Goal: Check status: Check status

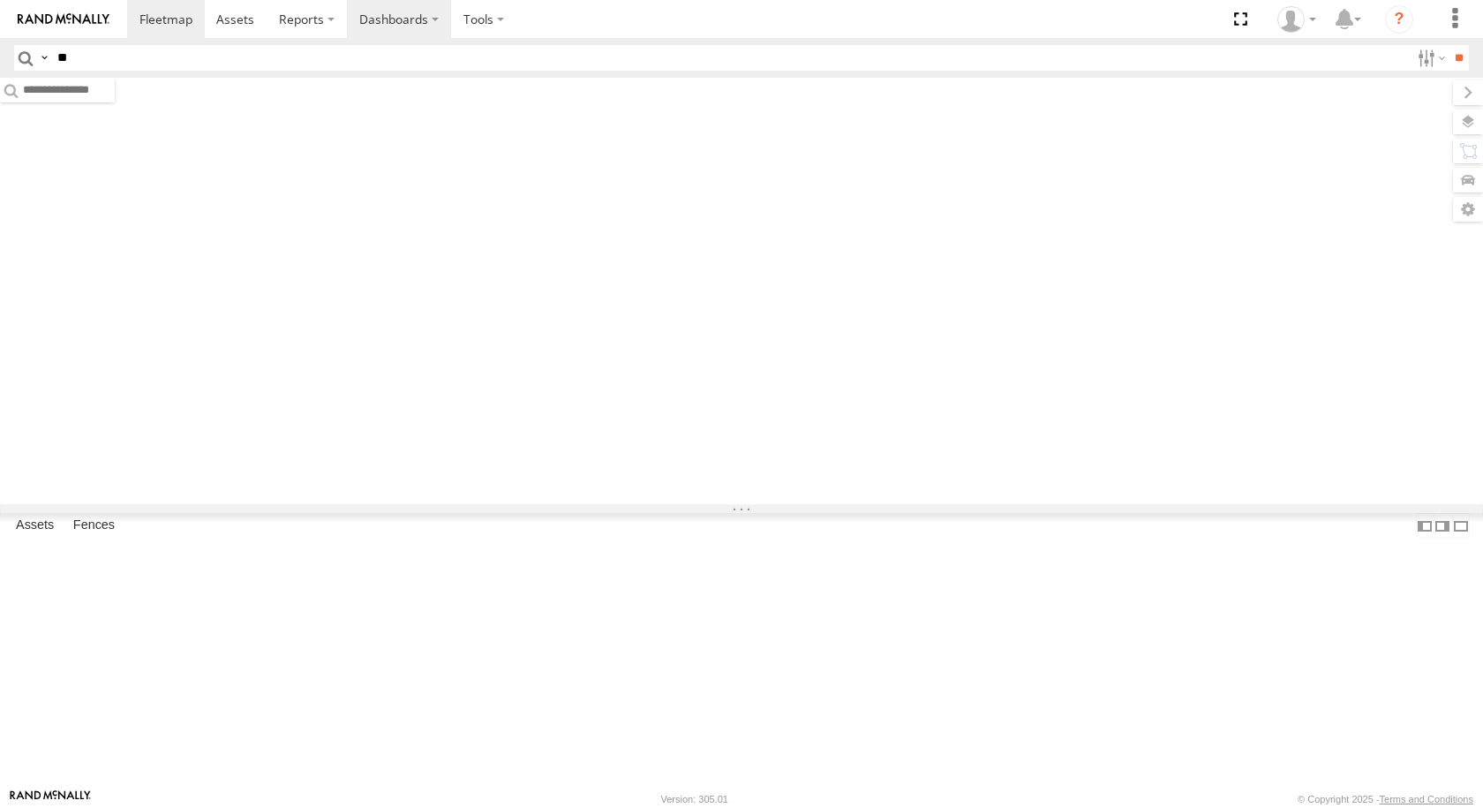
type input "*"
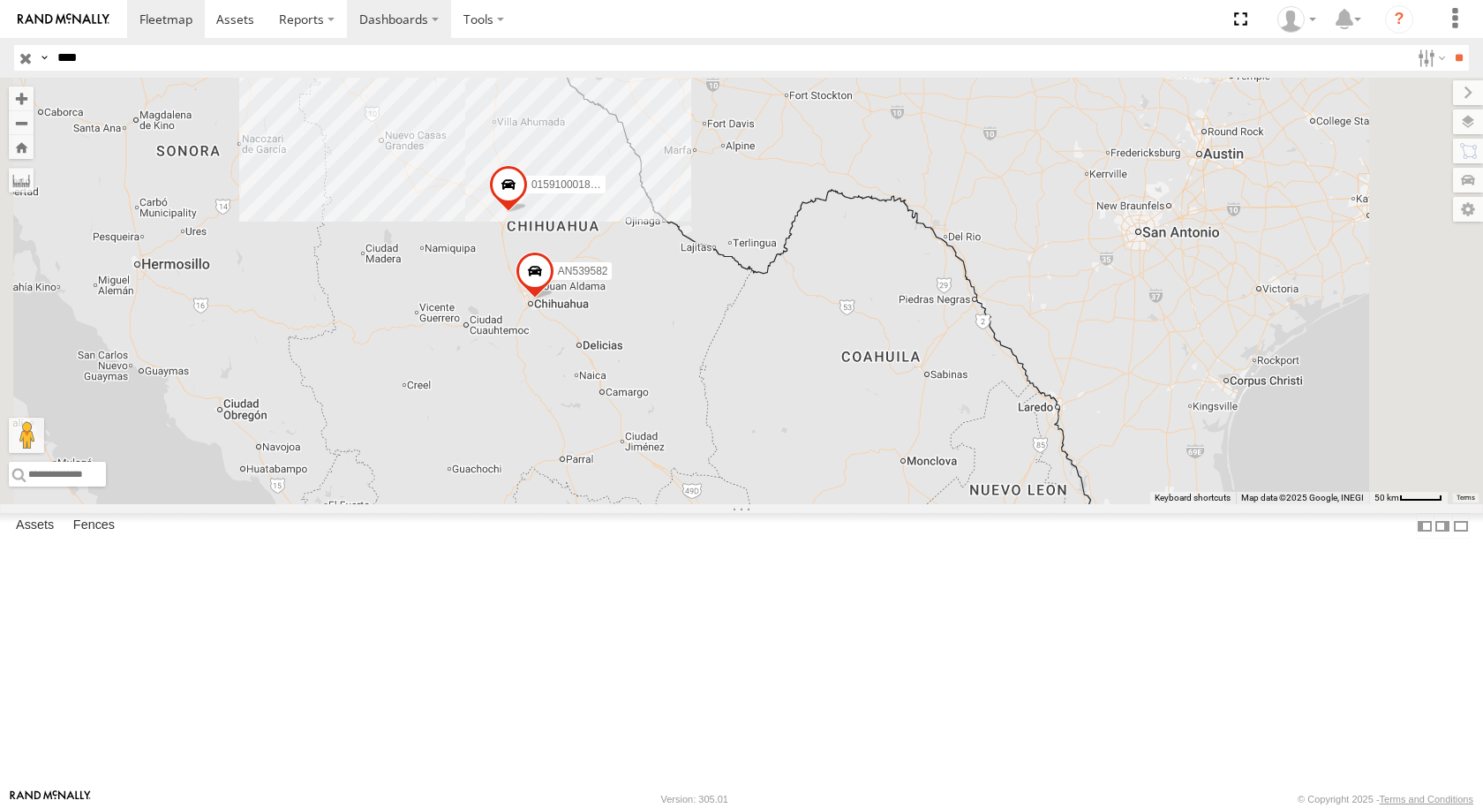
type input "****"
click at [1449, 45] on input "**" at bounding box center [1459, 58] width 20 height 26
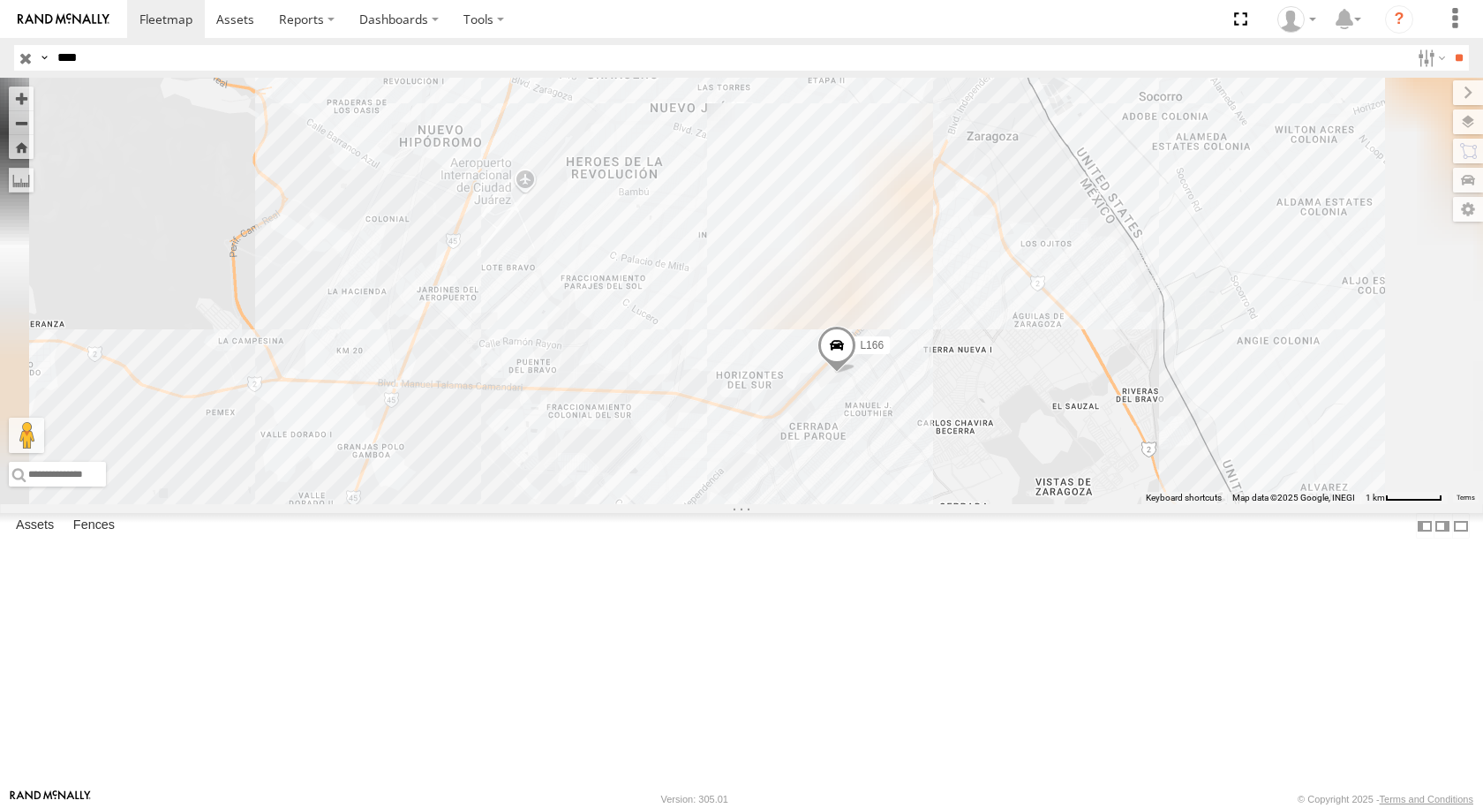
click at [0, 0] on div "FOXCONN" at bounding box center [0, 0] width 0 height 0
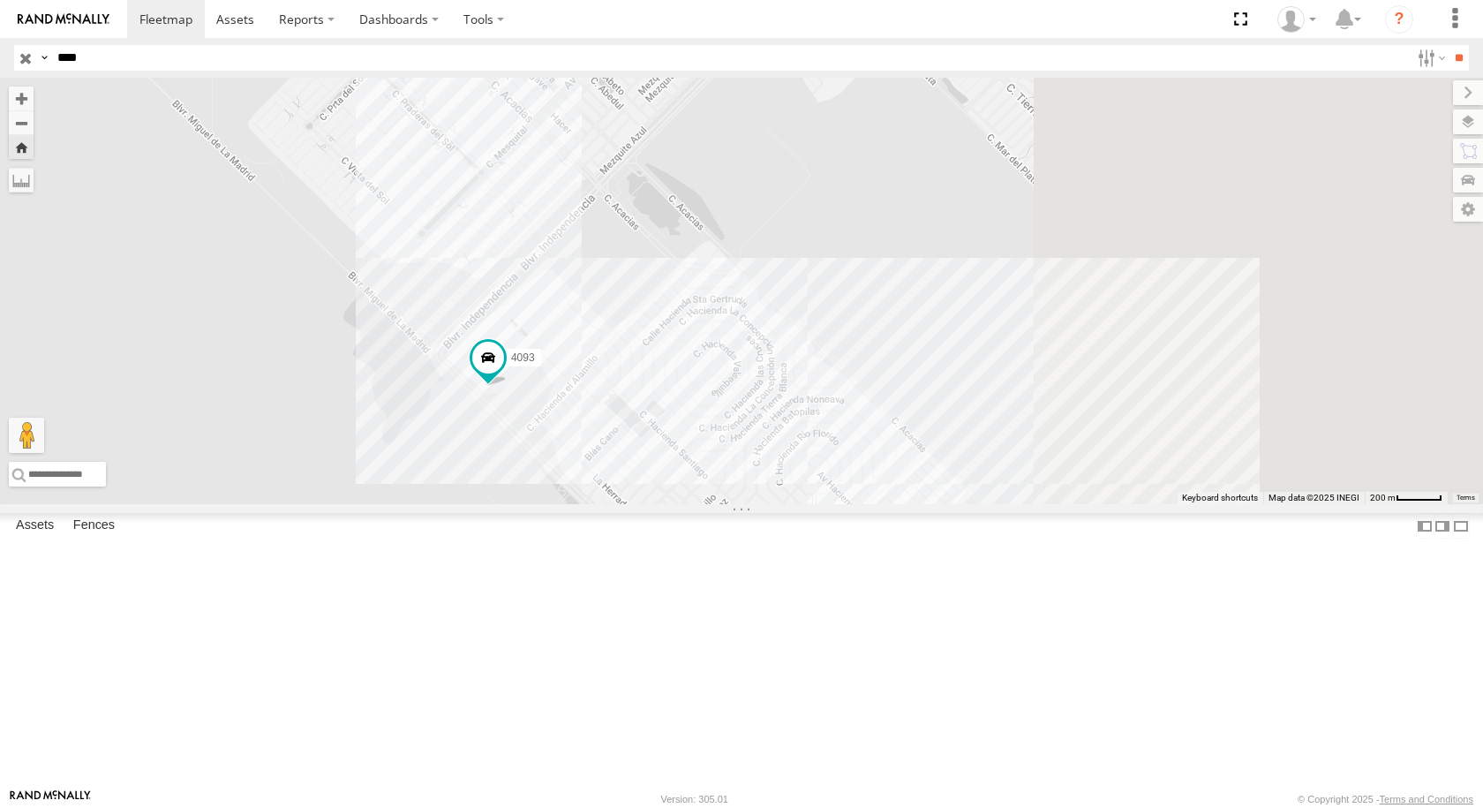
drag, startPoint x: 1092, startPoint y: 417, endPoint x: 801, endPoint y: 543, distance: 317.5
click at [801, 504] on div "4093" at bounding box center [741, 291] width 1483 height 426
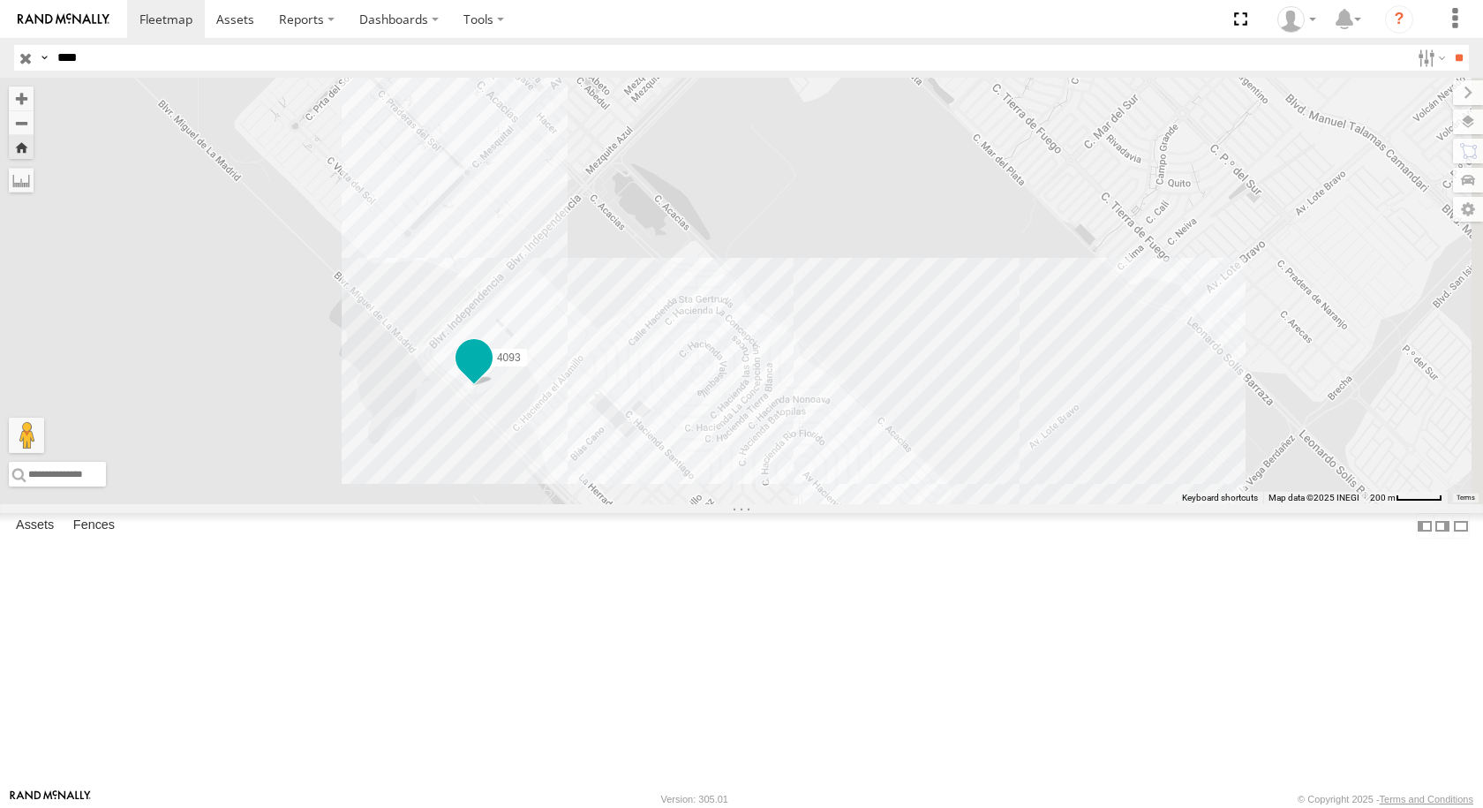
click at [490, 373] on span at bounding box center [474, 358] width 32 height 32
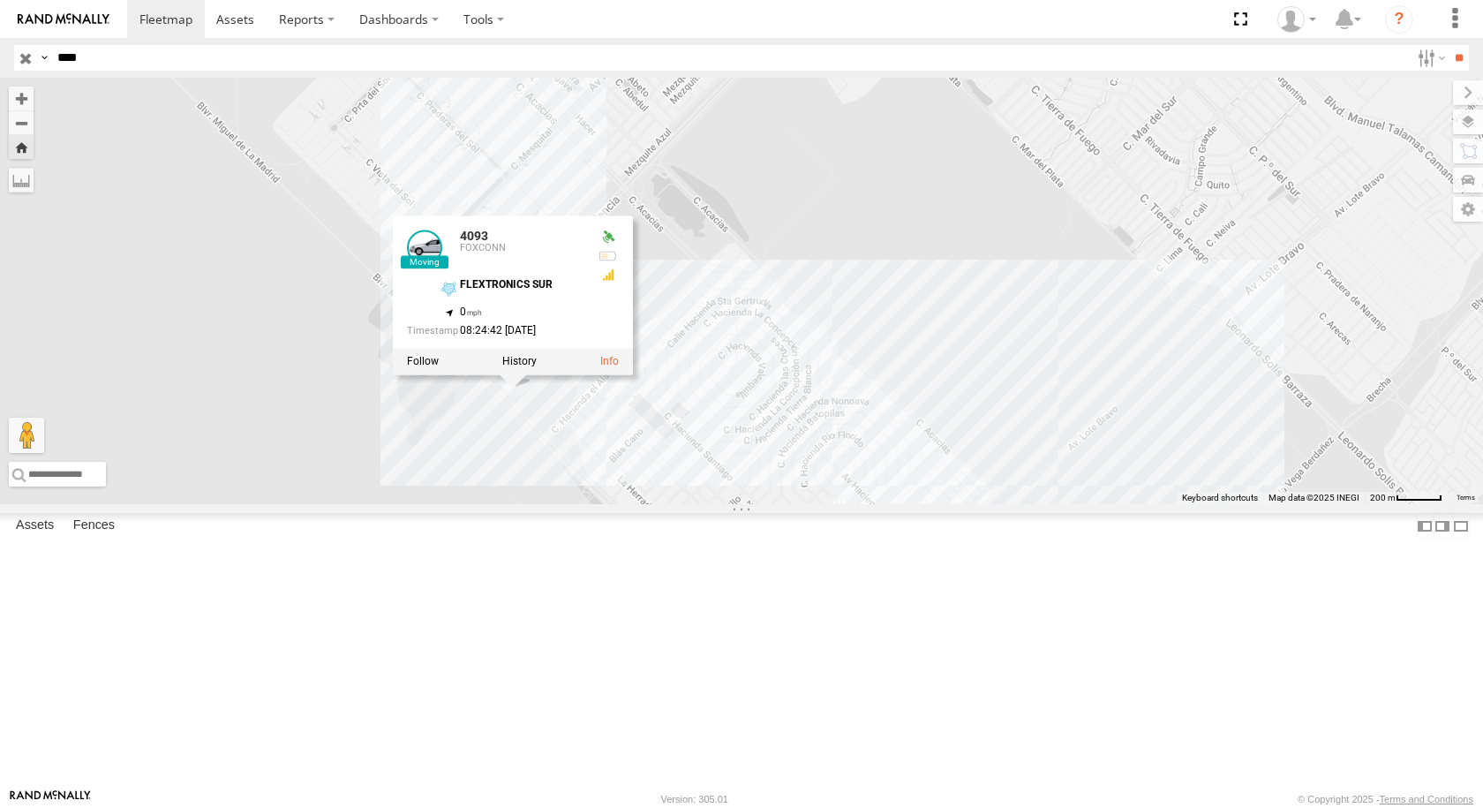
drag, startPoint x: 866, startPoint y: 562, endPoint x: 938, endPoint y: 567, distance: 71.6
click at [938, 504] on div "4093 4093 FOXCONN FLEXTRONICS SUR 31.57323 , -106.40714 0 08:24:42 08/11/2025" at bounding box center [741, 291] width 1483 height 426
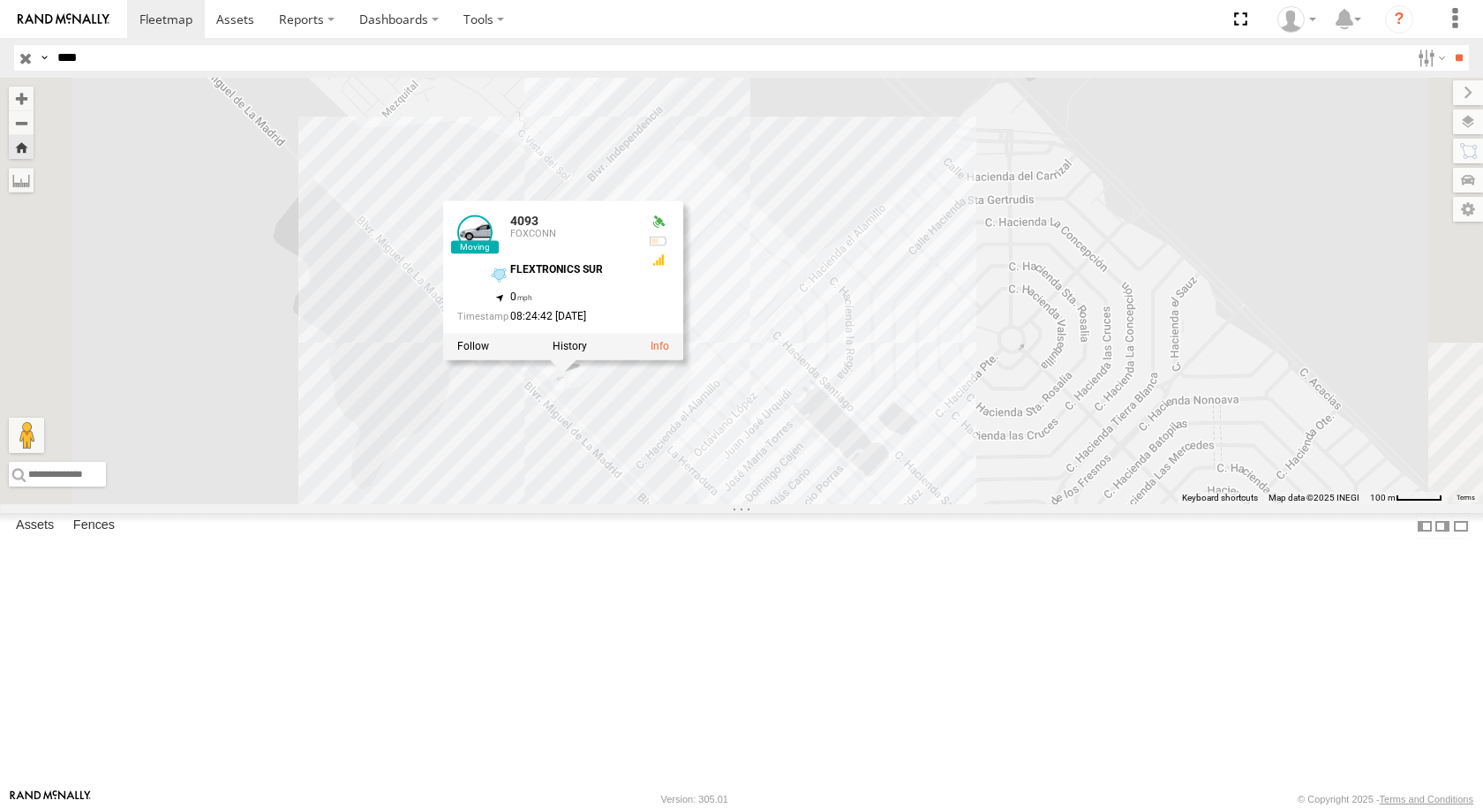
drag, startPoint x: 1003, startPoint y: 543, endPoint x: 999, endPoint y: 558, distance: 15.4
click at [999, 504] on div "4093 4093 FOXCONN FLEXTRONICS SUR 31.57323 , -106.40714 0 08:24:42 08/11/2025" at bounding box center [741, 291] width 1483 height 426
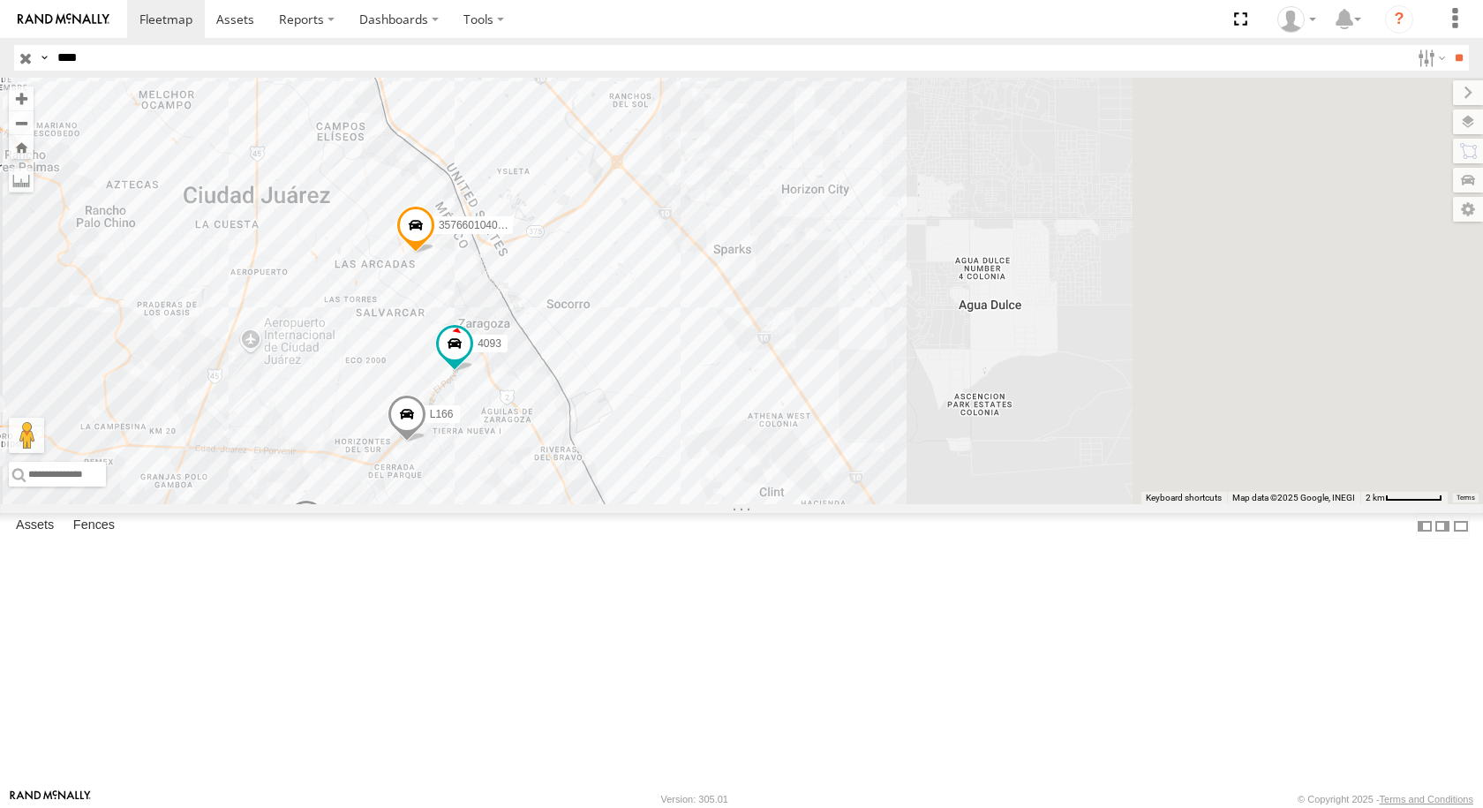
drag, startPoint x: 1117, startPoint y: 364, endPoint x: 788, endPoint y: 325, distance: 331.6
click at [803, 348] on div "357660104093935 4093 L166 357660104093729" at bounding box center [741, 291] width 1483 height 426
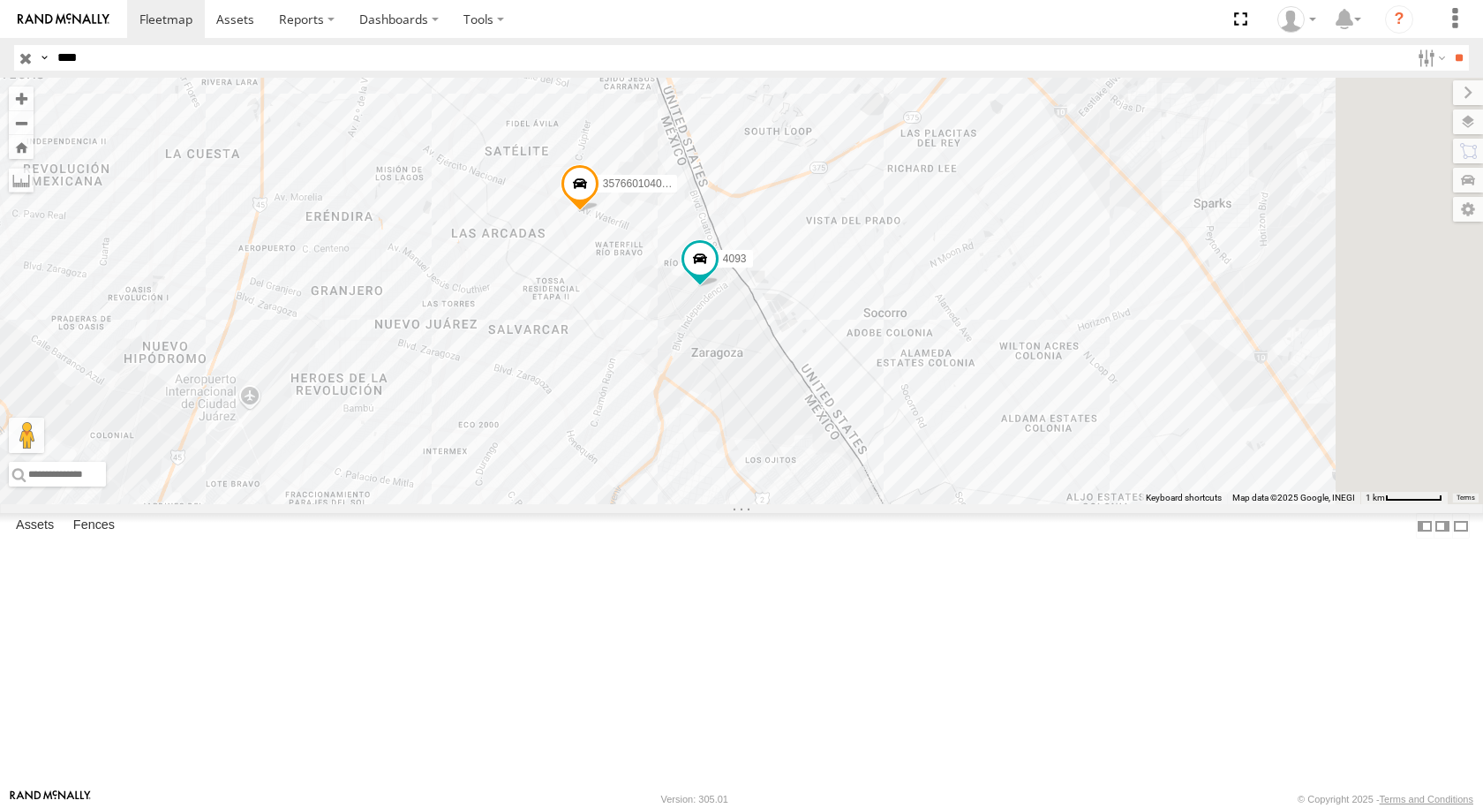
drag, startPoint x: 1076, startPoint y: 299, endPoint x: 887, endPoint y: 521, distance: 291.2
click at [887, 504] on div "4093 357660104093729 357660104093935 L166" at bounding box center [741, 291] width 1483 height 426
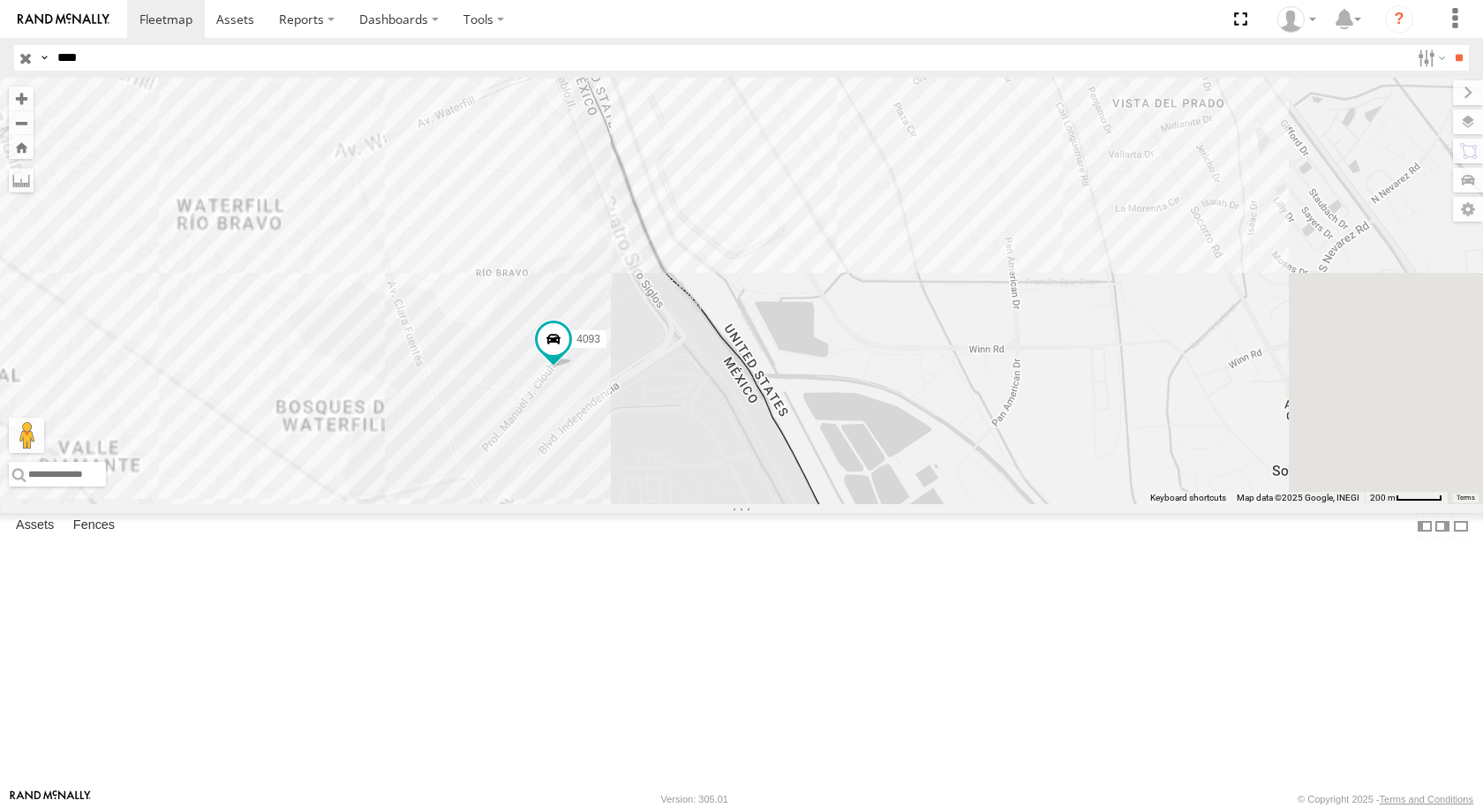
drag, startPoint x: 1009, startPoint y: 427, endPoint x: 1073, endPoint y: 511, distance: 105.2
click at [1073, 504] on div "4093 357660104093729 357660104093935 L166" at bounding box center [741, 291] width 1483 height 426
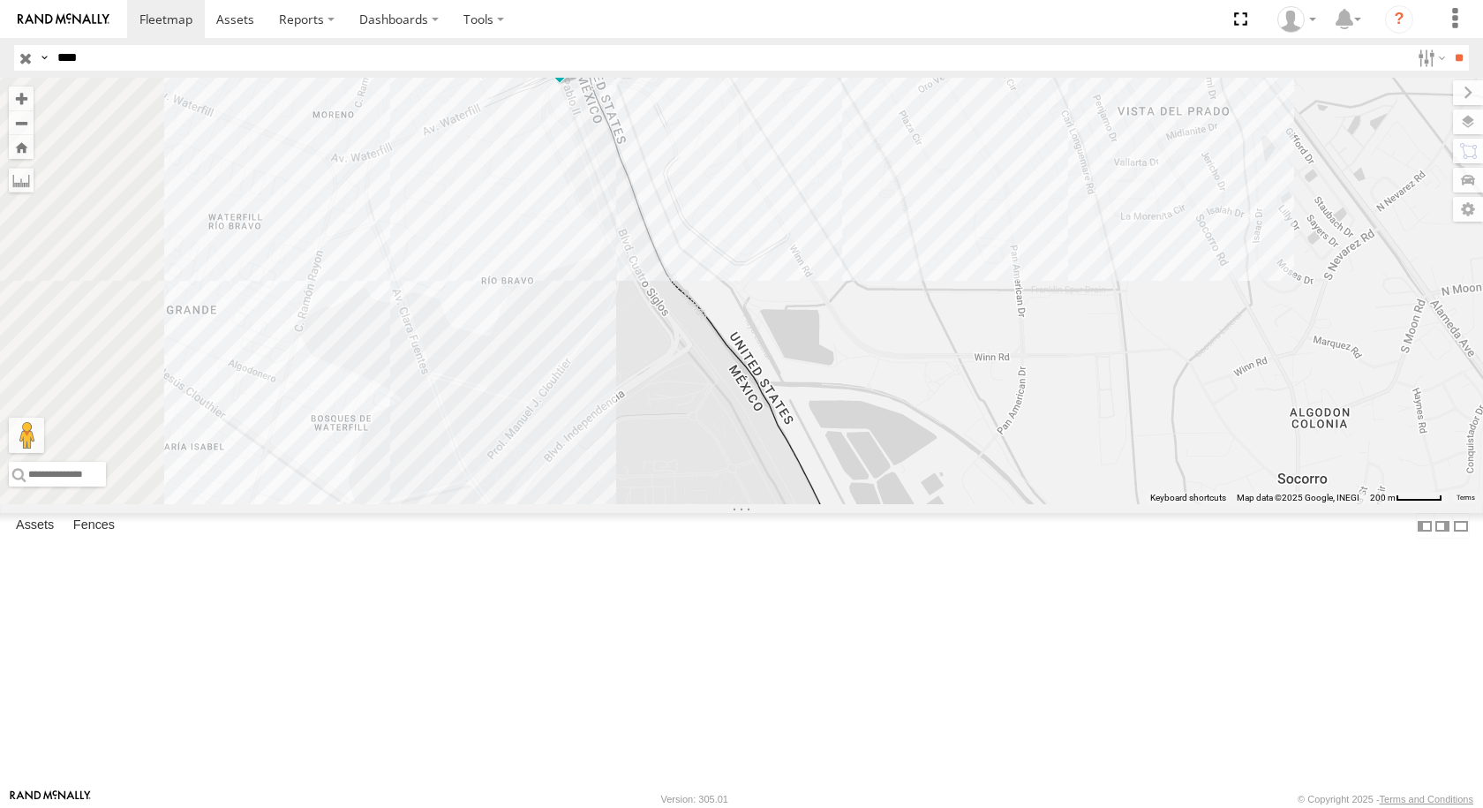
click at [576, 72] on span at bounding box center [560, 56] width 32 height 32
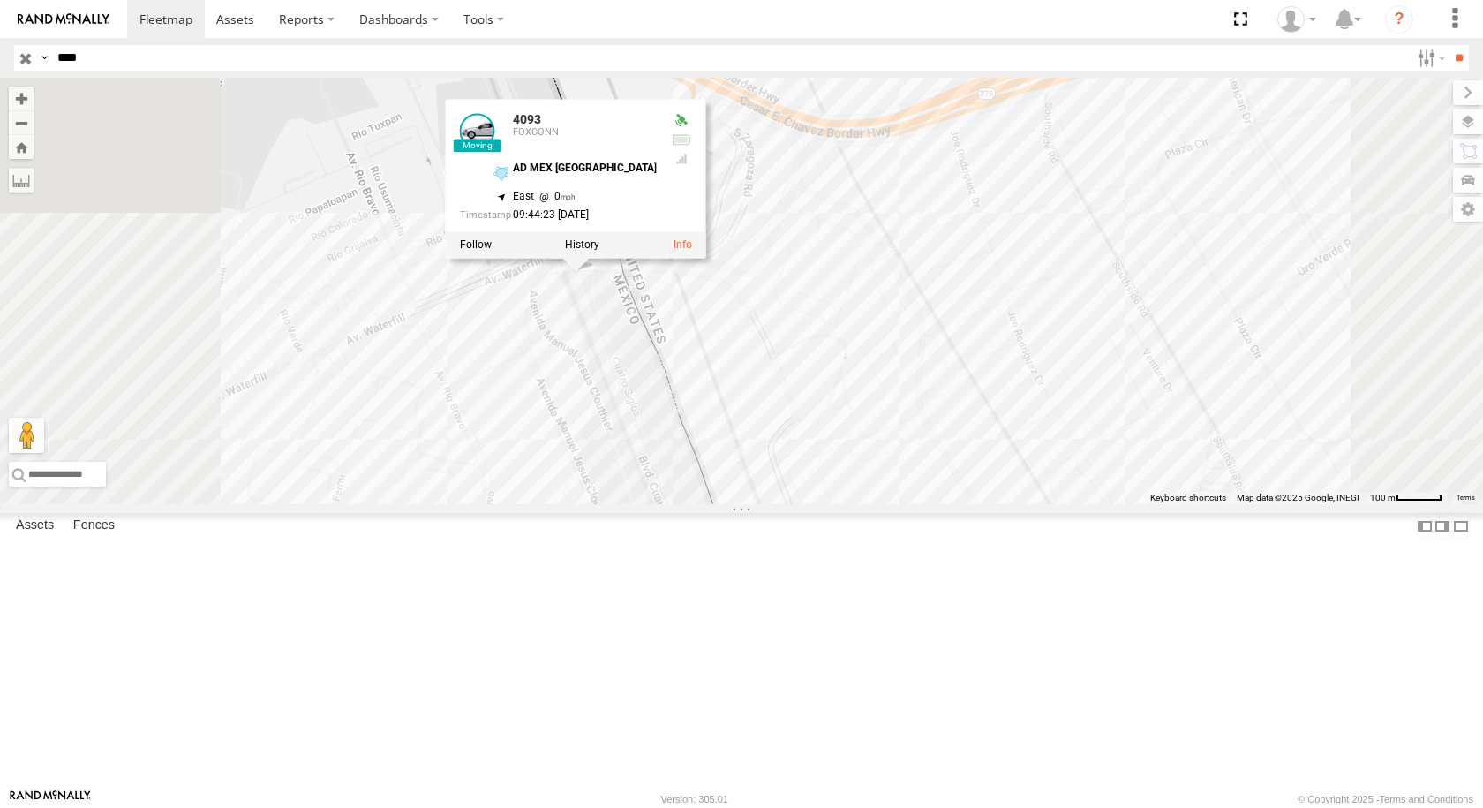
drag, startPoint x: 818, startPoint y: 284, endPoint x: 831, endPoint y: 571, distance: 287.2
click at [831, 504] on div "4093 4093 FOXCONN AD MEX ZARAGOZA 31.67087 , -106.33903 East 0 09:44:23 08/11/2…" at bounding box center [741, 291] width 1483 height 426
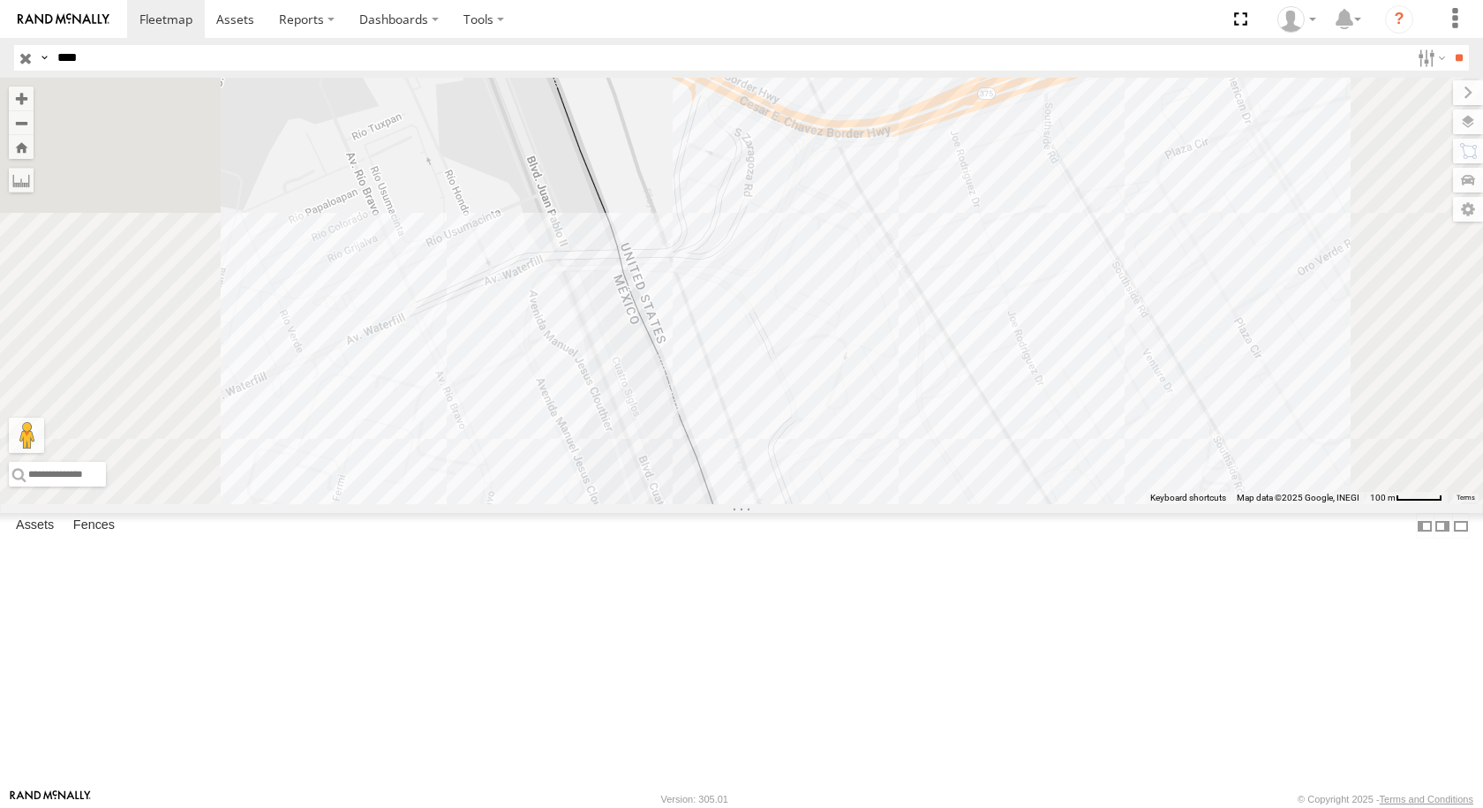
click at [0, 0] on div "4093" at bounding box center [0, 0] width 0 height 0
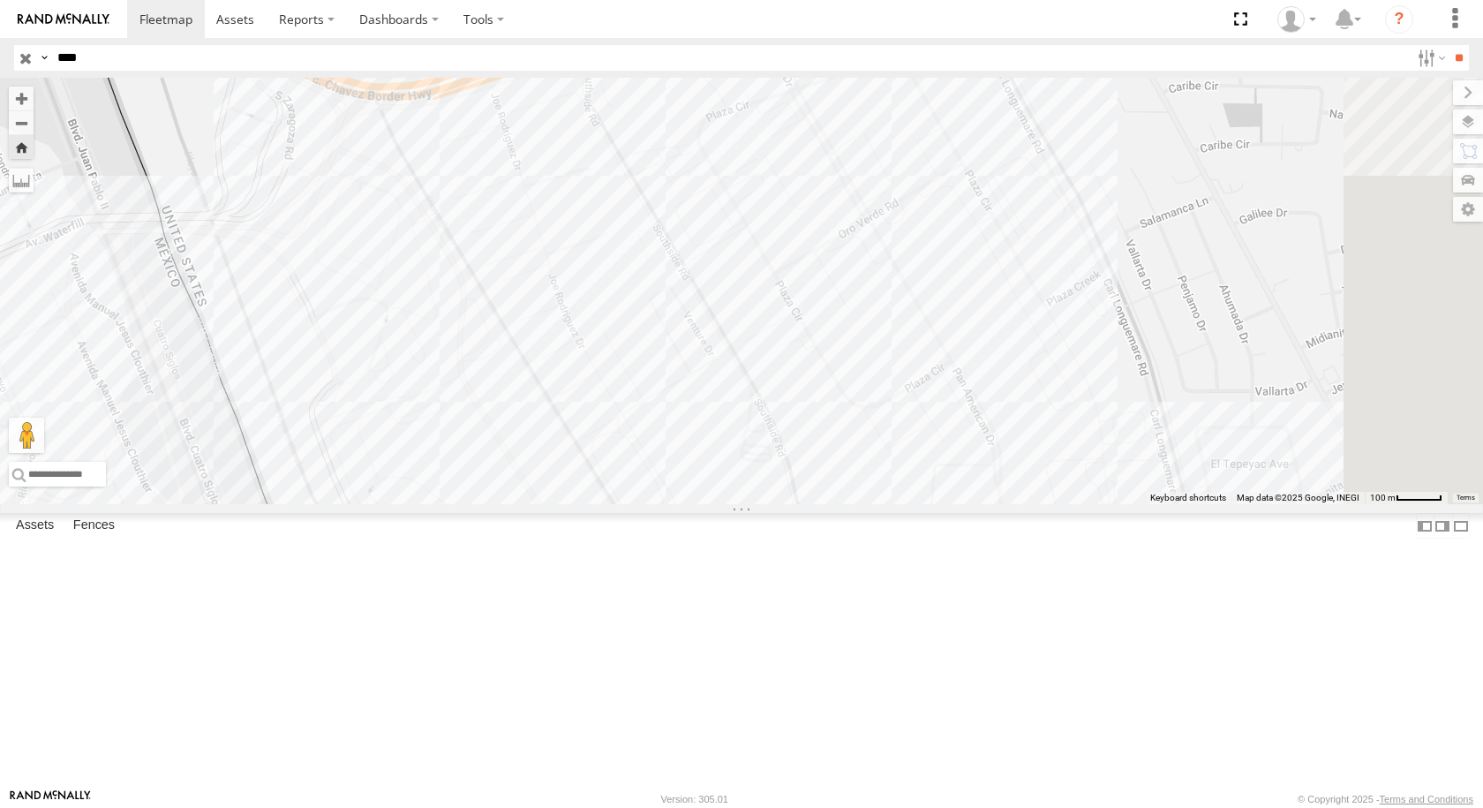
drag, startPoint x: 1008, startPoint y: 159, endPoint x: 976, endPoint y: 272, distance: 117.4
click at [976, 272] on div "4093 357660104093729" at bounding box center [741, 291] width 1483 height 426
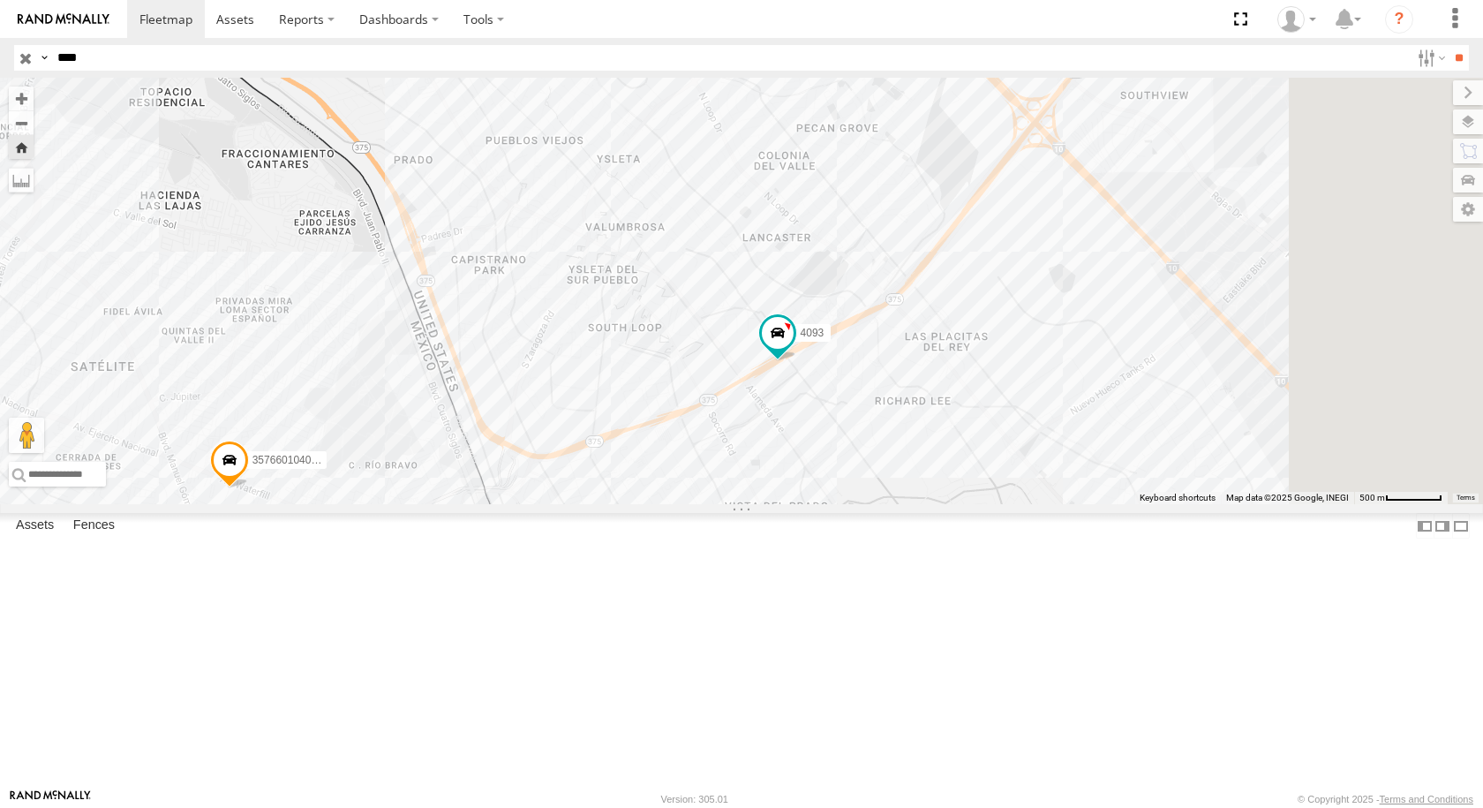
drag, startPoint x: 1124, startPoint y: 445, endPoint x: 1054, endPoint y: 552, distance: 127.6
click at [1054, 504] on div "4093 357660104093729" at bounding box center [741, 291] width 1483 height 426
click at [0, 0] on div "FOXCONN" at bounding box center [0, 0] width 0 height 0
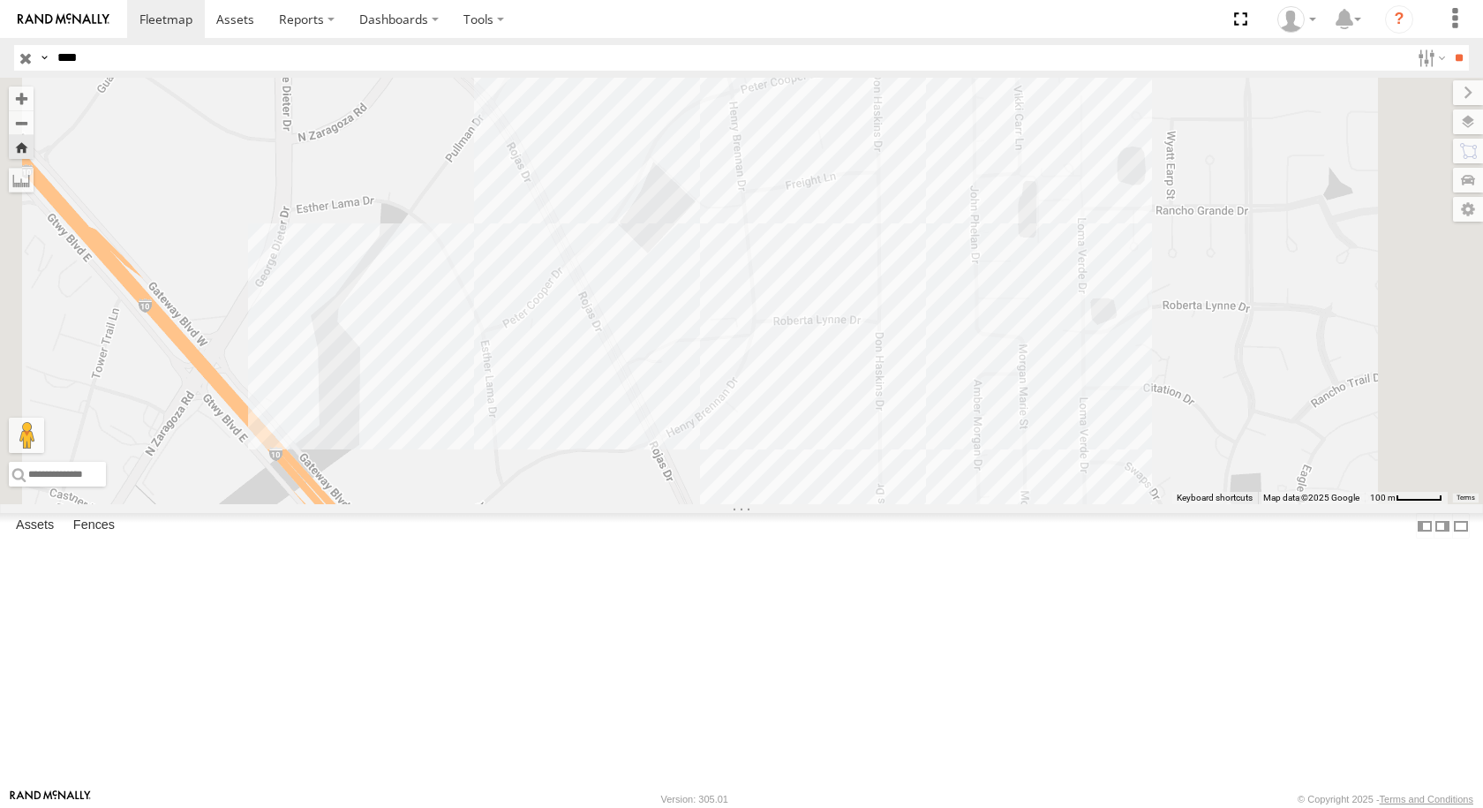
click at [0, 0] on div "4093" at bounding box center [0, 0] width 0 height 0
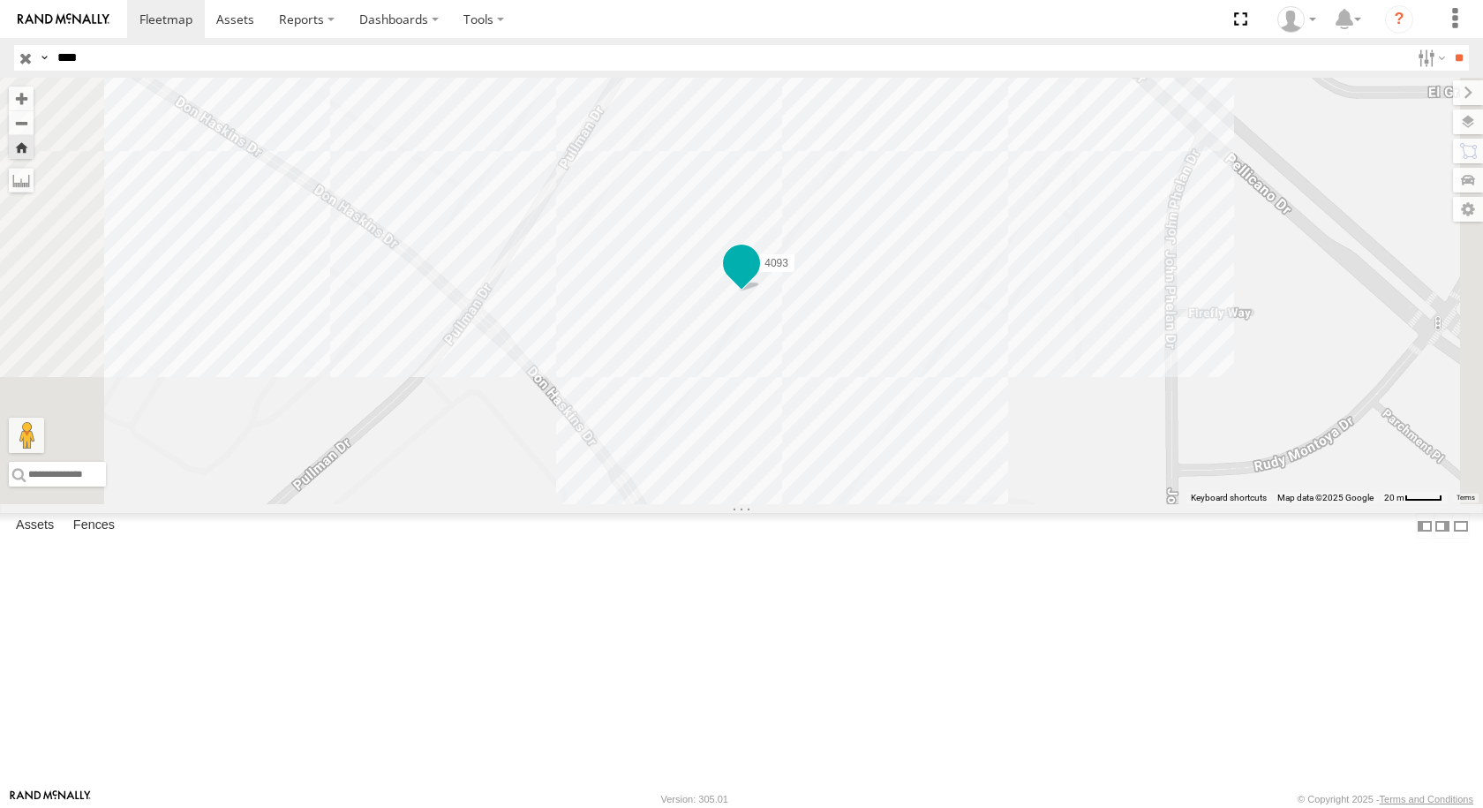
click at [757, 279] on span at bounding box center [742, 263] width 32 height 32
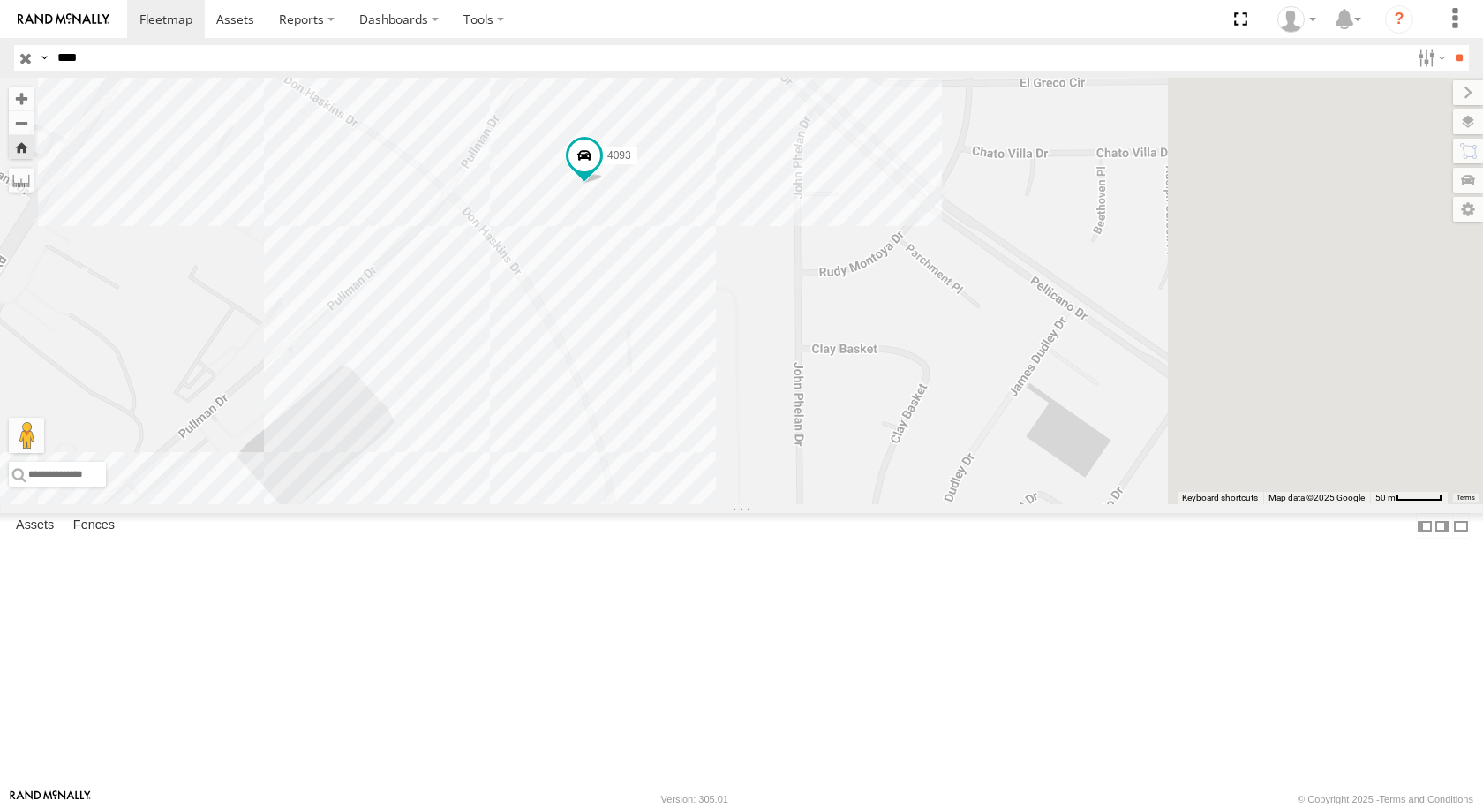
drag, startPoint x: 617, startPoint y: 455, endPoint x: 524, endPoint y: 506, distance: 105.9
click at [524, 504] on div "4093" at bounding box center [741, 291] width 1483 height 426
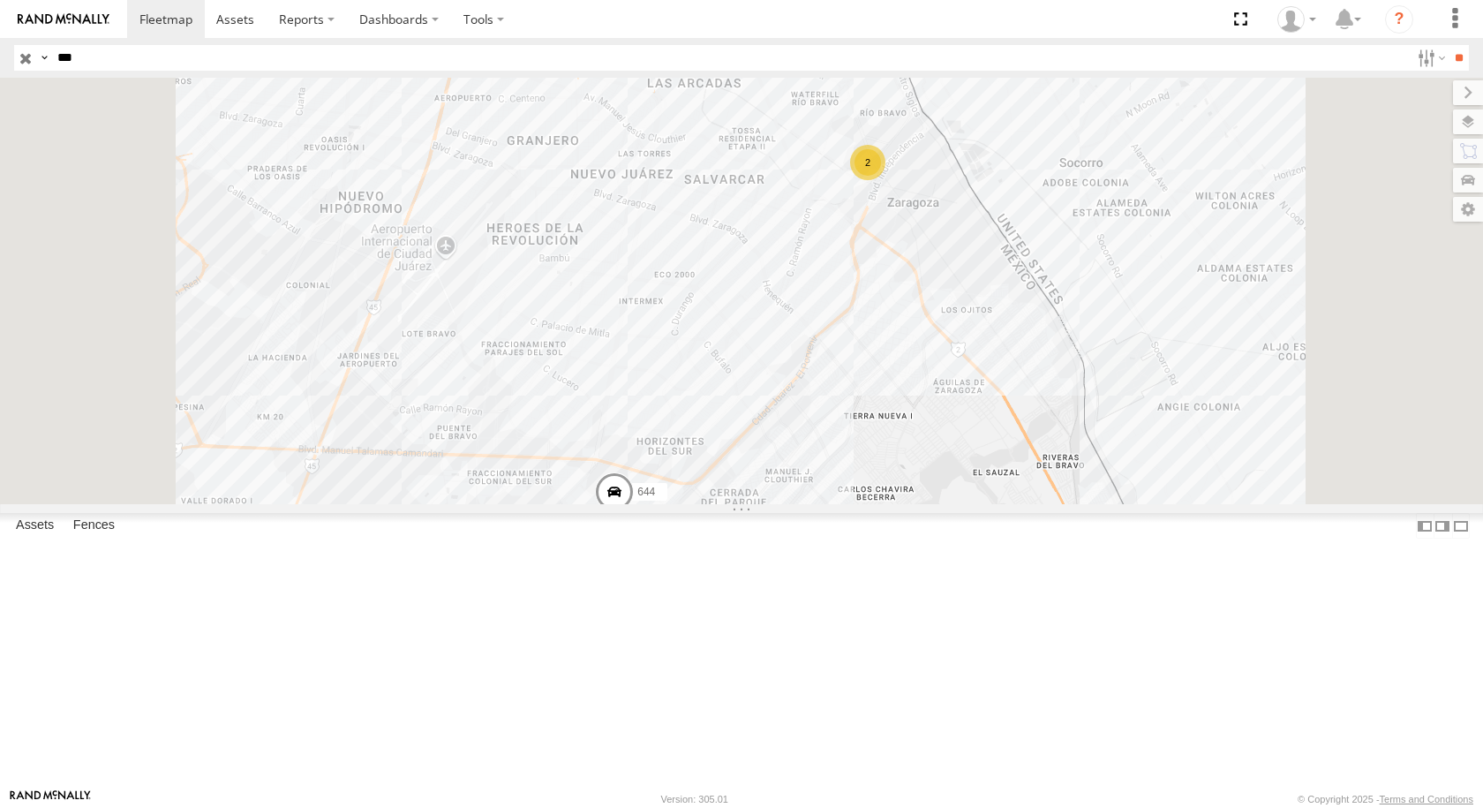
click at [134, 67] on input "***" at bounding box center [730, 58] width 1360 height 26
type input "*"
click at [1449, 45] on input "**" at bounding box center [1459, 58] width 20 height 26
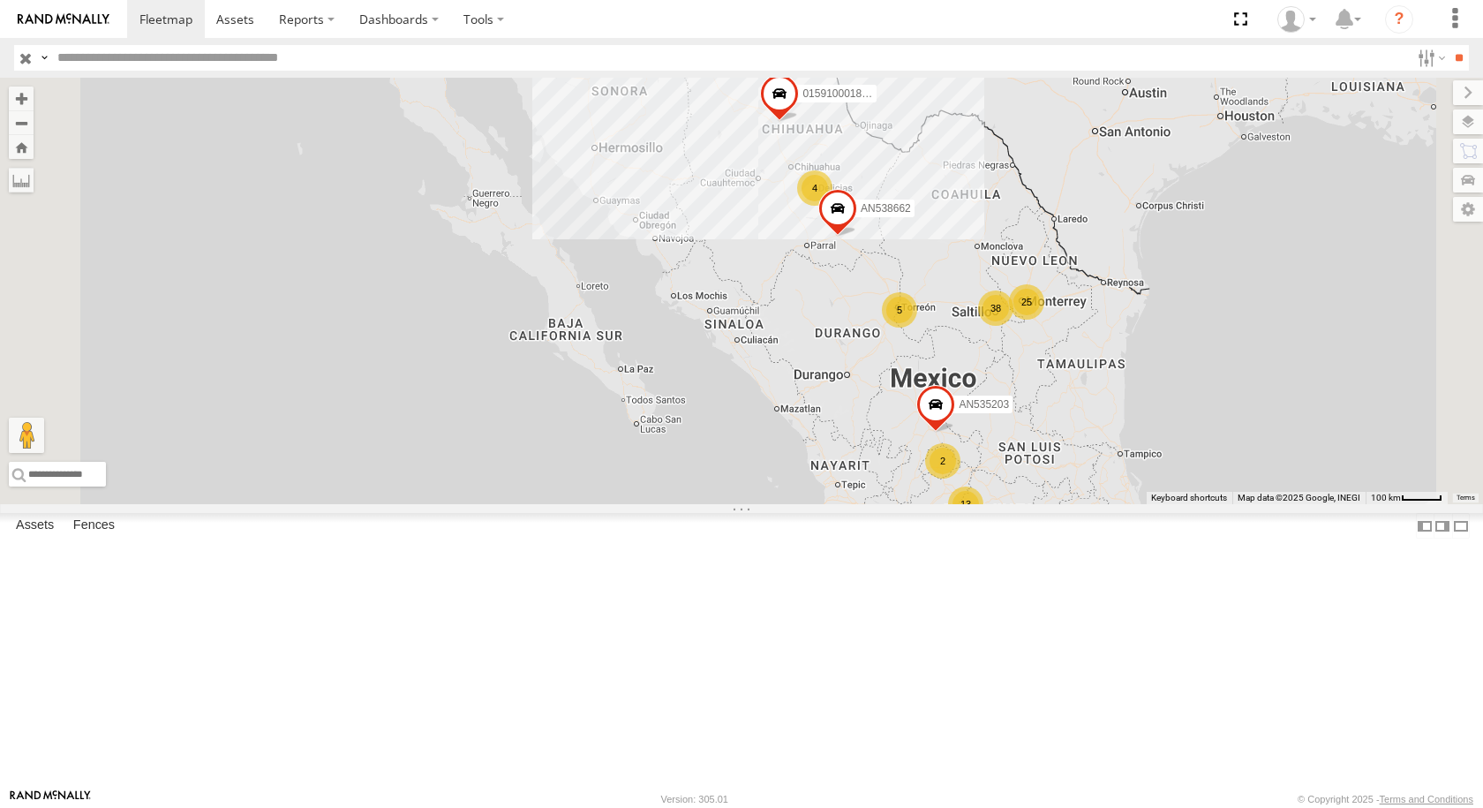
scroll to position [3443, 0]
click at [123, 59] on input "text" at bounding box center [730, 58] width 1360 height 26
click at [1449, 45] on input "**" at bounding box center [1459, 58] width 20 height 26
click at [0, 0] on div "446 FLEX SUR" at bounding box center [0, 0] width 0 height 0
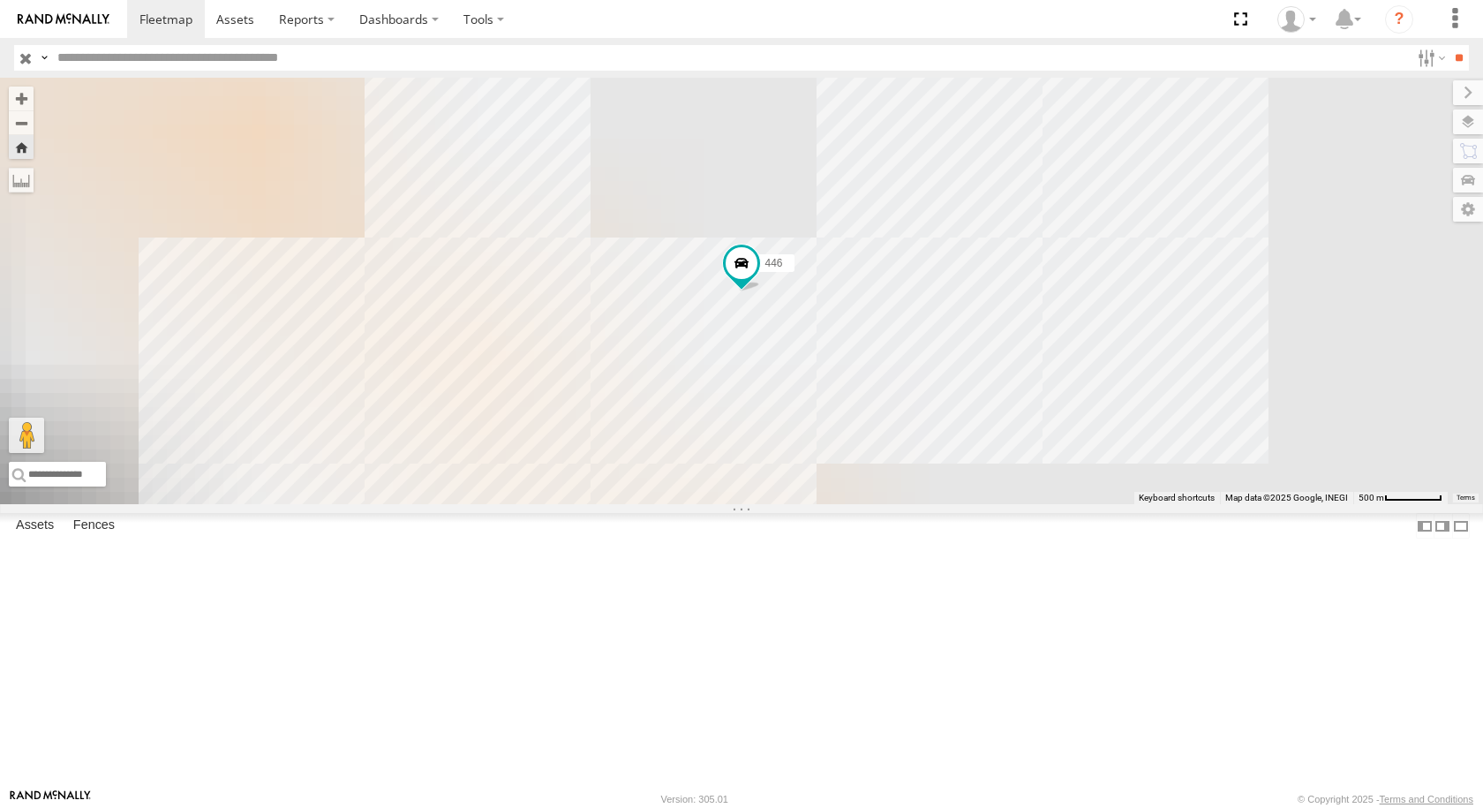
click at [0, 0] on div "652" at bounding box center [0, 0] width 0 height 0
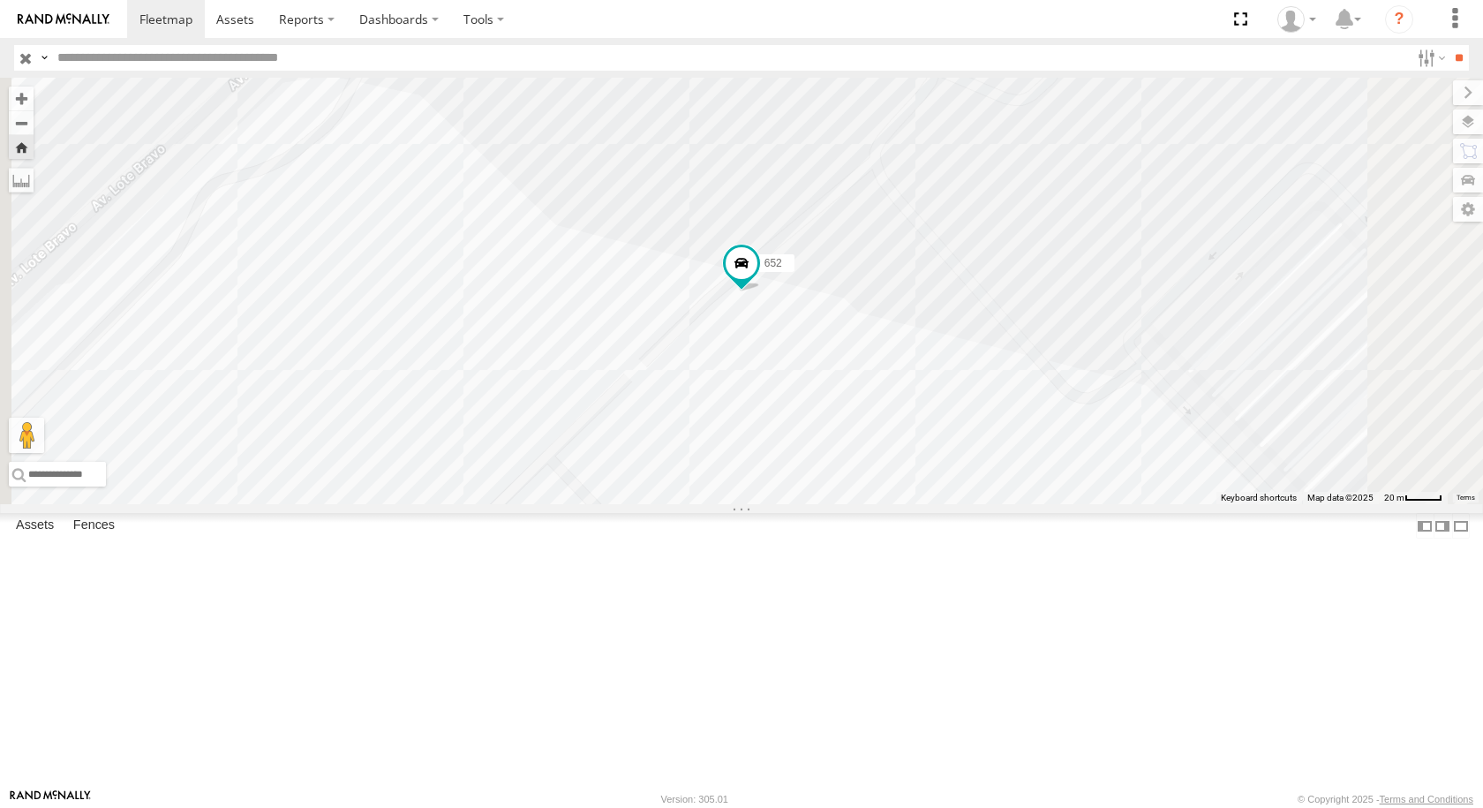
scroll to position [10065, 0]
click at [129, 64] on input "text" at bounding box center [730, 58] width 1360 height 26
click at [1449, 45] on input "**" at bounding box center [1459, 58] width 20 height 26
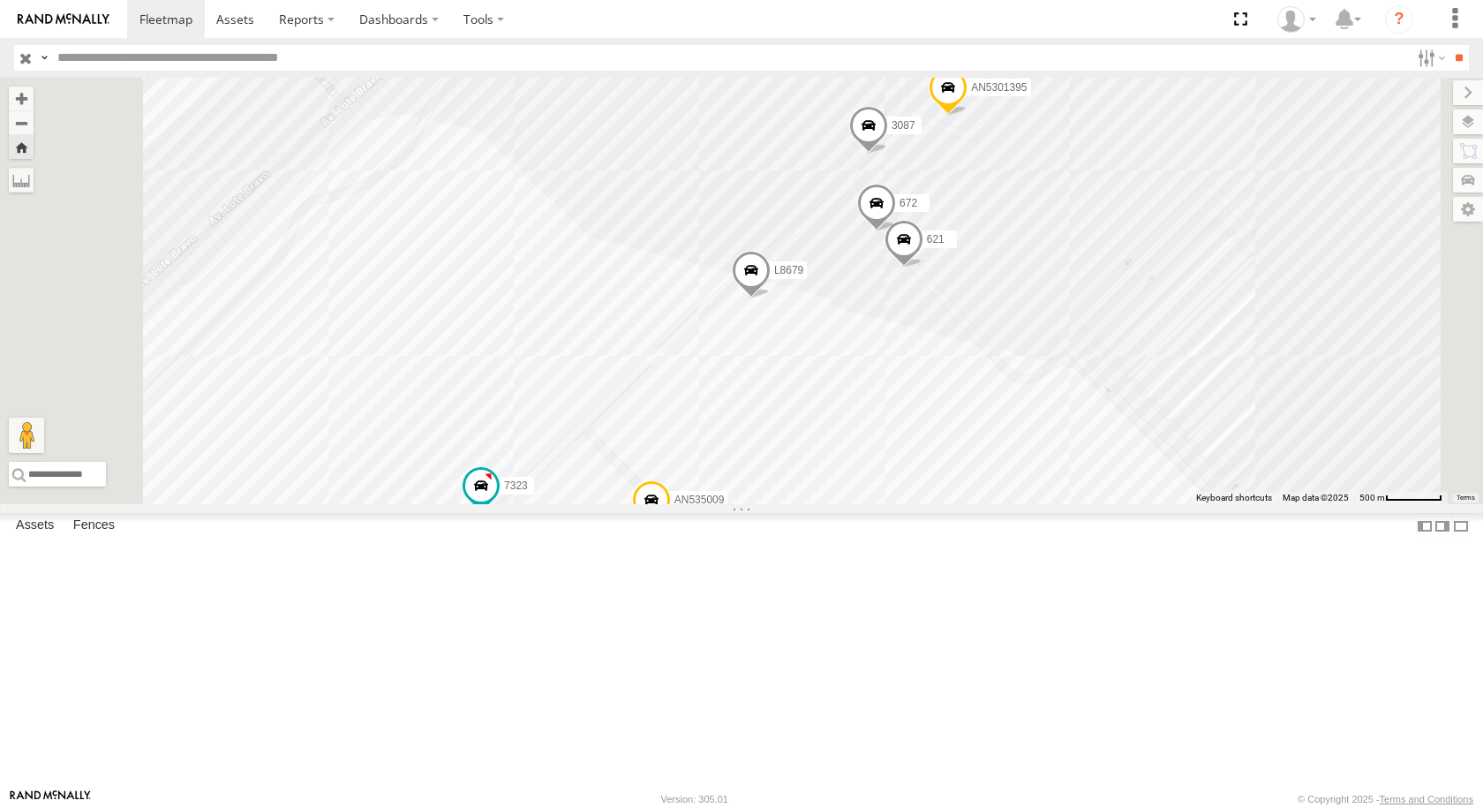
scroll to position [0, 0]
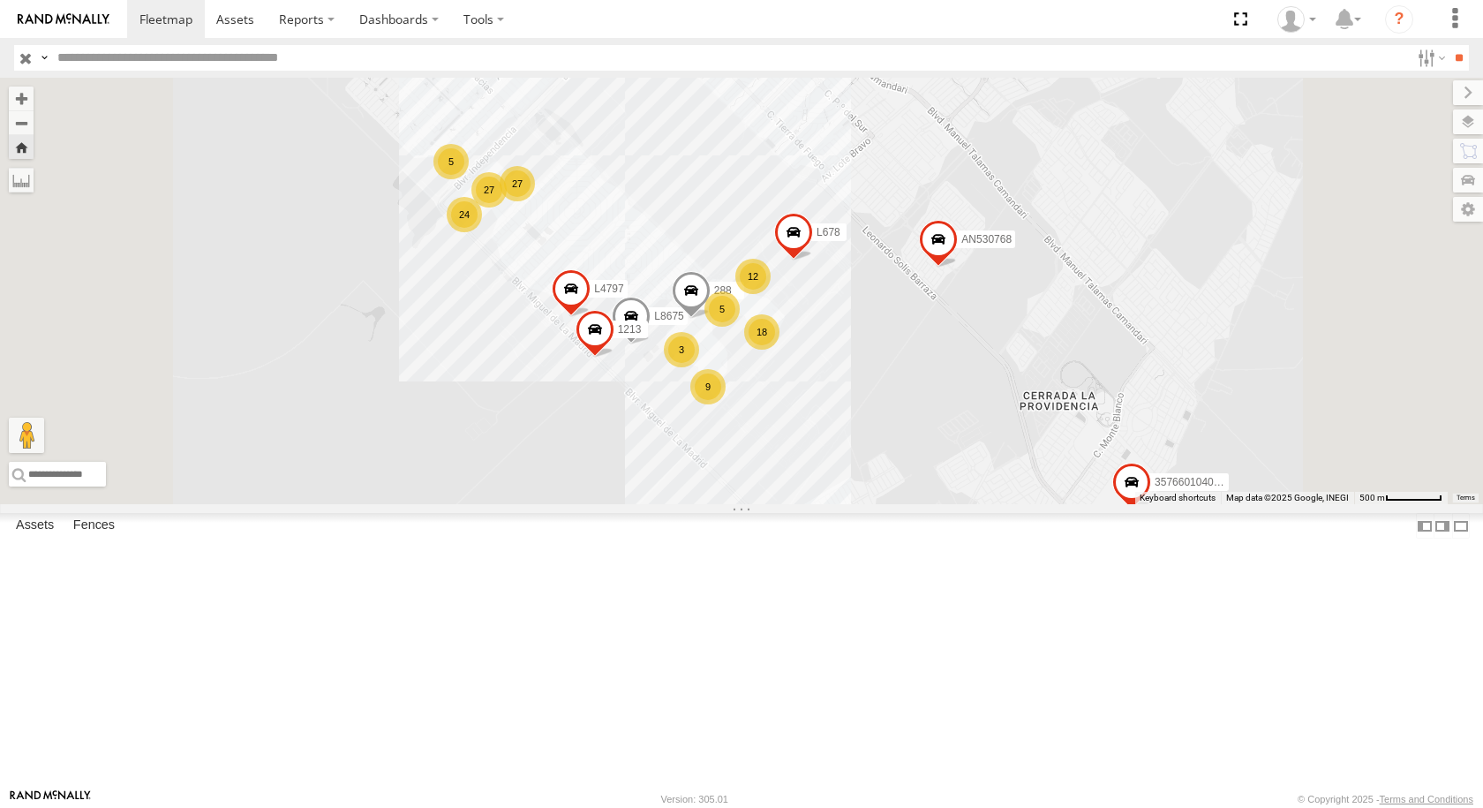
click at [0, 0] on div "587" at bounding box center [0, 0] width 0 height 0
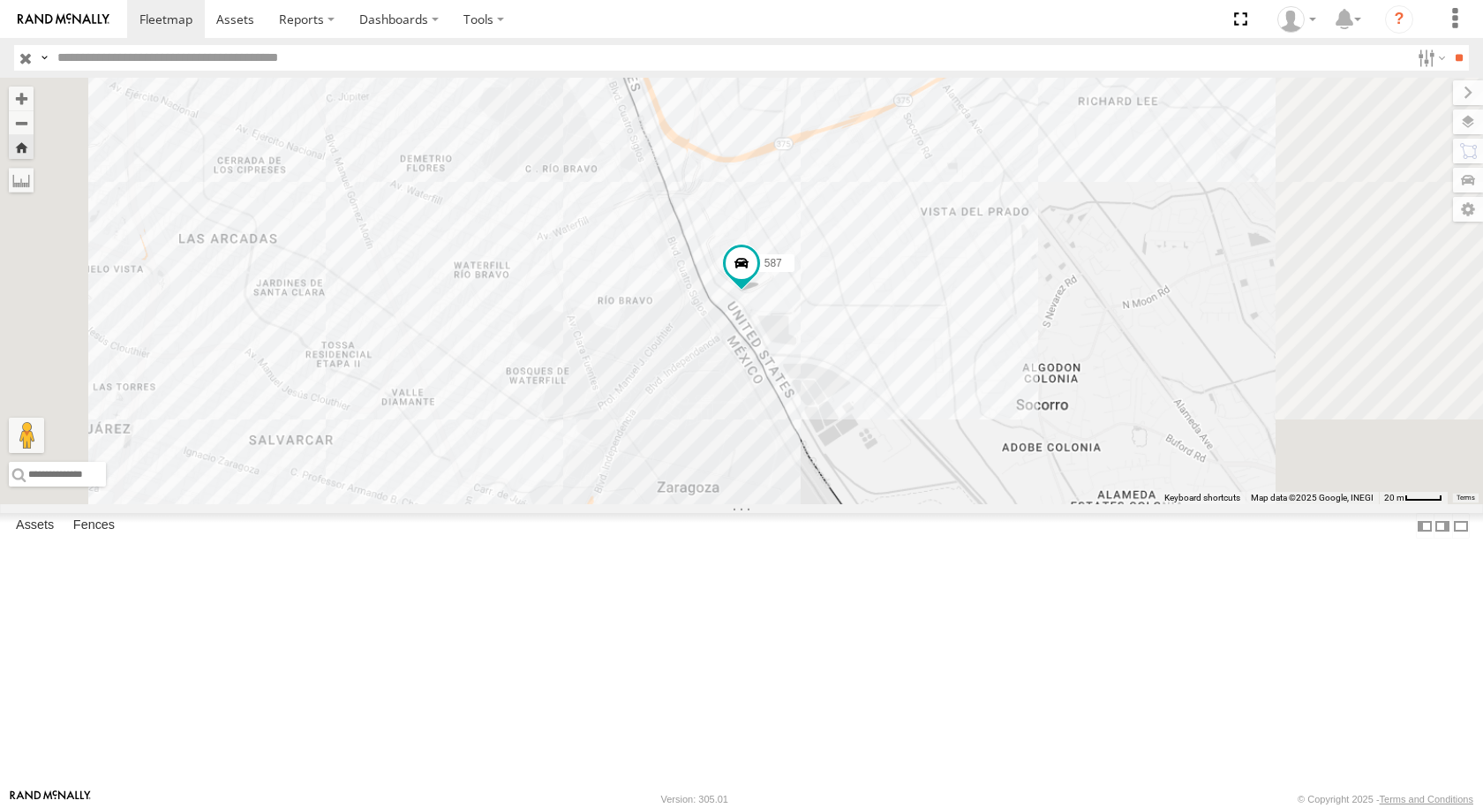
click at [0, 0] on div "5723 FOXCONN" at bounding box center [0, 0] width 0 height 0
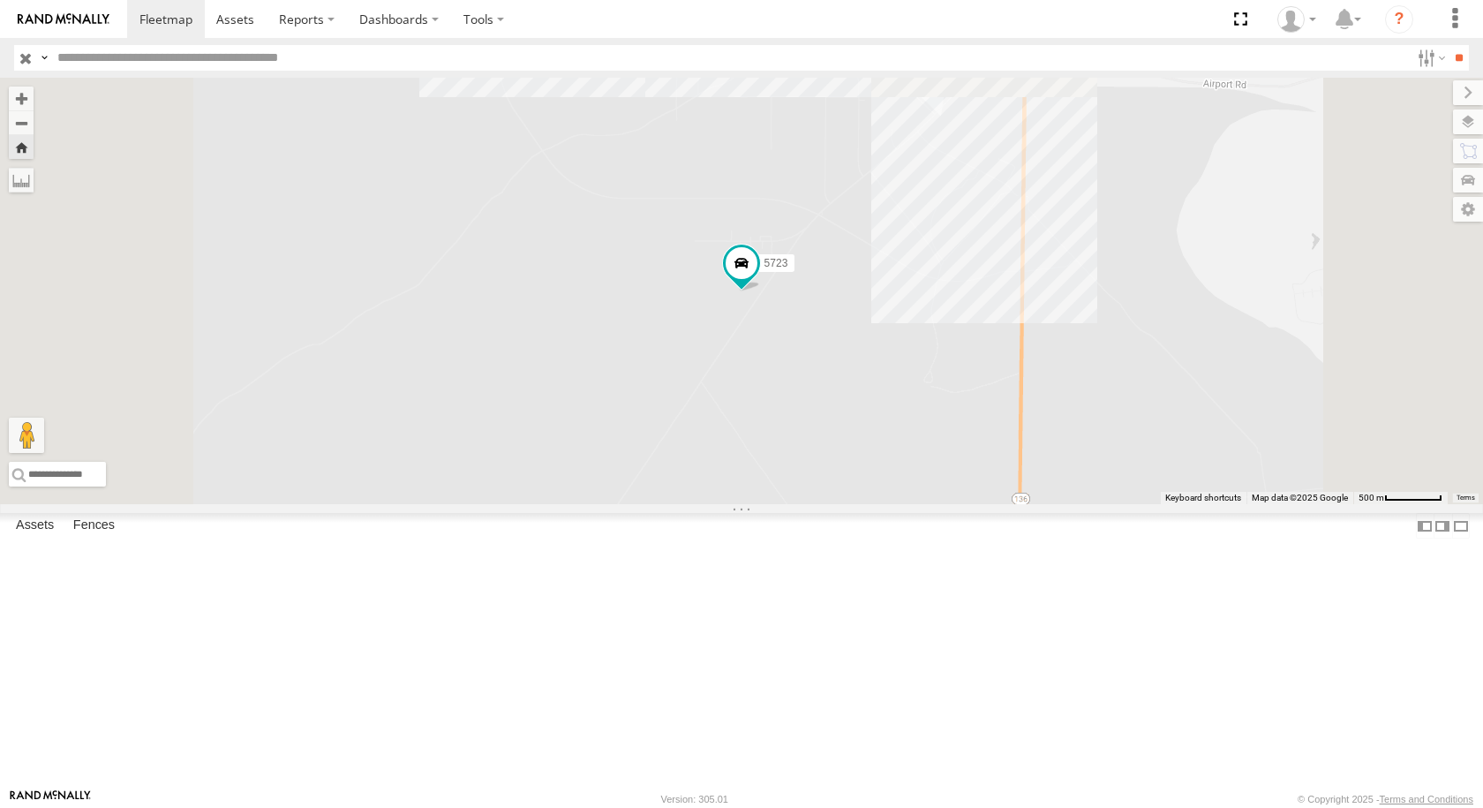
click at [0, 0] on div "TS 841" at bounding box center [0, 0] width 0 height 0
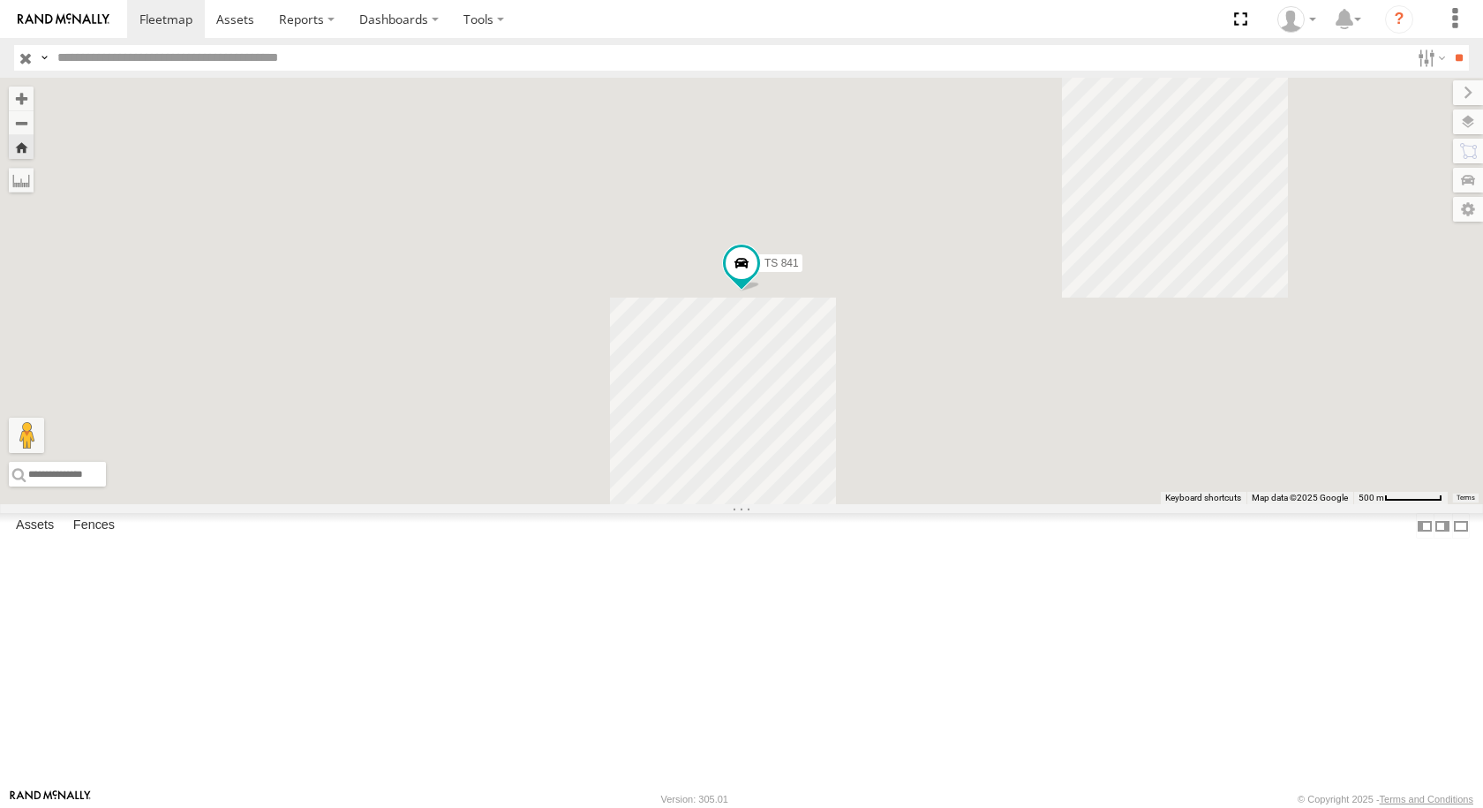
click at [0, 0] on div "8750" at bounding box center [0, 0] width 0 height 0
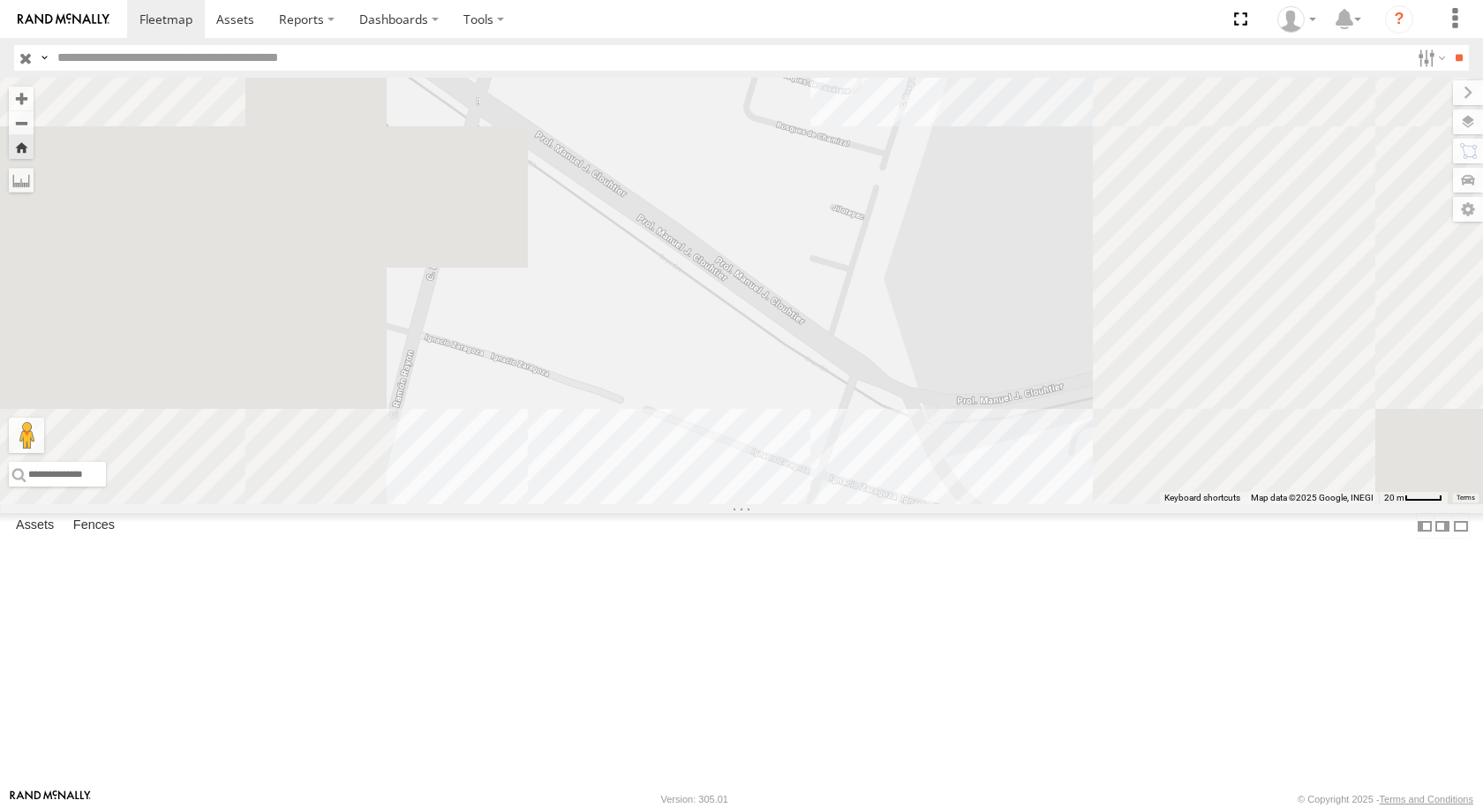
click at [0, 0] on div "8677" at bounding box center [0, 0] width 0 height 0
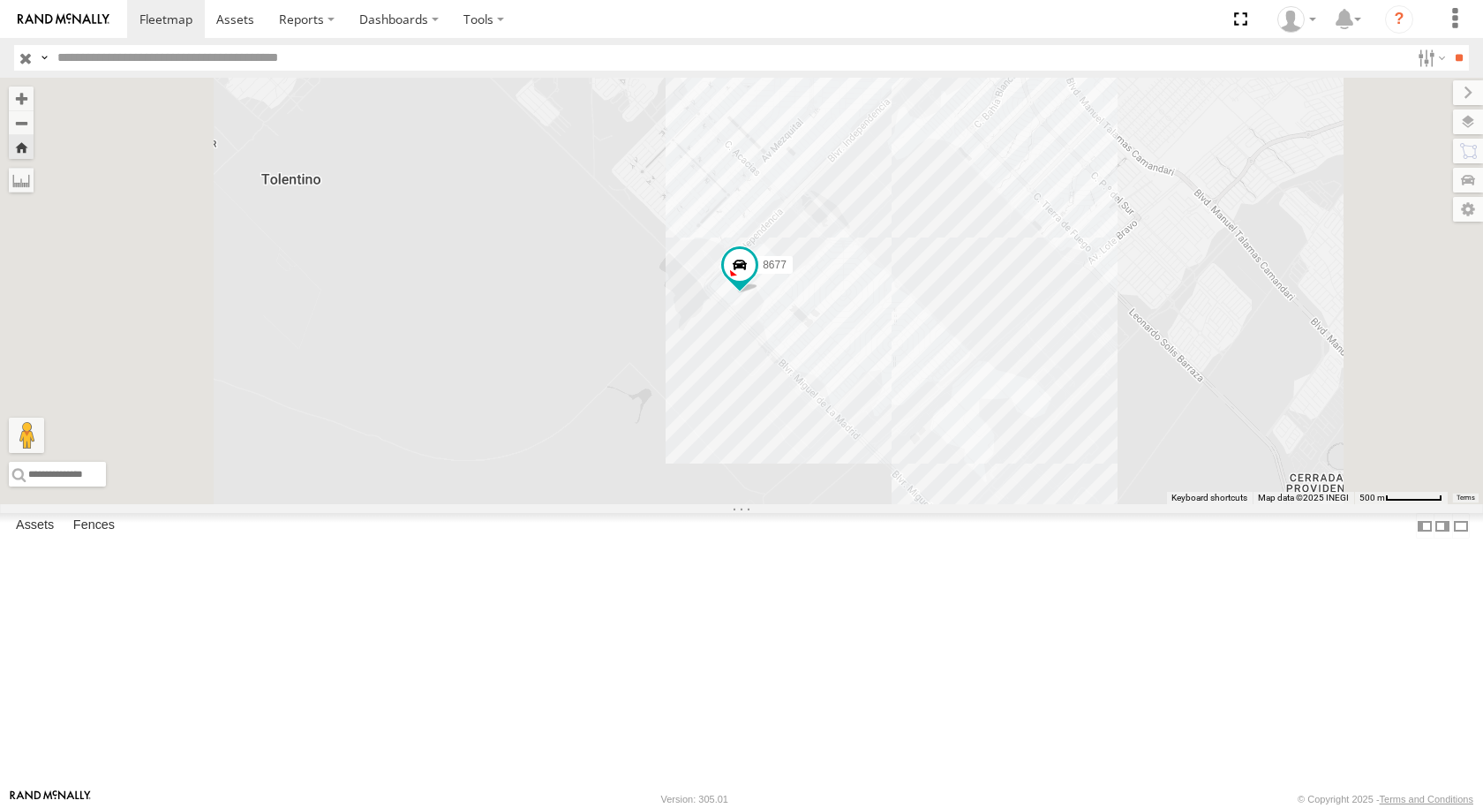
click at [0, 0] on div "288" at bounding box center [0, 0] width 0 height 0
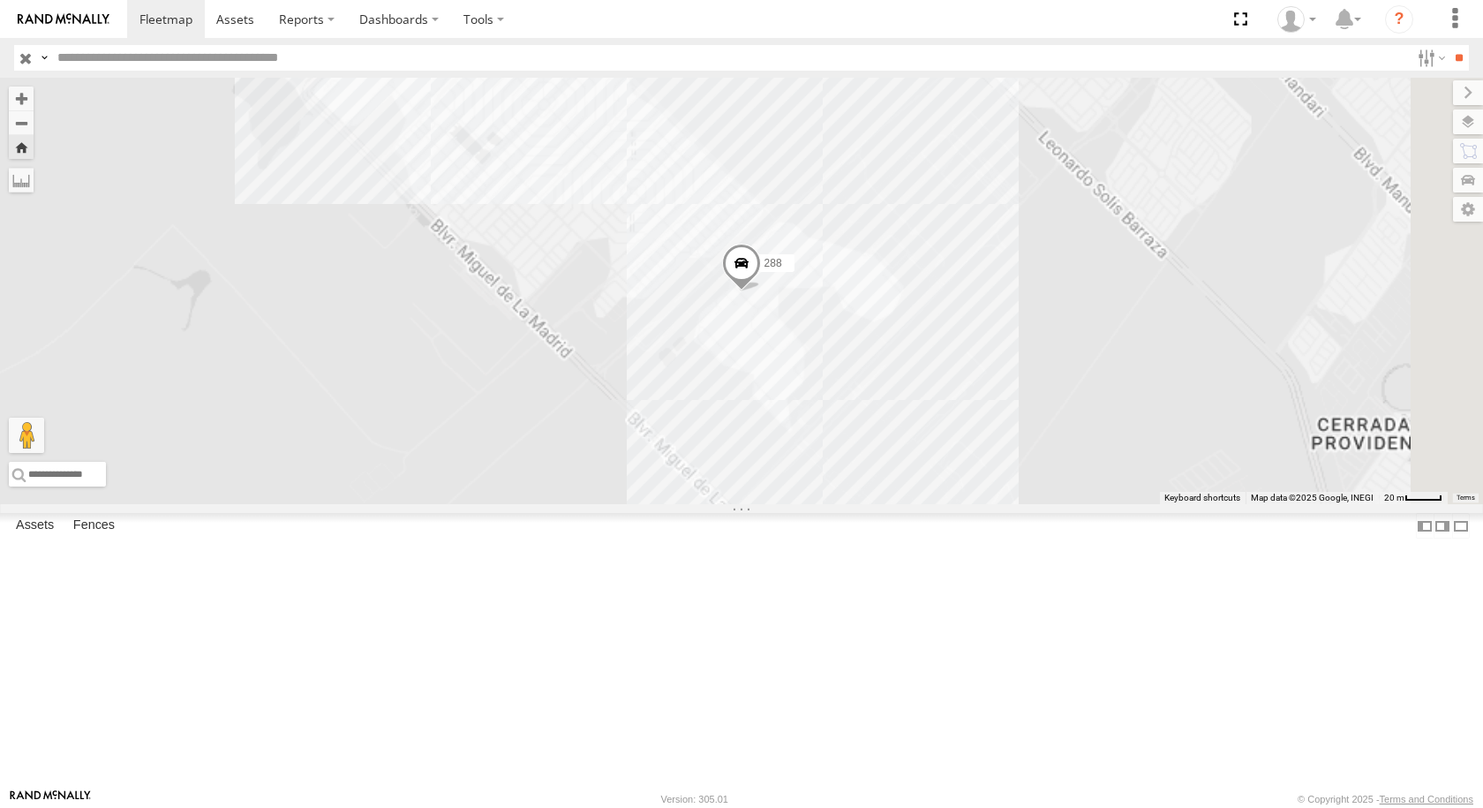
click at [0, 0] on div "2577" at bounding box center [0, 0] width 0 height 0
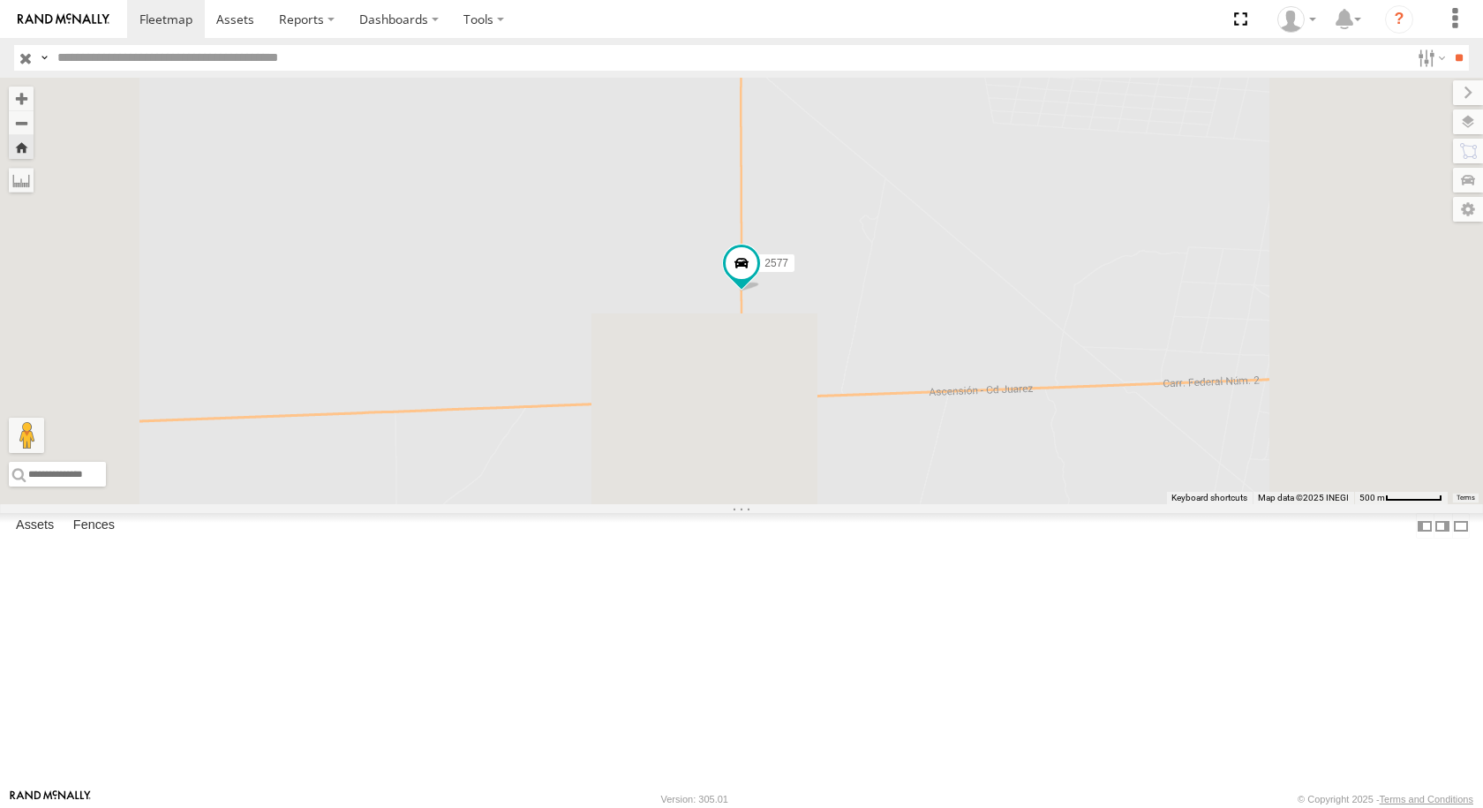
click at [0, 0] on div "FLEX SUR" at bounding box center [0, 0] width 0 height 0
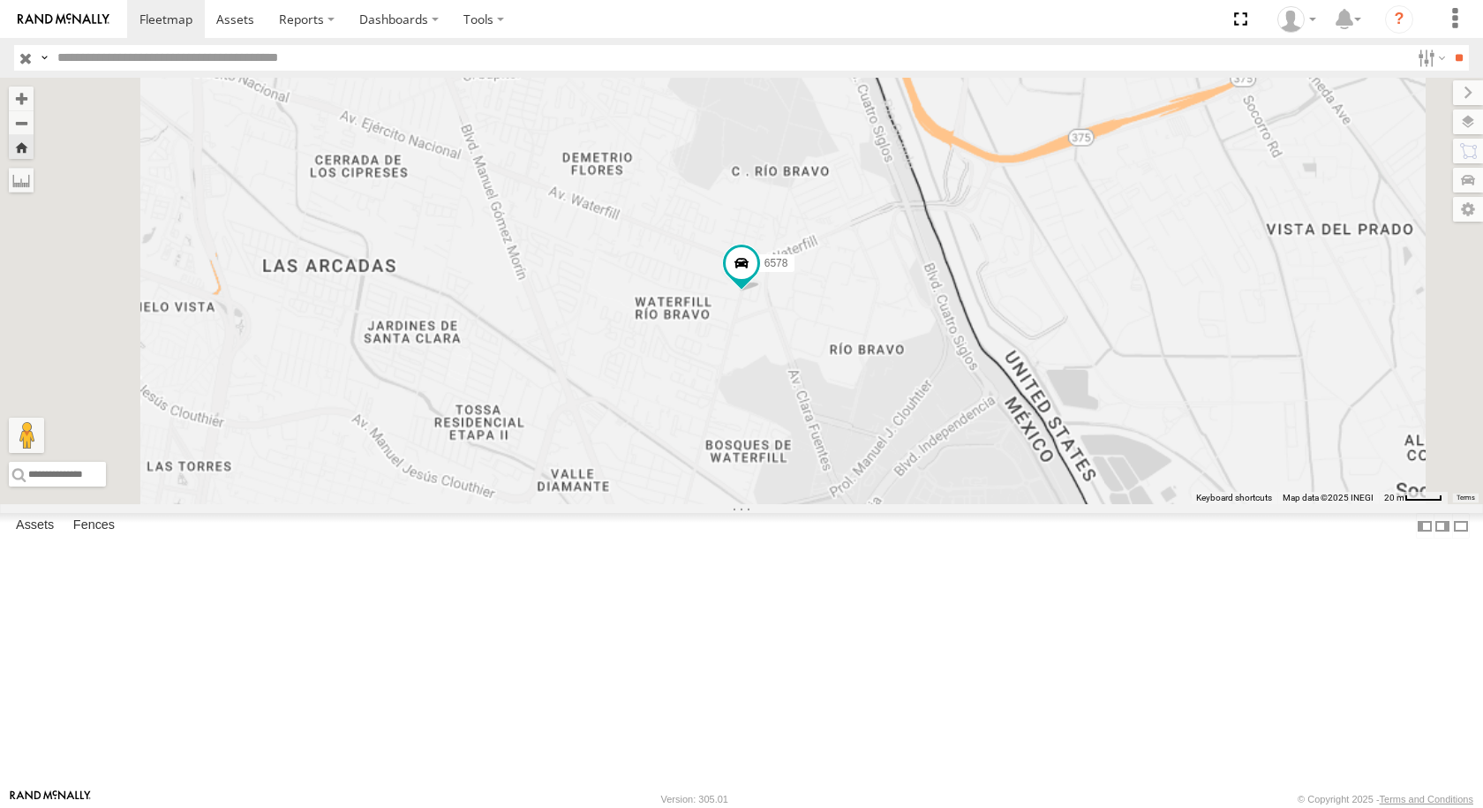
click at [0, 0] on div "C6786 FOXCONN" at bounding box center [0, 0] width 0 height 0
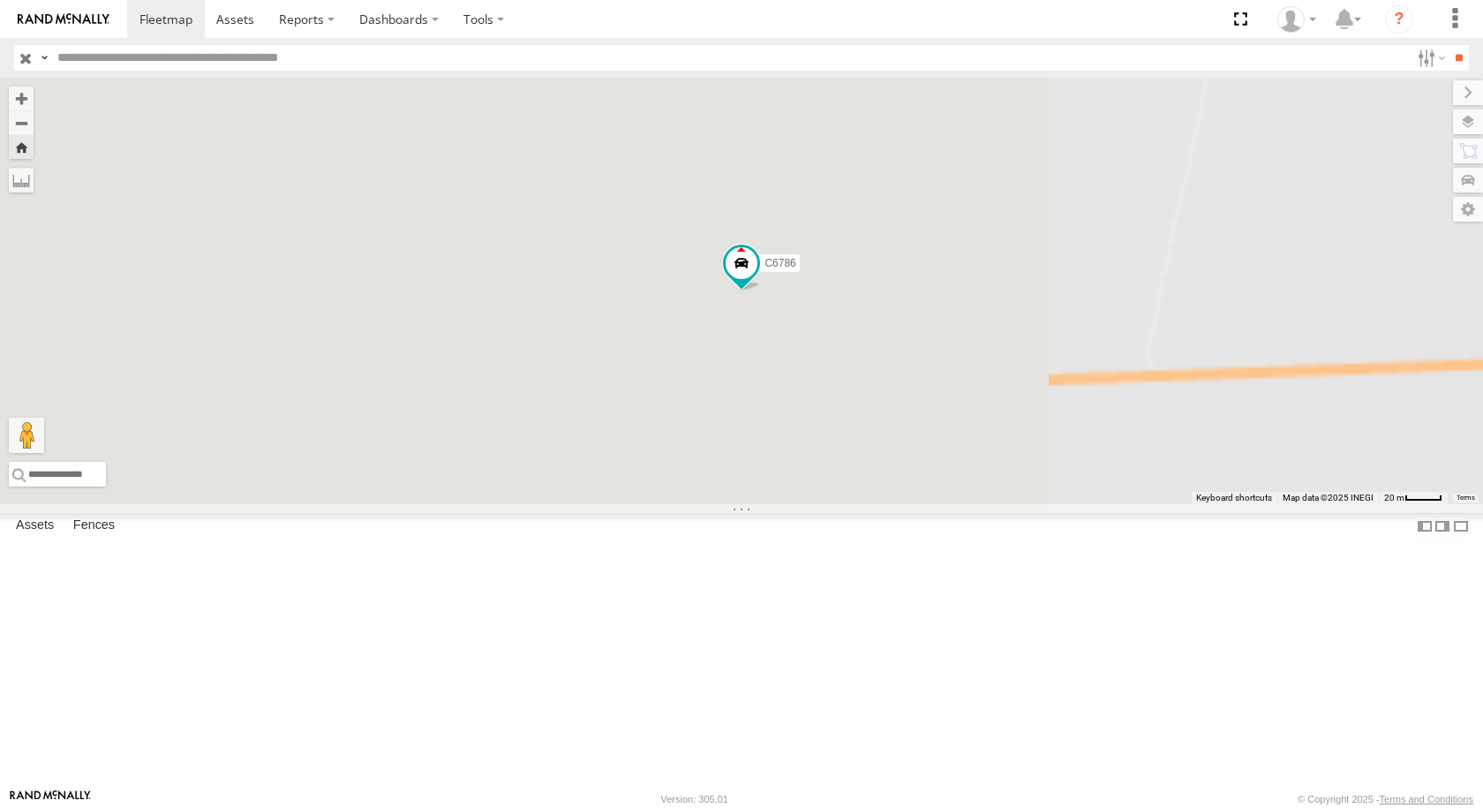
click at [0, 0] on div "682" at bounding box center [0, 0] width 0 height 0
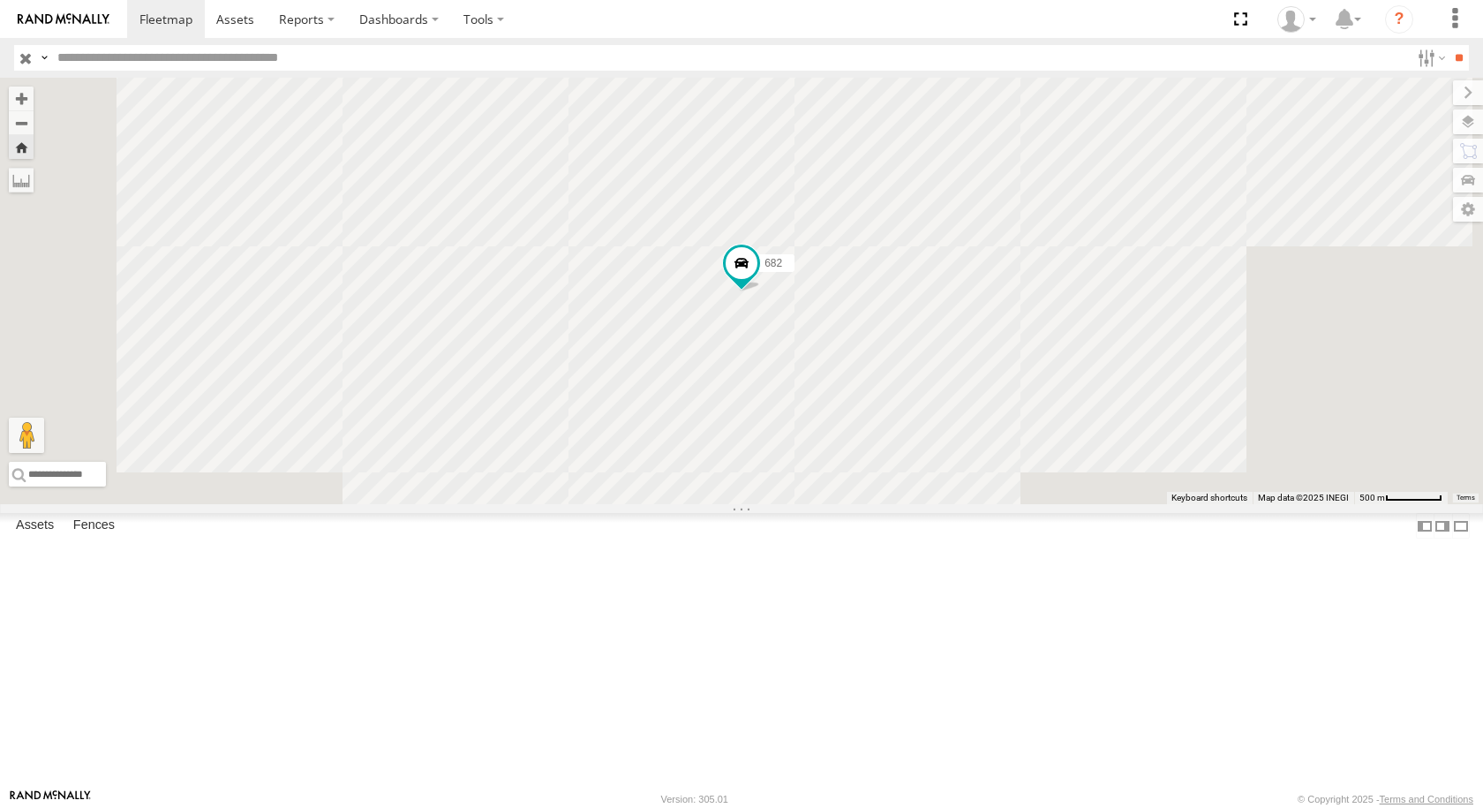
drag, startPoint x: 132, startPoint y: 660, endPoint x: 112, endPoint y: 738, distance: 80.1
click at [0, 0] on div "AN534714 CAJAS" at bounding box center [0, 0] width 0 height 0
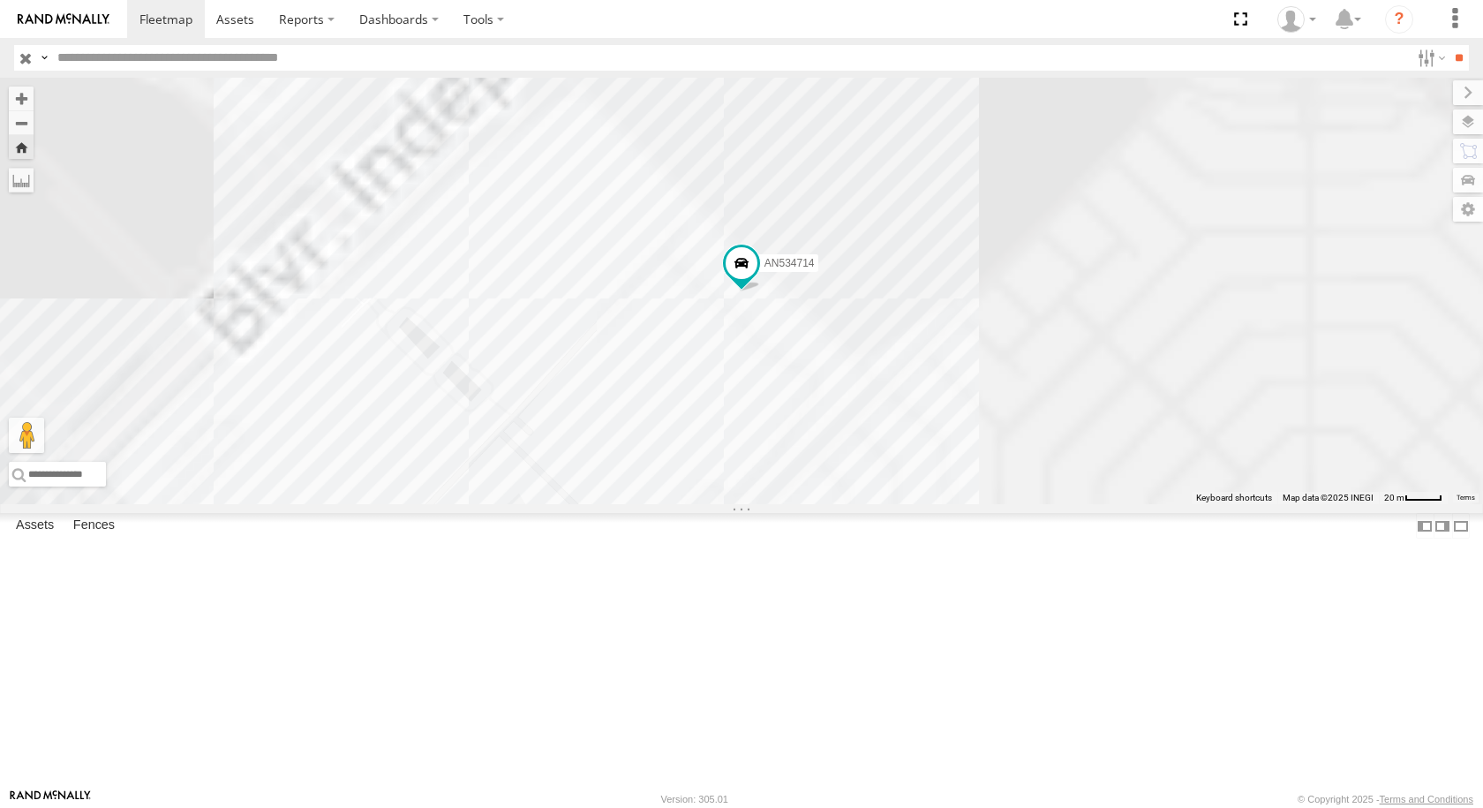
click at [0, 0] on div "357660104094545 Locales FLEXTRONICS SUR SERVICIO INTERNACIONAL DE ENLACE TERRES…" at bounding box center [0, 0] width 0 height 0
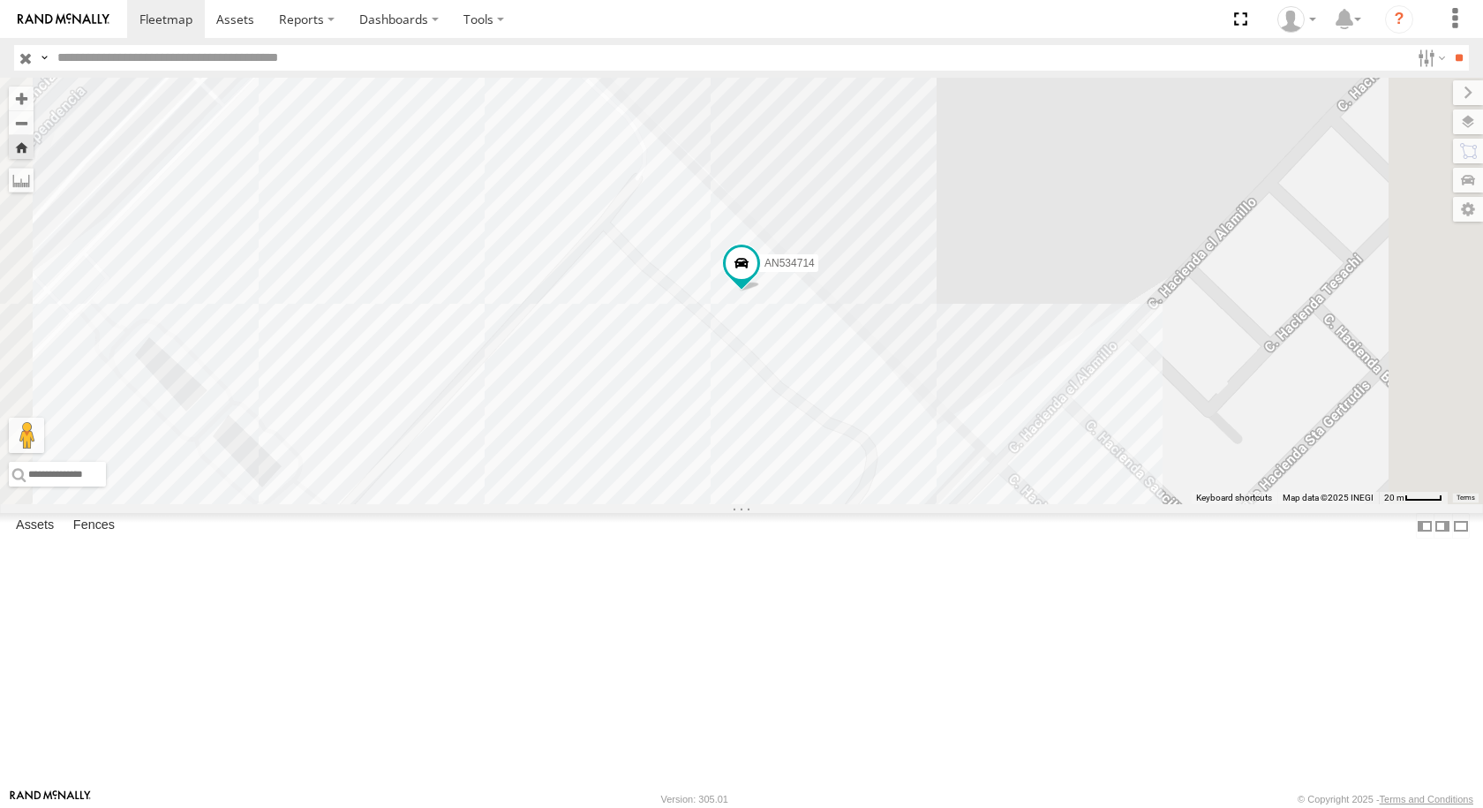
scroll to position [177, 0]
click at [0, 0] on div "8662" at bounding box center [0, 0] width 0 height 0
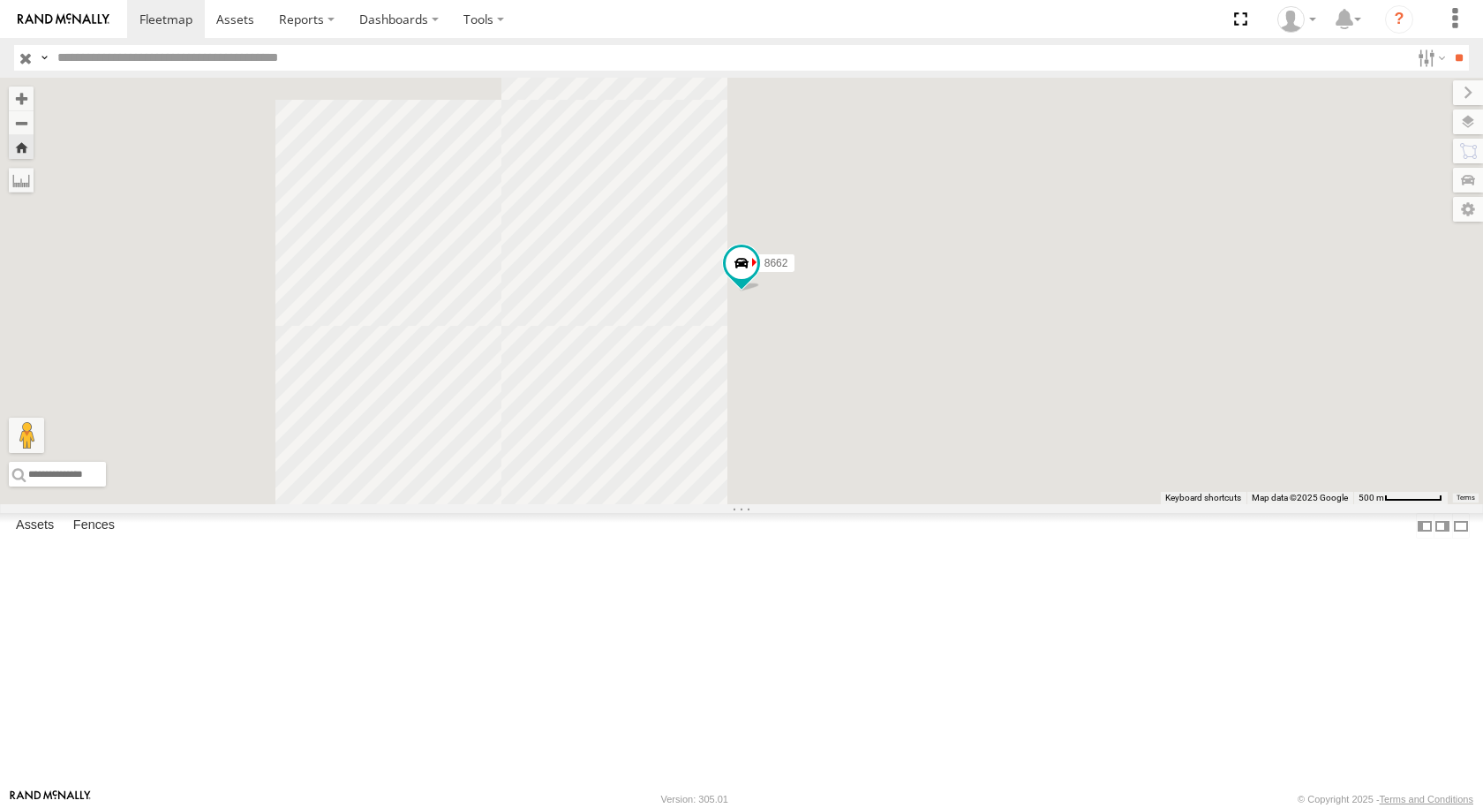
click at [0, 0] on div "FW530041" at bounding box center [0, 0] width 0 height 0
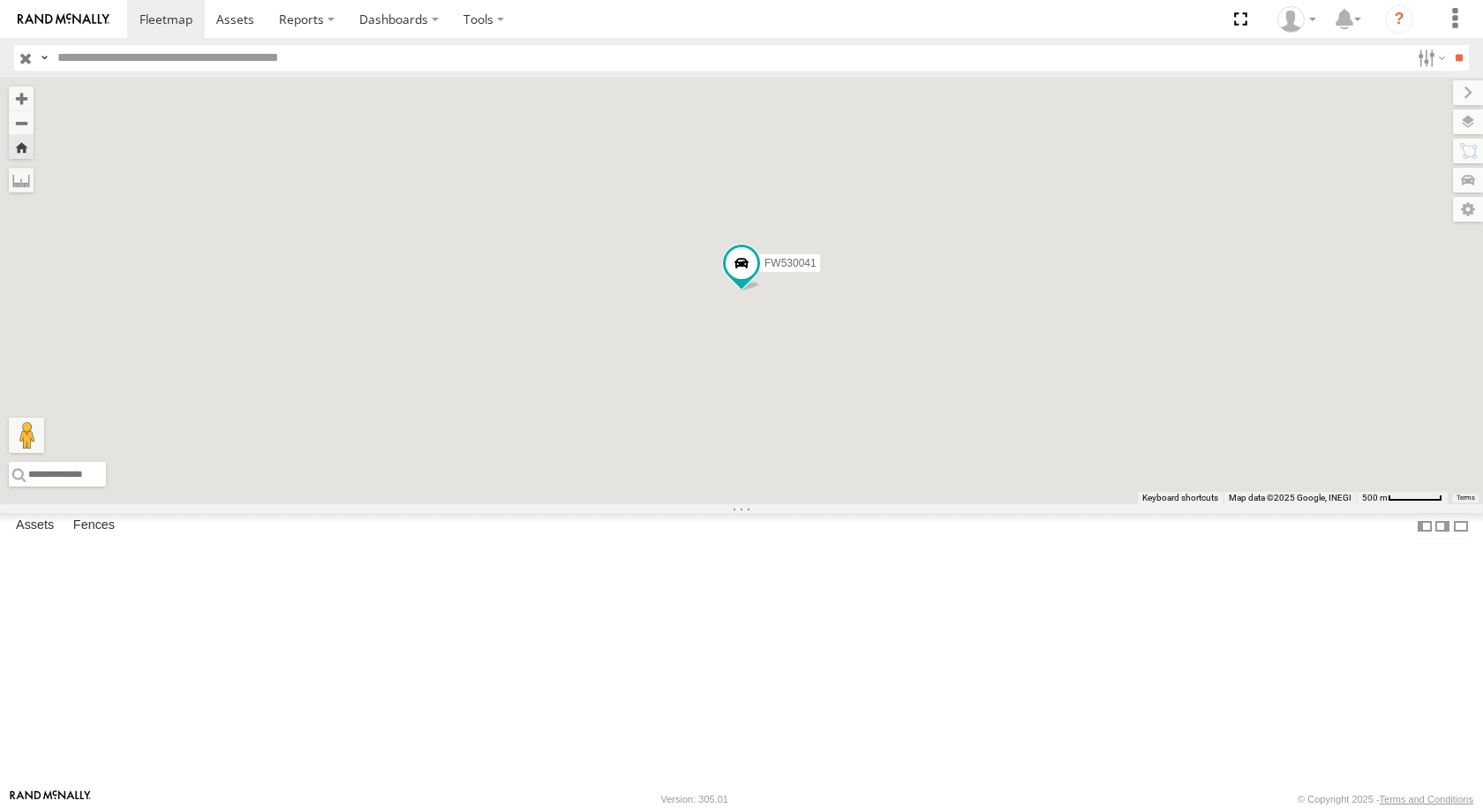
click at [0, 0] on div "446" at bounding box center [0, 0] width 0 height 0
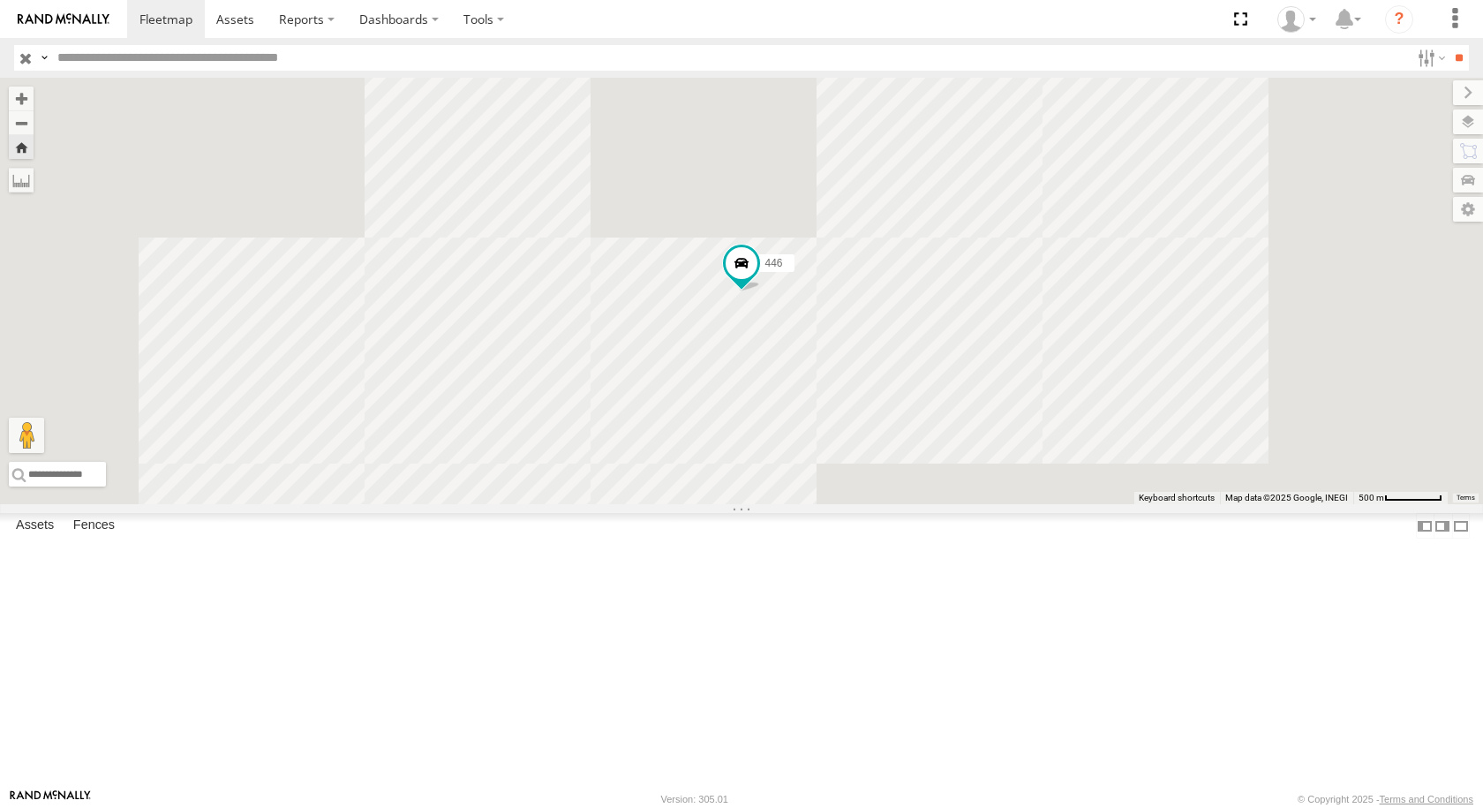
click at [0, 0] on div "L368" at bounding box center [0, 0] width 0 height 0
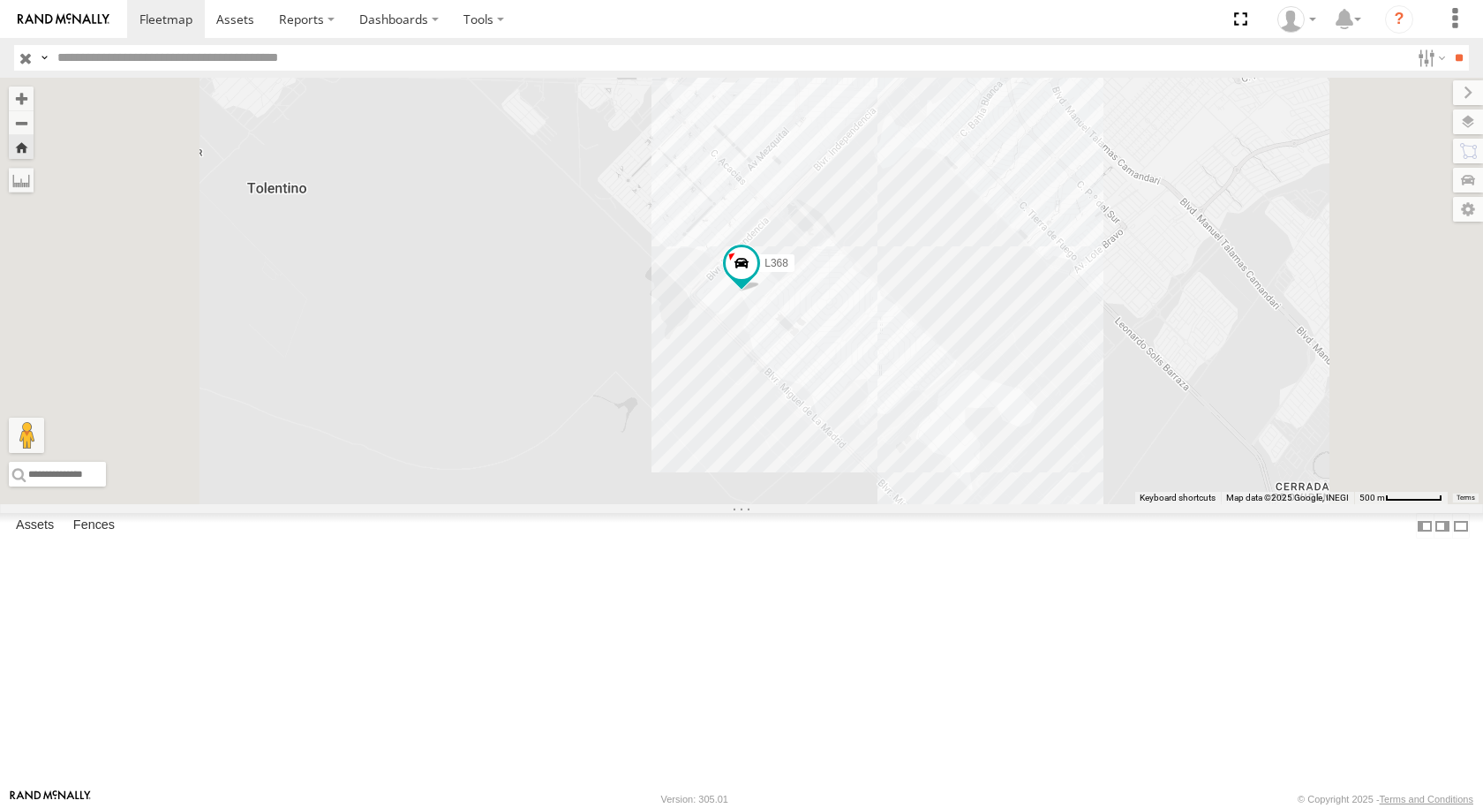
scroll to position [353, 0]
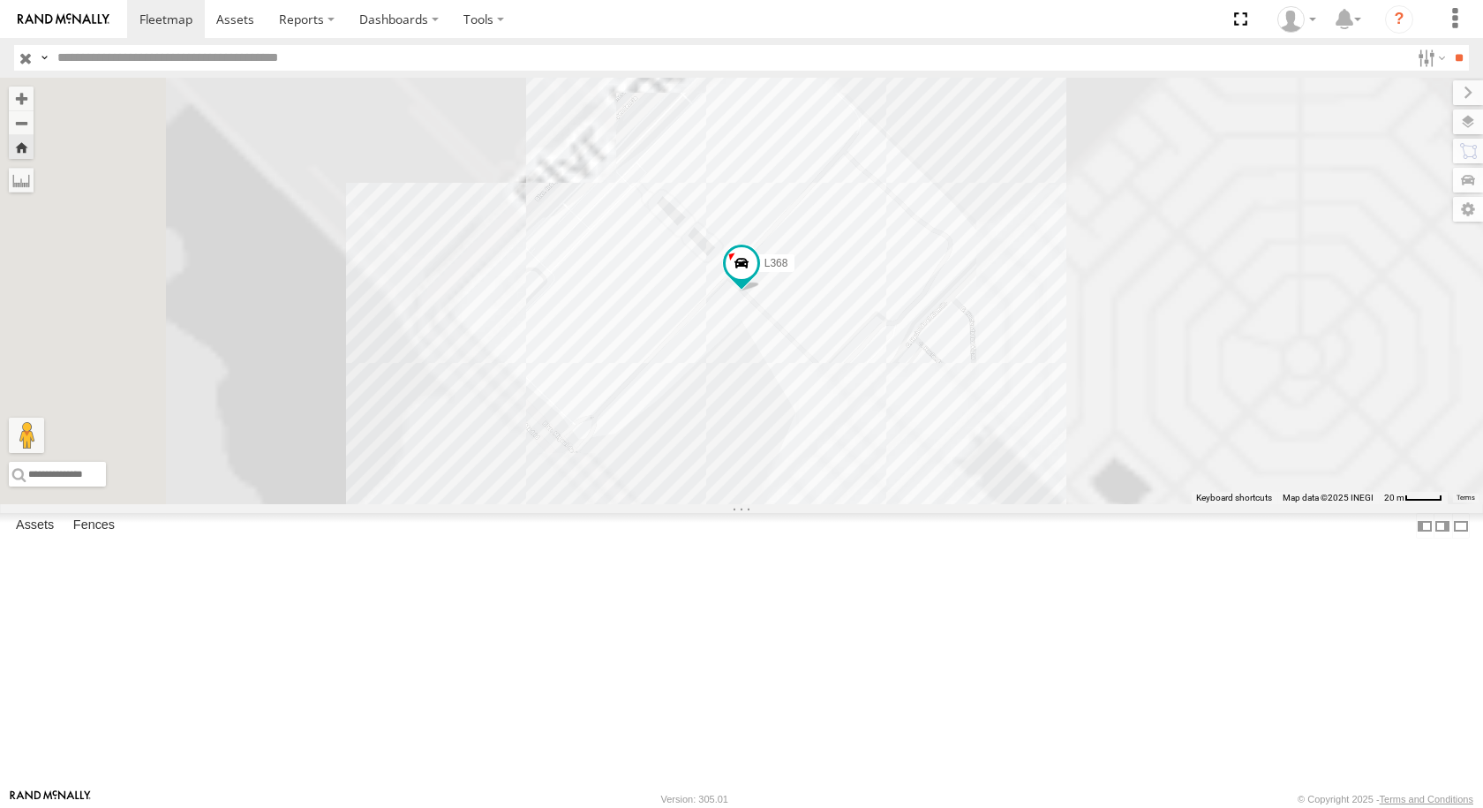
click at [0, 0] on div "L2627" at bounding box center [0, 0] width 0 height 0
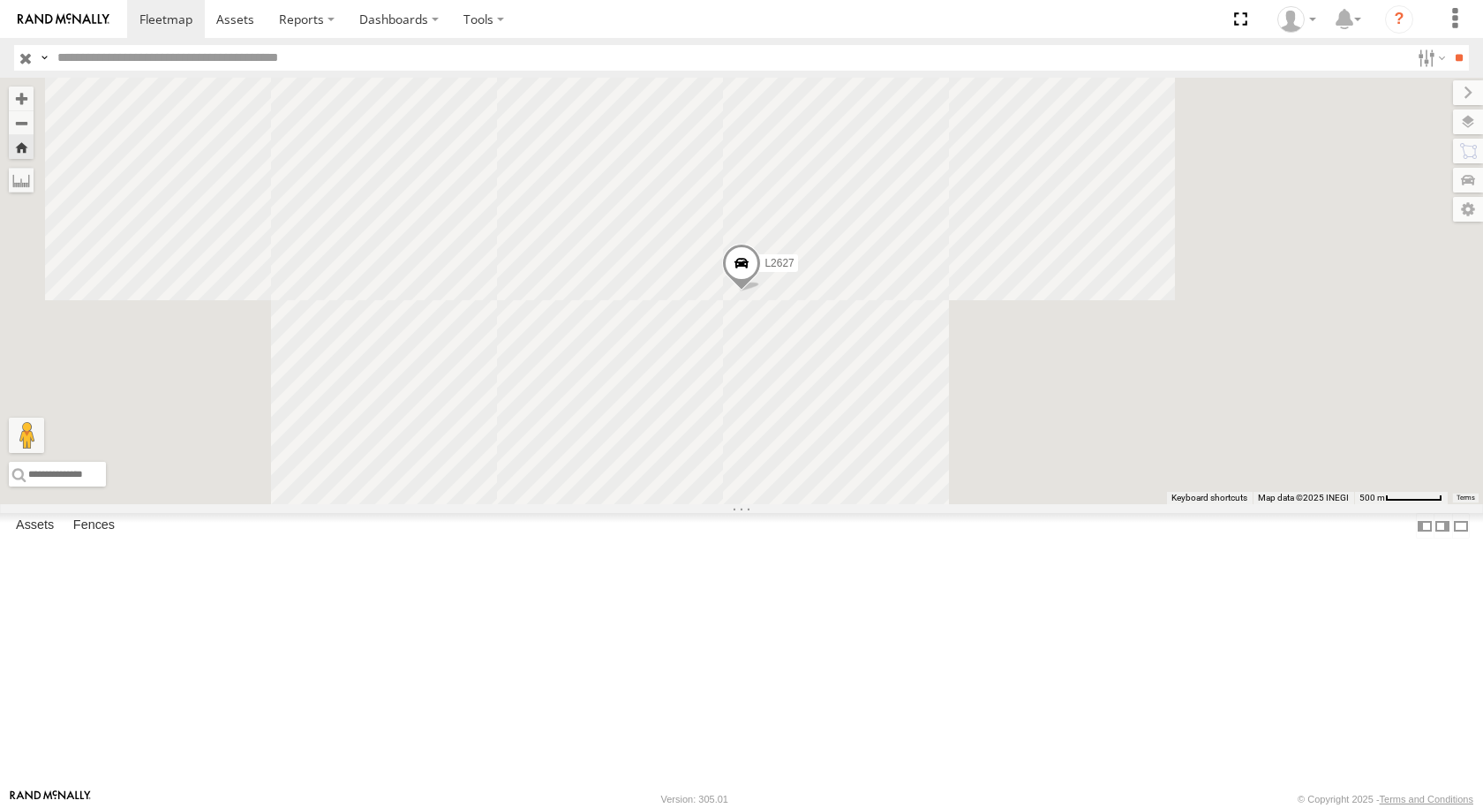
click at [0, 0] on div "4088" at bounding box center [0, 0] width 0 height 0
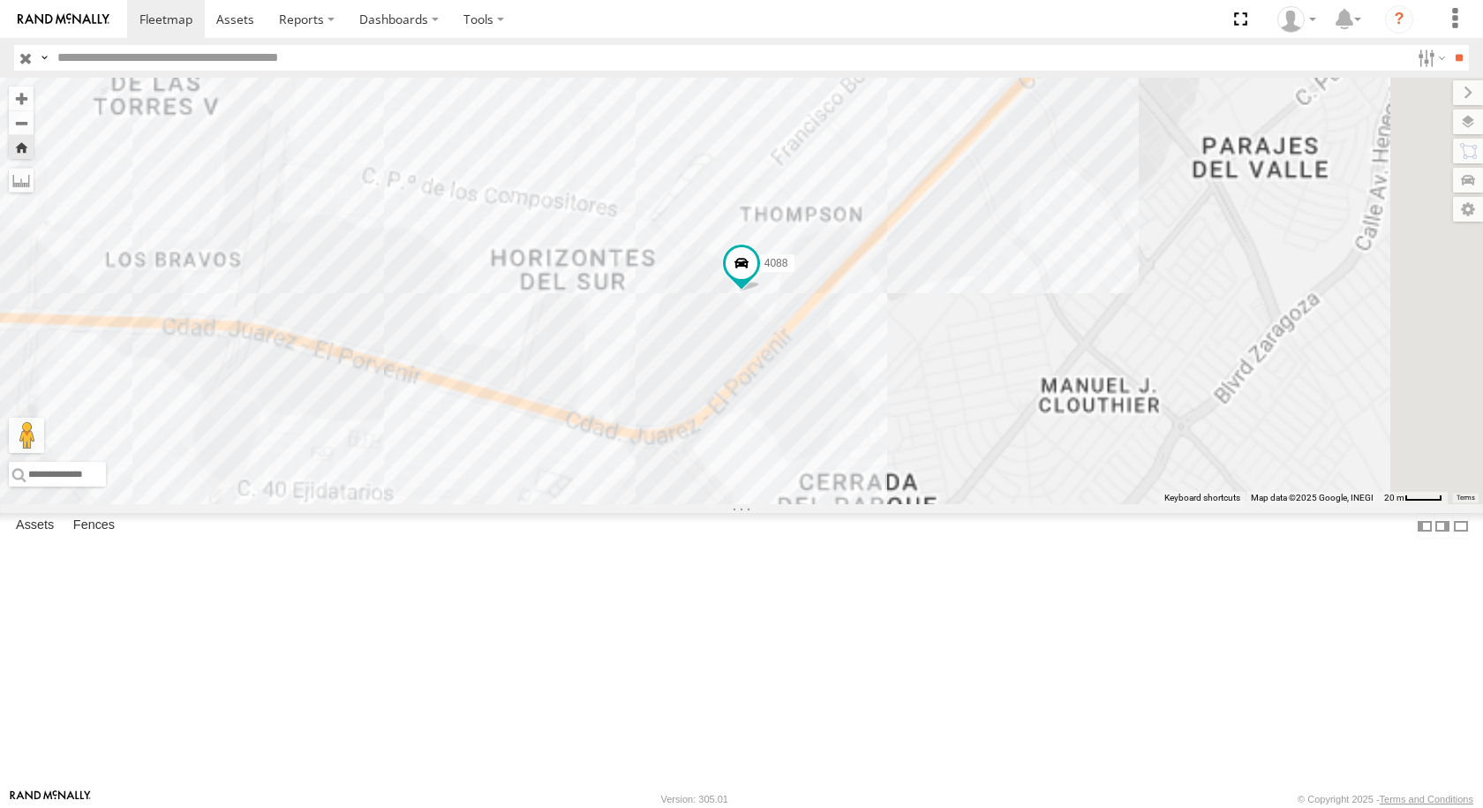
click at [0, 0] on div "3994 FLEX SUR PUNTO K9 ZARAGOZA SERVICIO INTERNACIONAL DE ENLACE TERRESTRE SA 3…" at bounding box center [0, 0] width 0 height 0
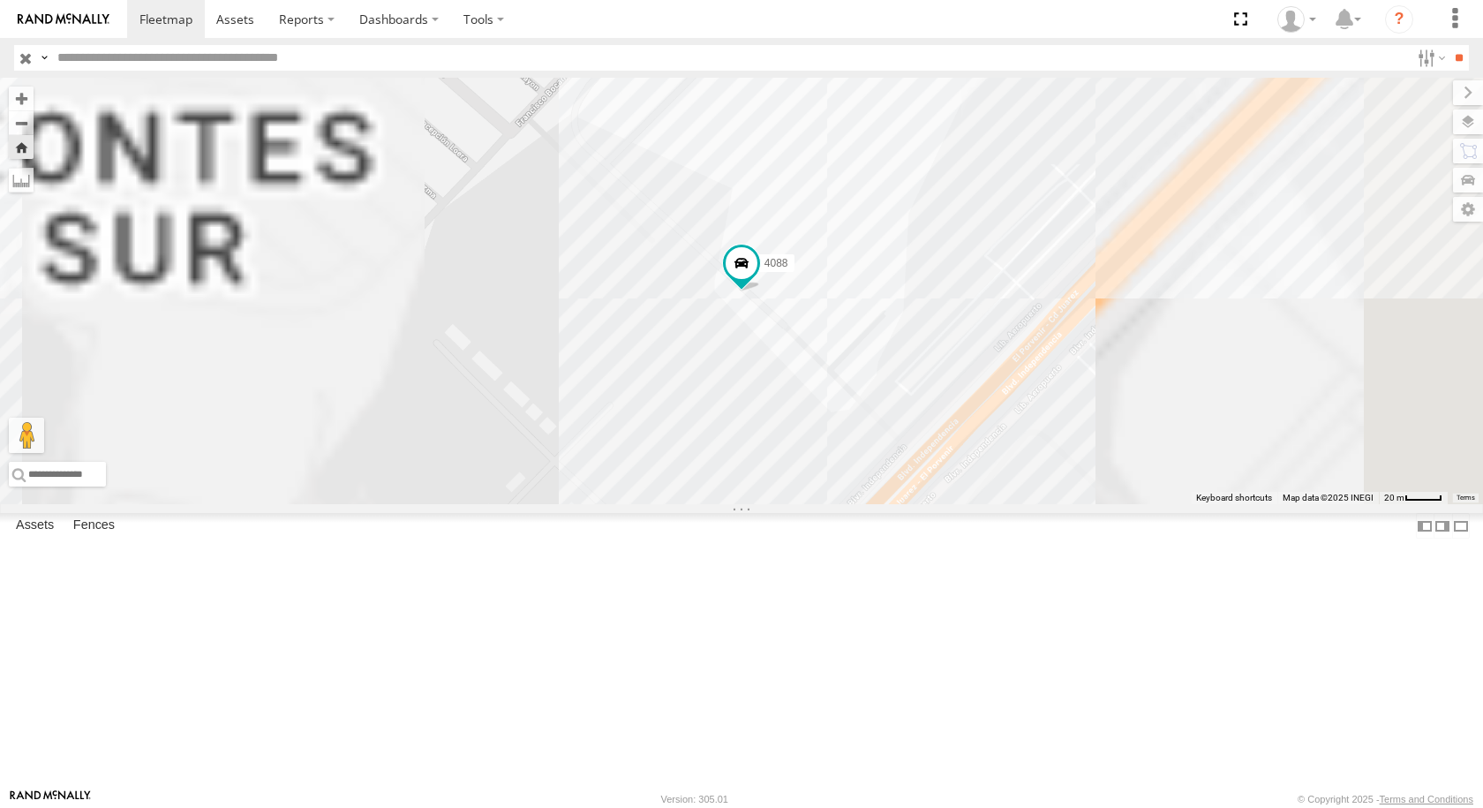
click at [0, 0] on div "3908 Cruce" at bounding box center [0, 0] width 0 height 0
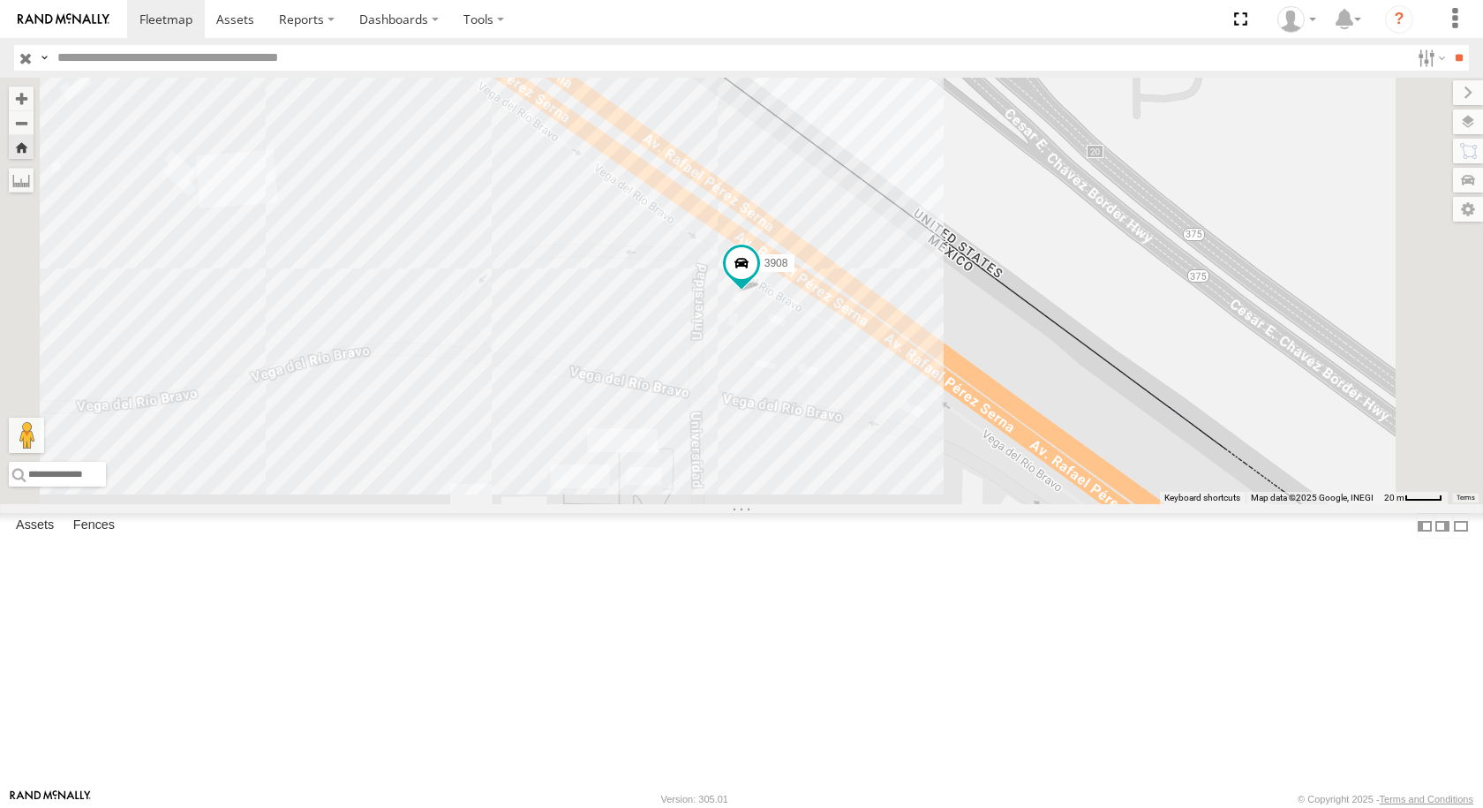
scroll to position [4503, 0]
click at [0, 0] on div "8806" at bounding box center [0, 0] width 0 height 0
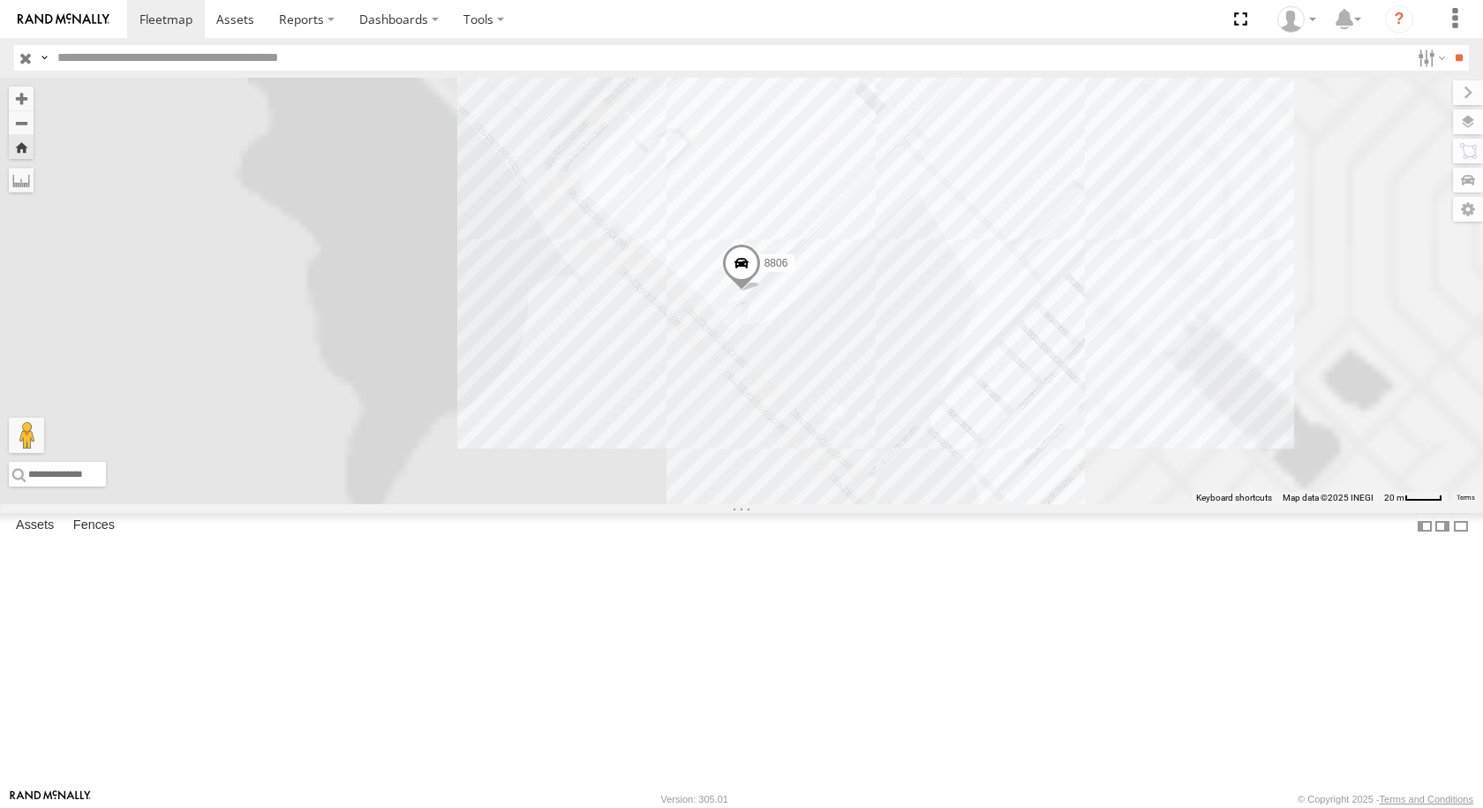
click at [761, 291] on span at bounding box center [741, 268] width 39 height 48
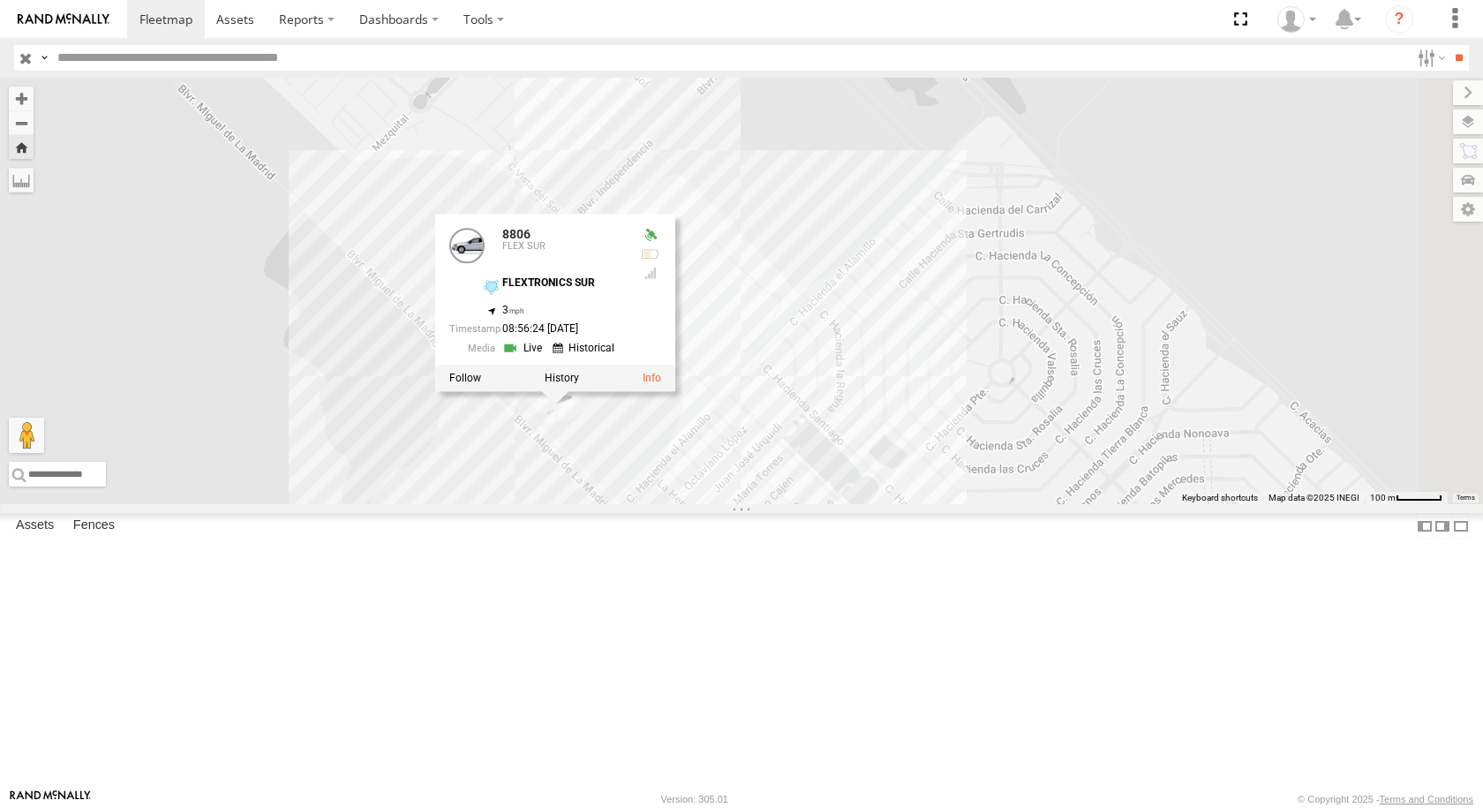
drag, startPoint x: 1172, startPoint y: 392, endPoint x: 887, endPoint y: 540, distance: 320.6
click at [887, 504] on div "8806 8806 FLEX SUR FLEXTRONICS SUR 31.57327 , -106.4071 3 08:56:24 08/11/2025" at bounding box center [741, 291] width 1483 height 426
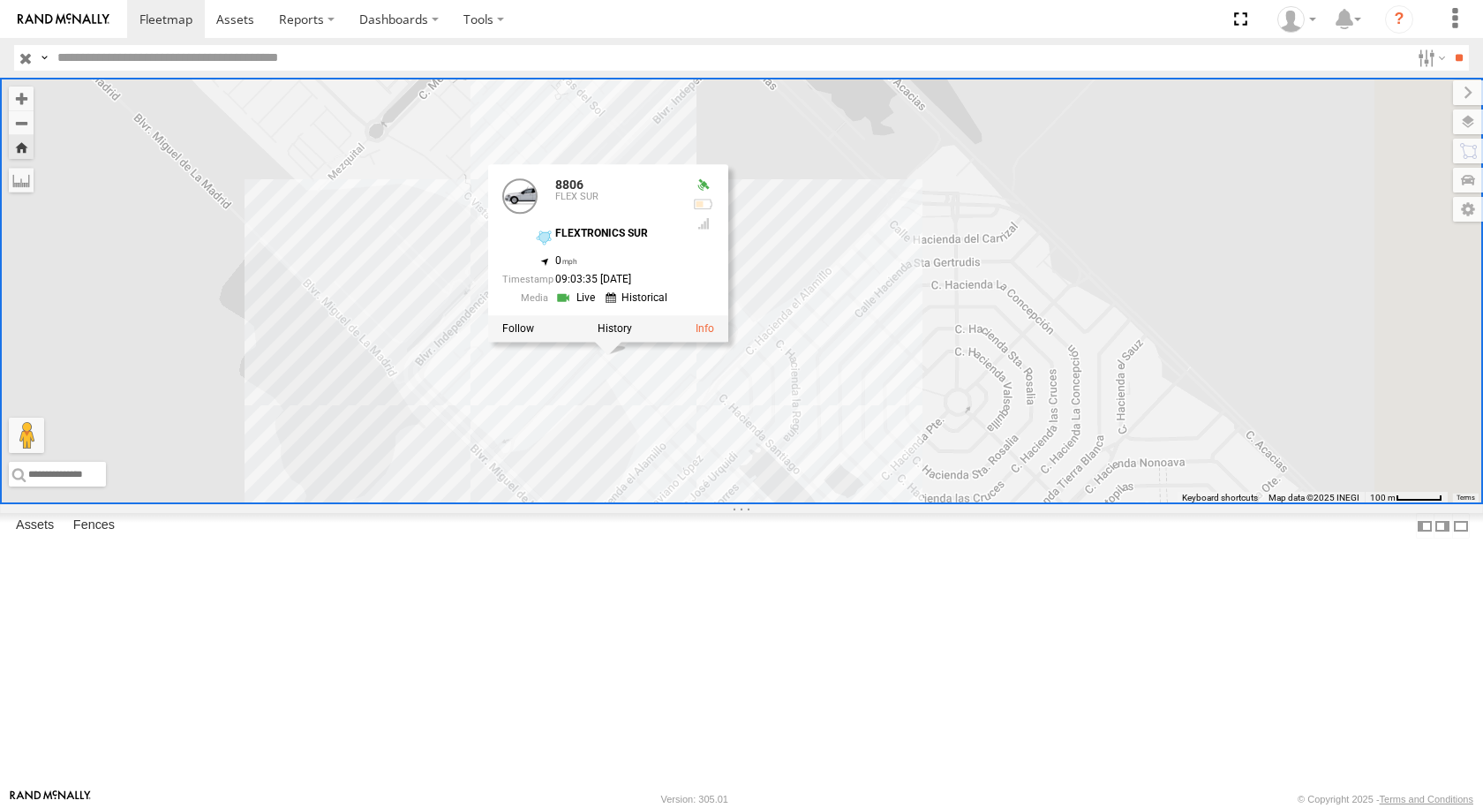
click at [117, 59] on input "text" at bounding box center [730, 58] width 1360 height 26
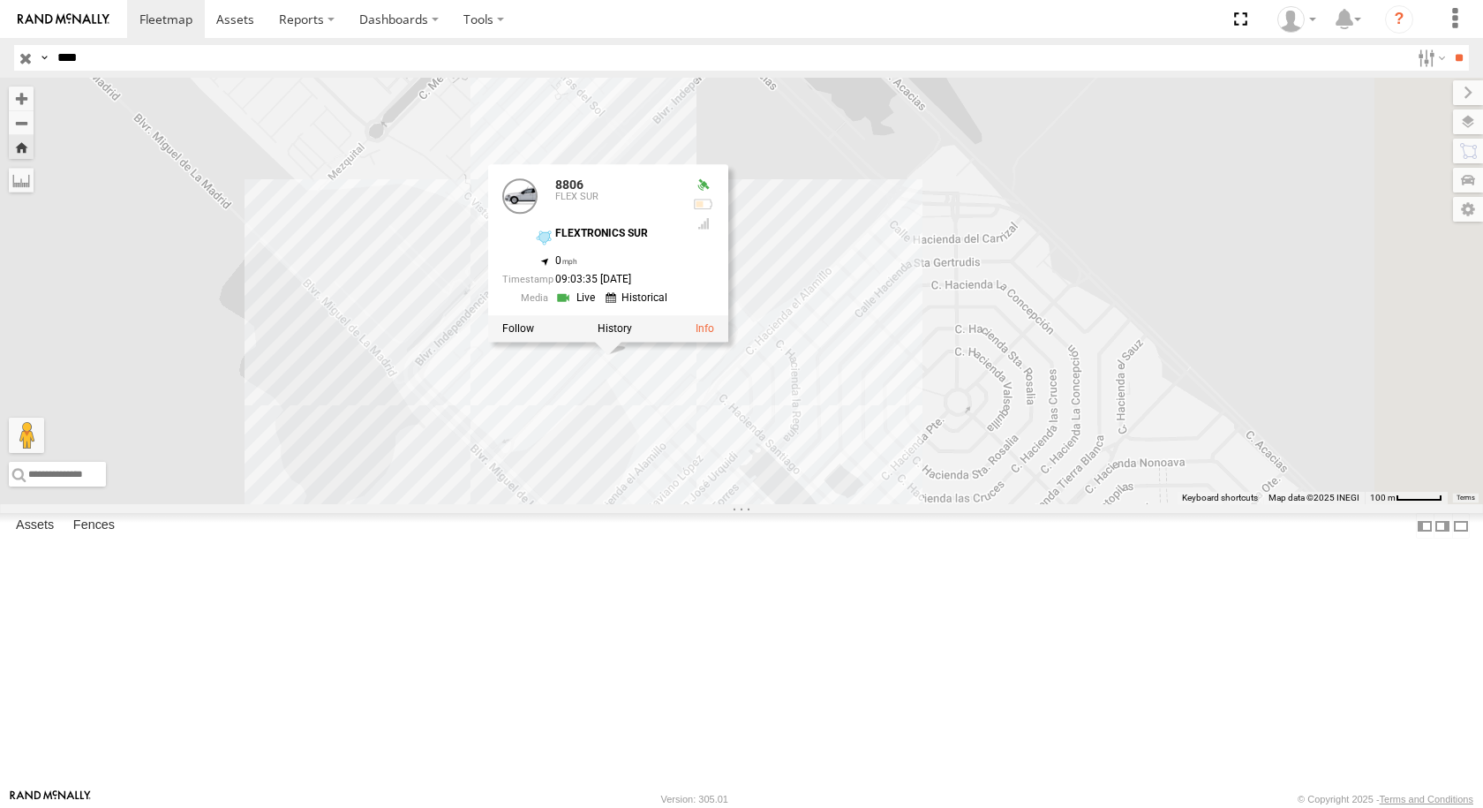
type input "****"
click at [1449, 45] on input "**" at bounding box center [1459, 58] width 20 height 26
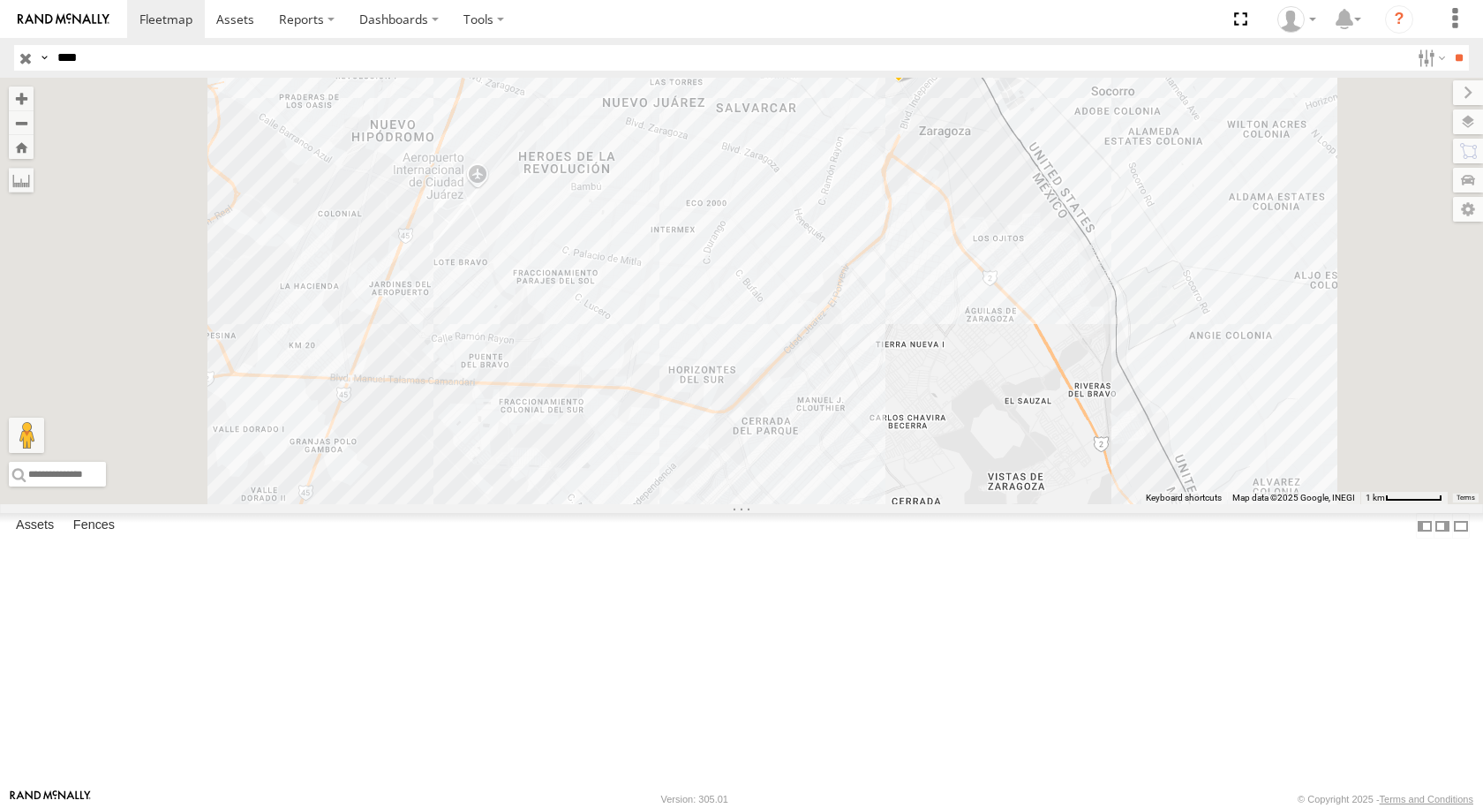
click at [0, 0] on div "8806" at bounding box center [0, 0] width 0 height 0
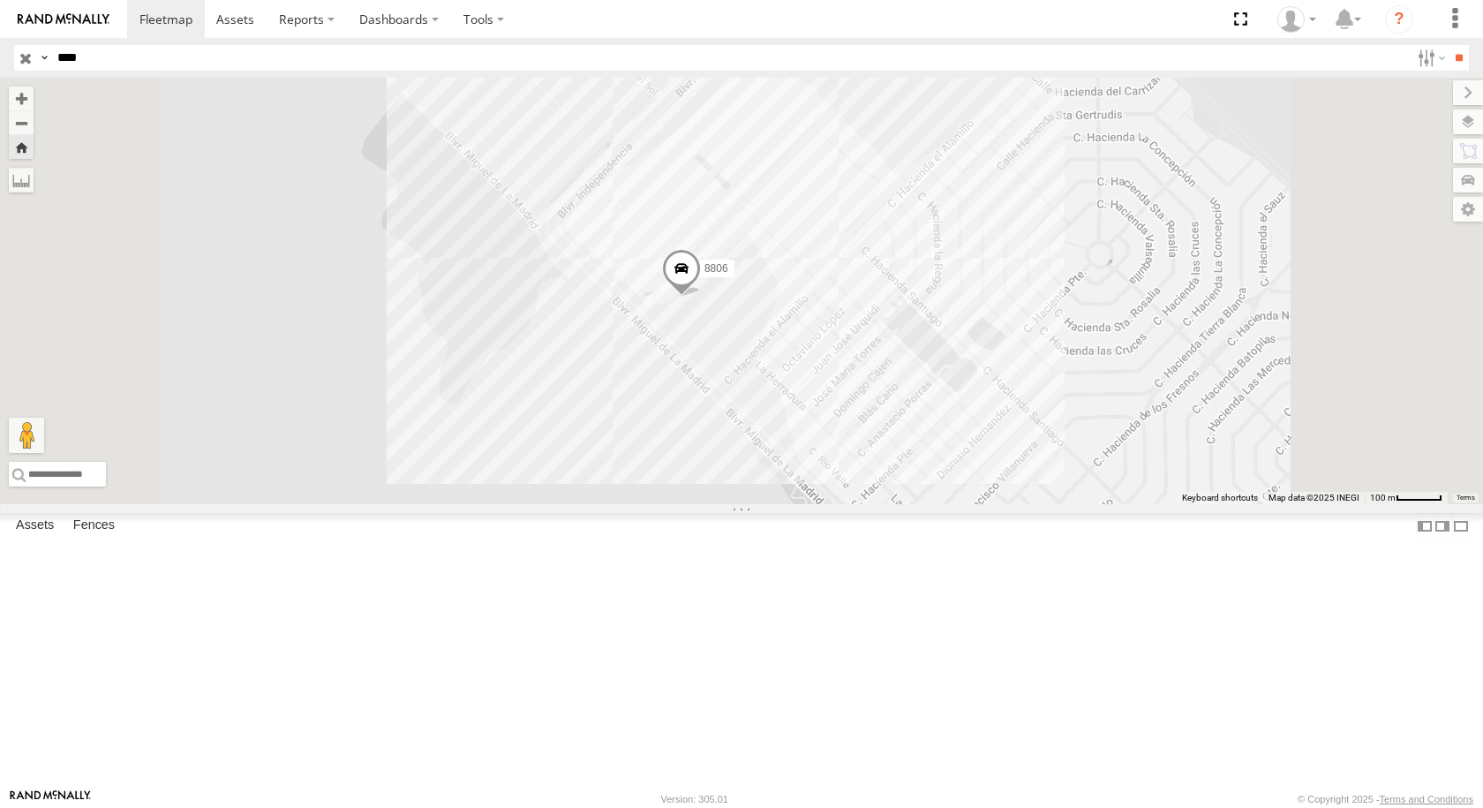
click at [701, 296] on span at bounding box center [681, 272] width 39 height 48
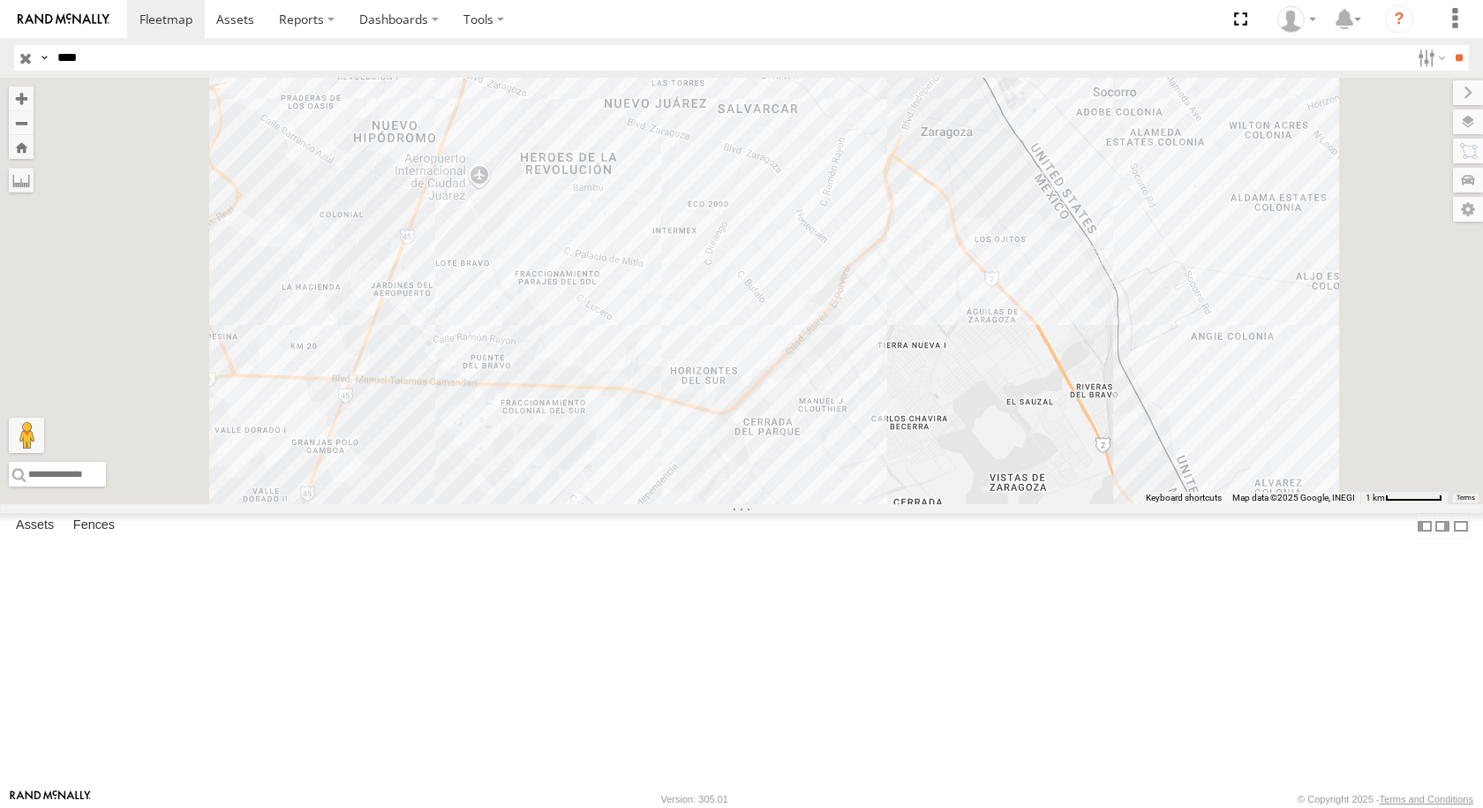
click at [0, 0] on div "AN539212 [PERSON_NAME] [PERSON_NAME] SERVICIO INTERNACIONAL DE ENLACE TERRESTRE…" at bounding box center [0, 0] width 0 height 0
click at [0, 0] on div "8806" at bounding box center [0, 0] width 0 height 0
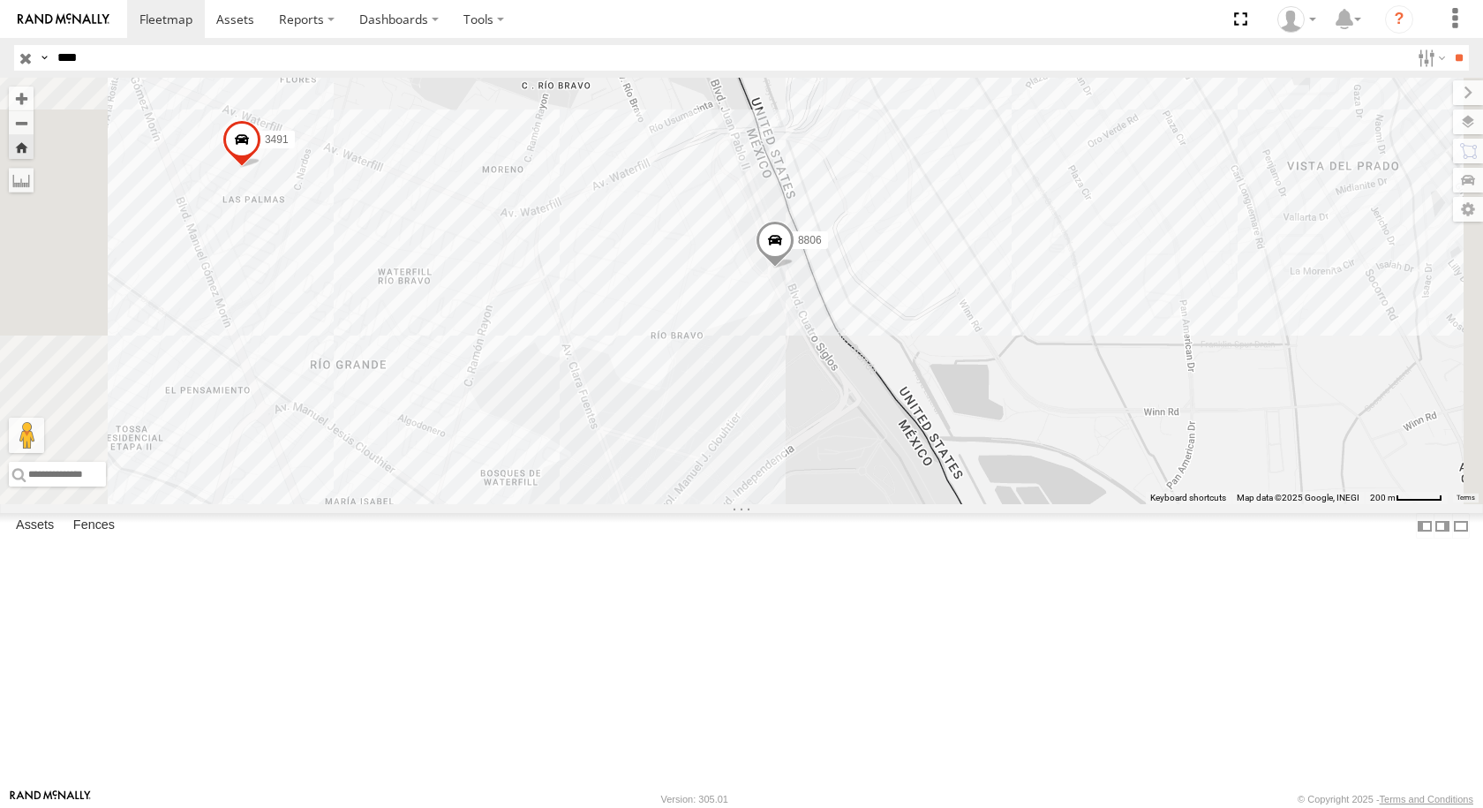
drag, startPoint x: 965, startPoint y: 283, endPoint x: 928, endPoint y: 366, distance: 90.9
click at [928, 366] on div "3491 8806" at bounding box center [741, 291] width 1483 height 426
click at [742, 170] on span at bounding box center [723, 147] width 39 height 48
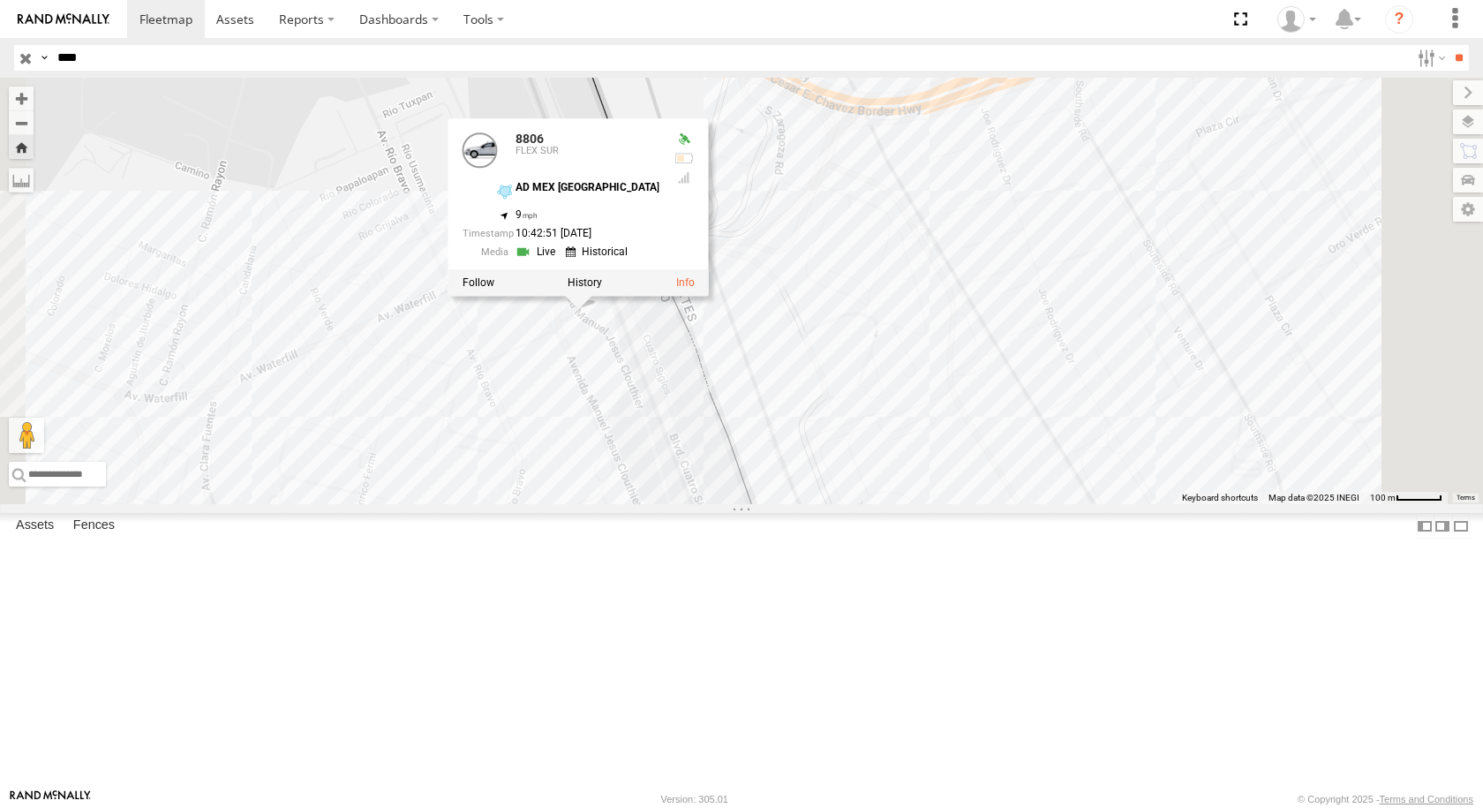
drag, startPoint x: 994, startPoint y: 314, endPoint x: 882, endPoint y: 532, distance: 245.2
click at [883, 504] on div "3491 8806 8806 FLEX SUR AD MEX [GEOGRAPHIC_DATA] 31.66964 , -106.33971 9 10:42:…" at bounding box center [741, 291] width 1483 height 426
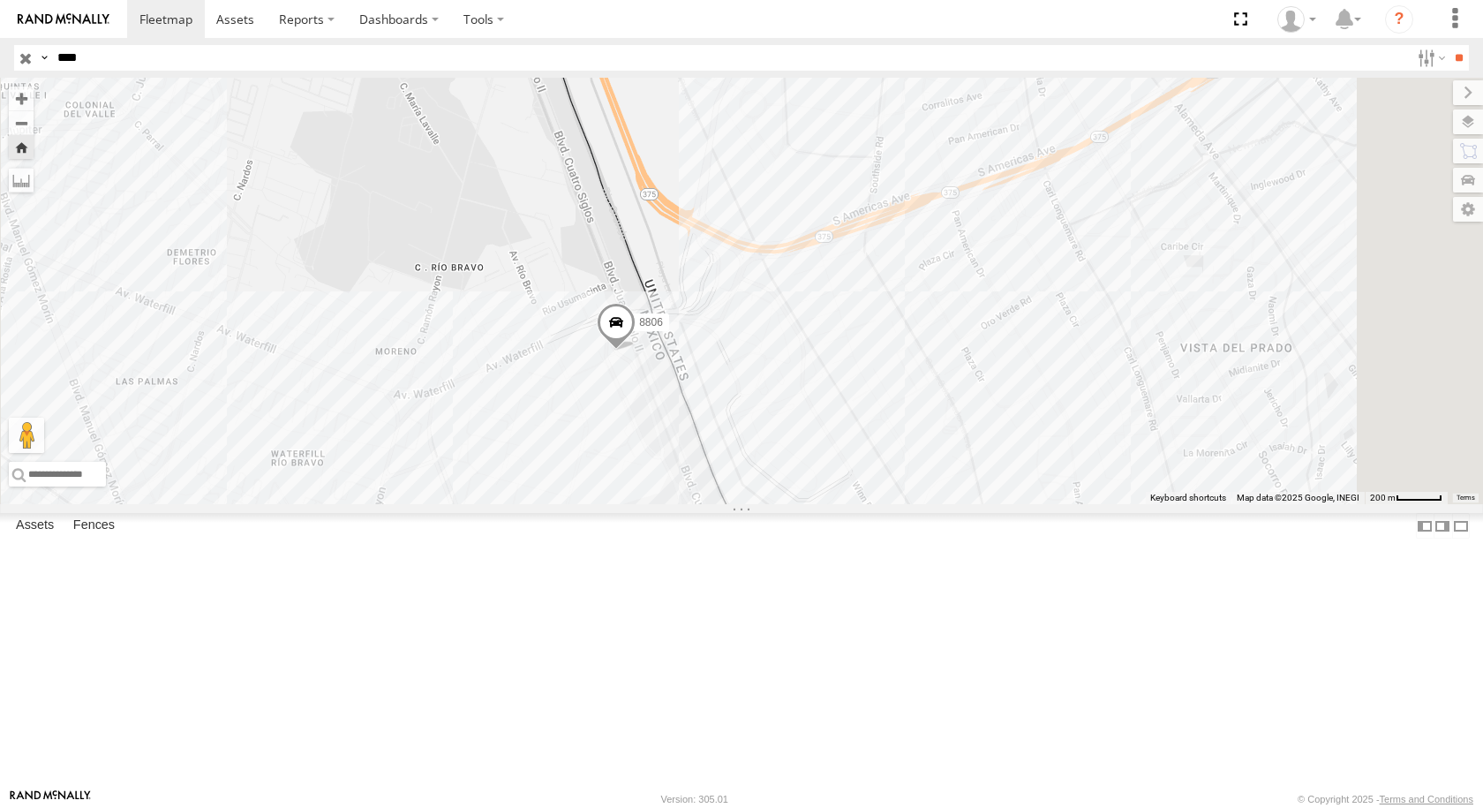
click at [636, 350] on span at bounding box center [616, 327] width 39 height 48
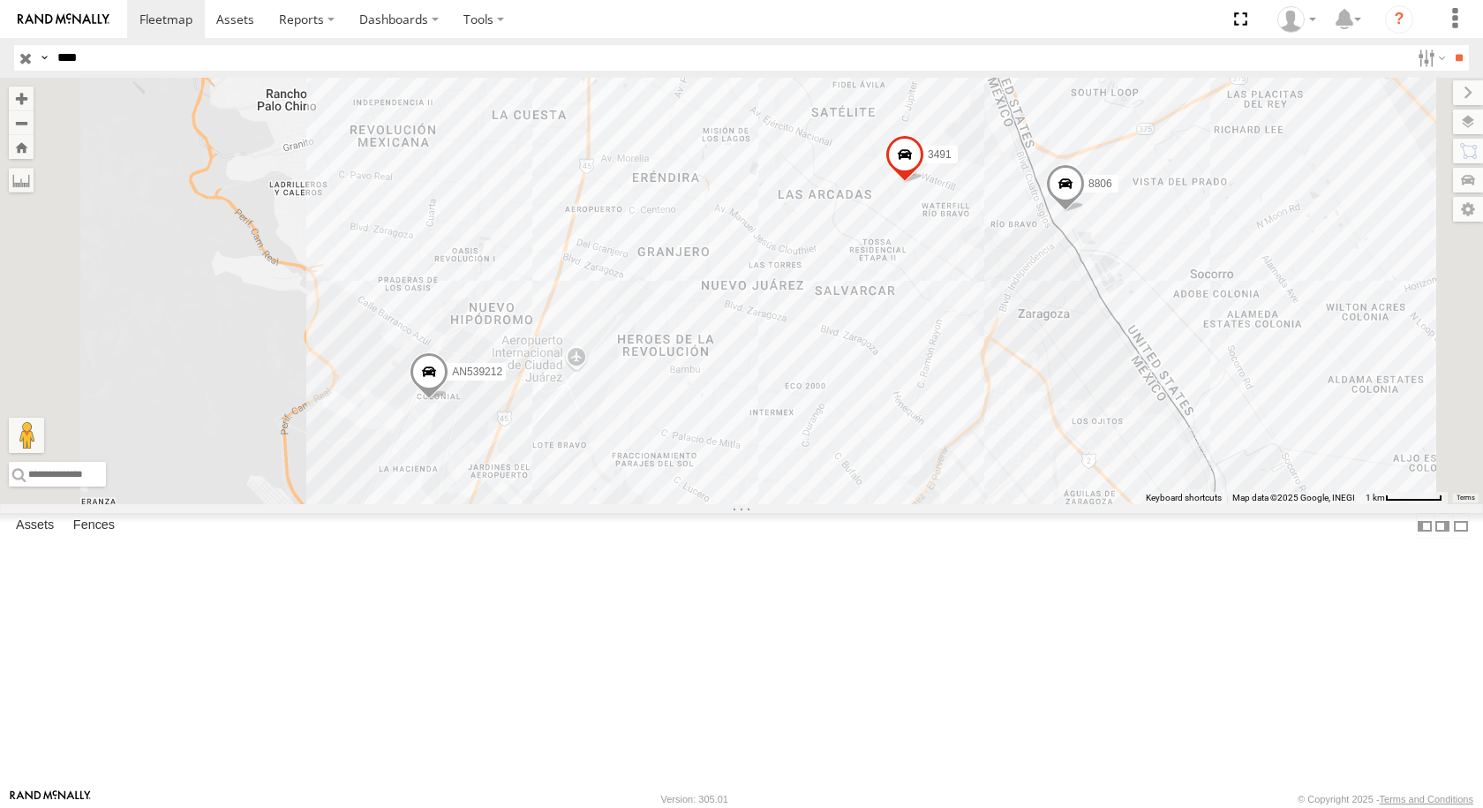
click at [0, 0] on div "8806" at bounding box center [0, 0] width 0 height 0
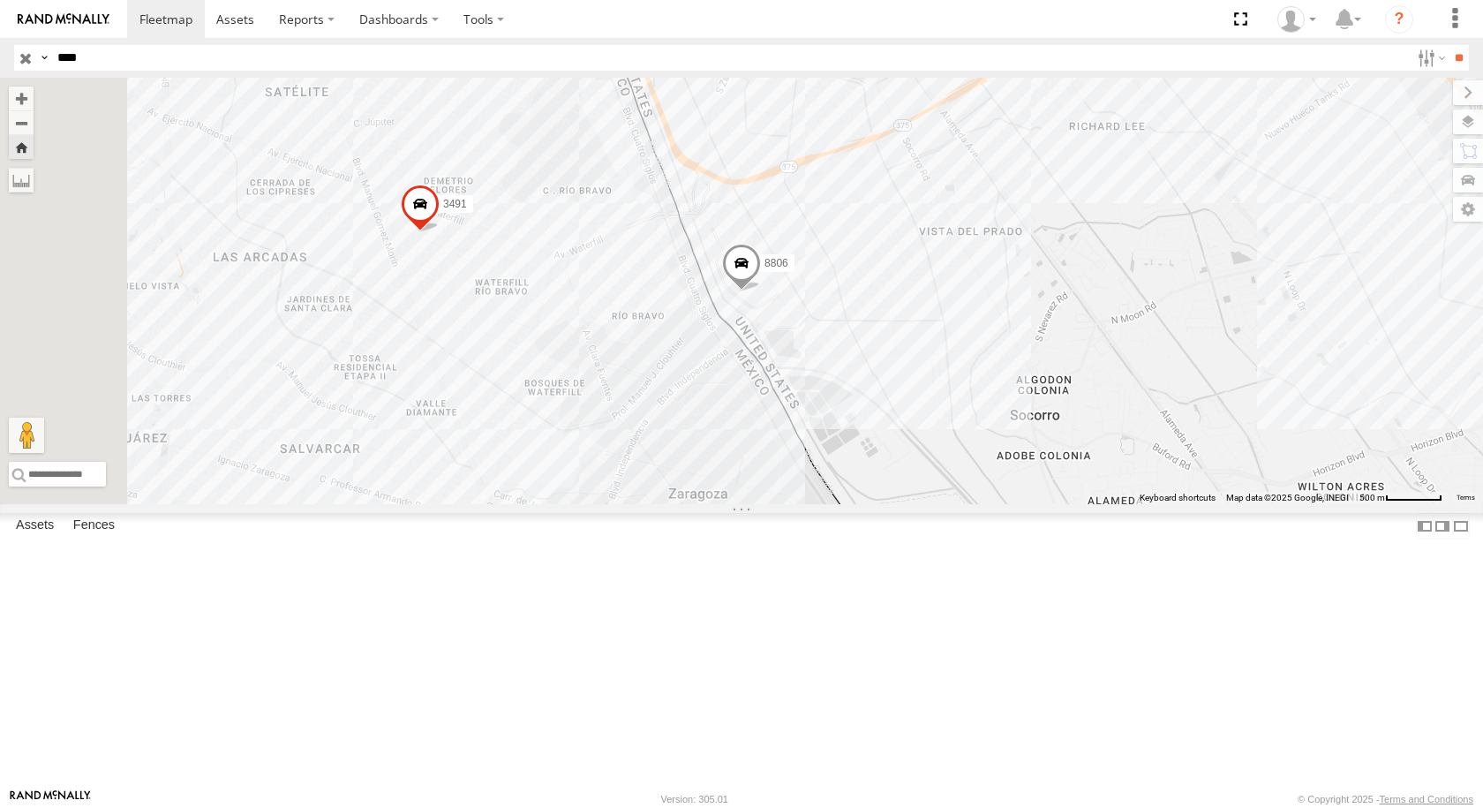
click at [761, 290] on span at bounding box center [741, 267] width 39 height 48
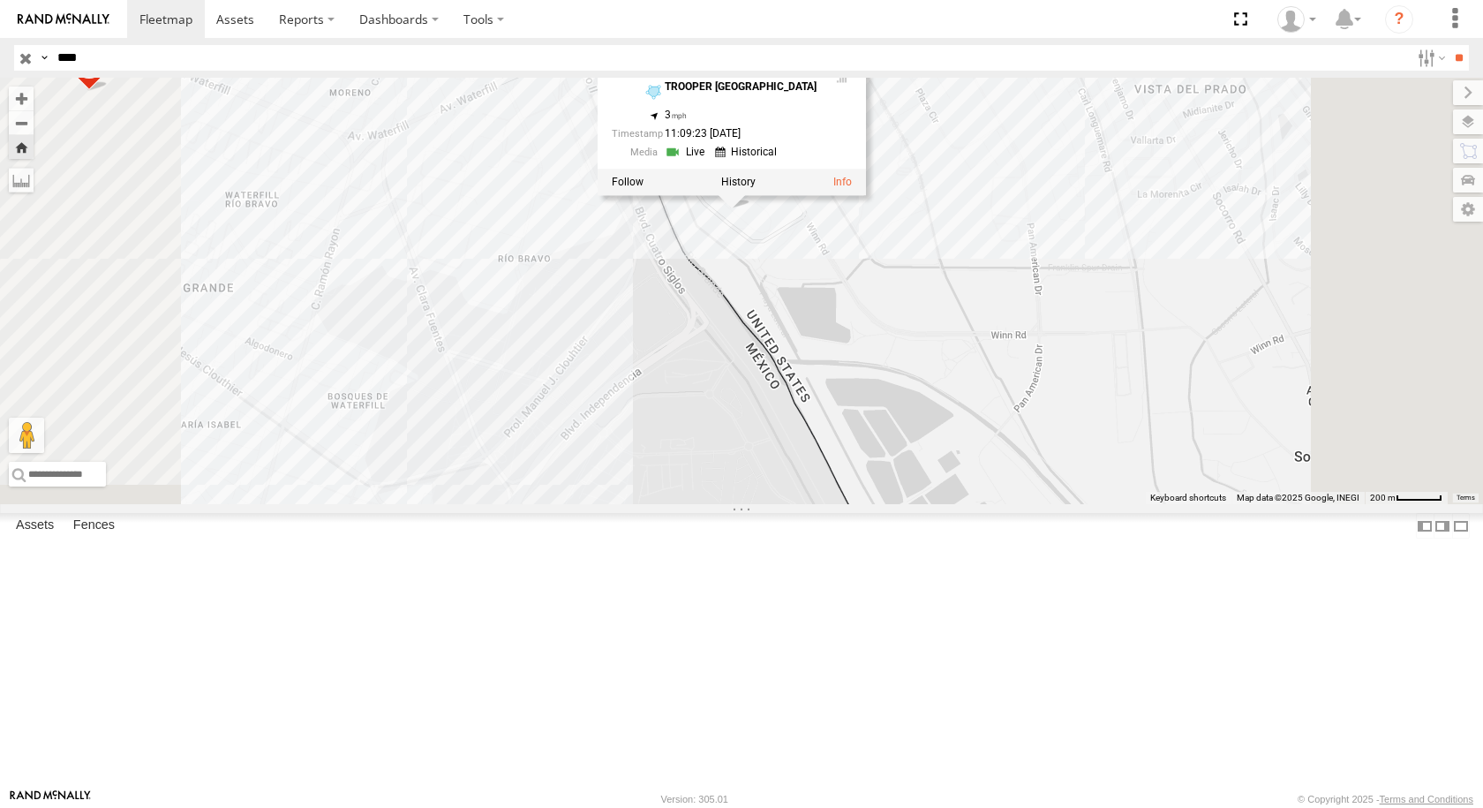
click at [1019, 416] on div "3491 8806 8806 FLEX [GEOGRAPHIC_DATA][PERSON_NAME] 31.6648 , -106.33186 3 11:09…" at bounding box center [741, 291] width 1483 height 426
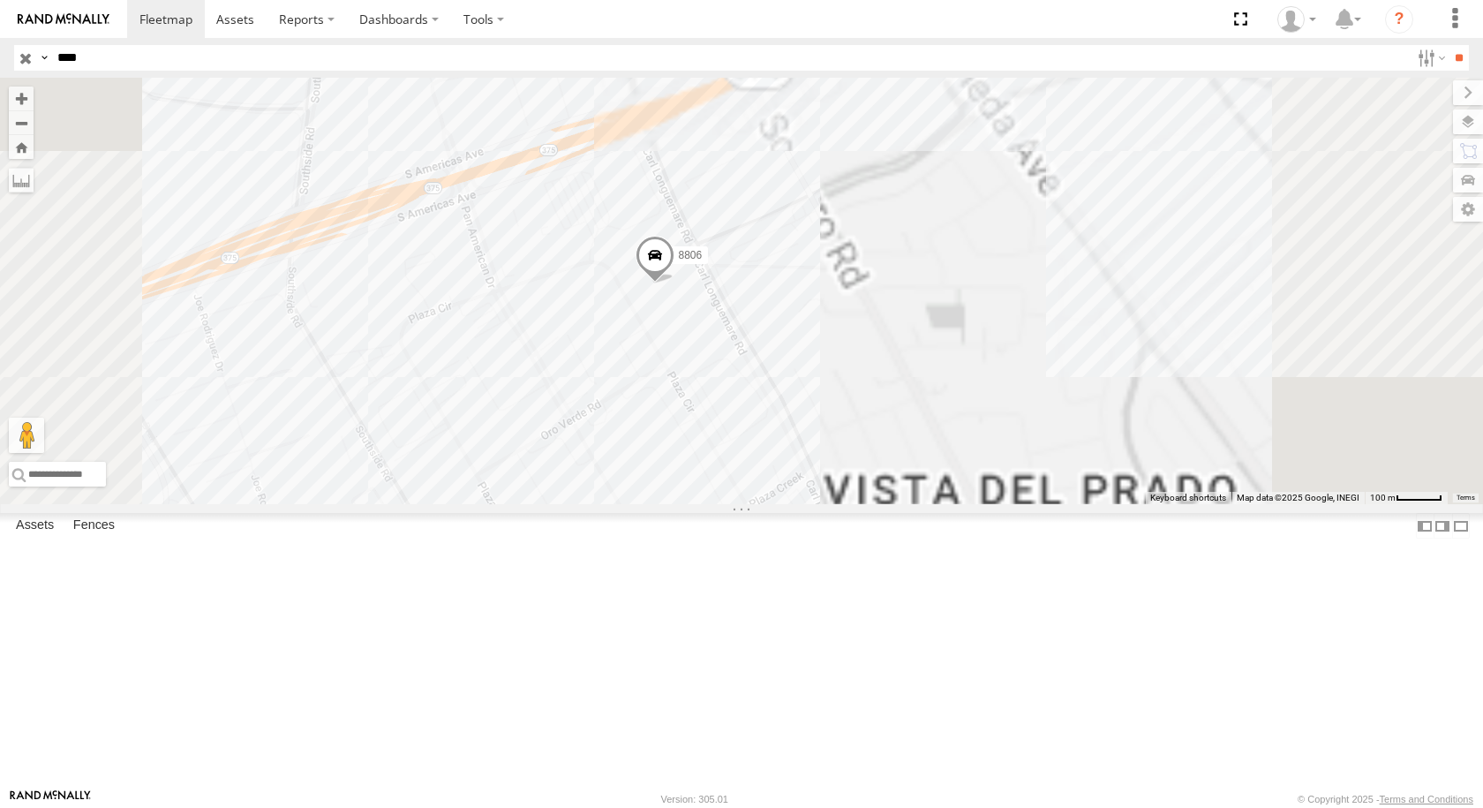
click at [675, 283] on span at bounding box center [655, 260] width 39 height 48
